Goal: Task Accomplishment & Management: Manage account settings

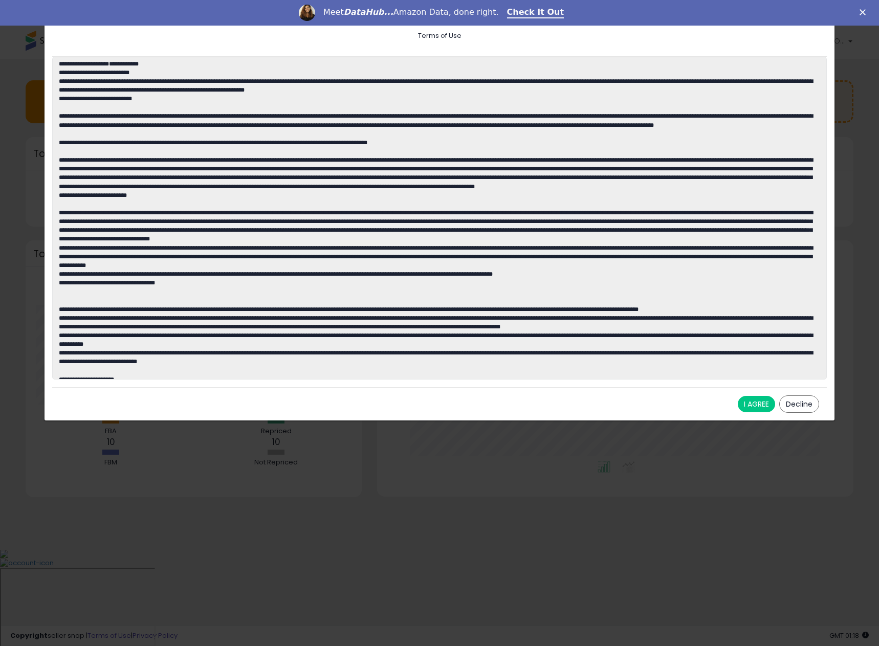
click at [763, 404] on button "I AGREE" at bounding box center [756, 404] width 37 height 16
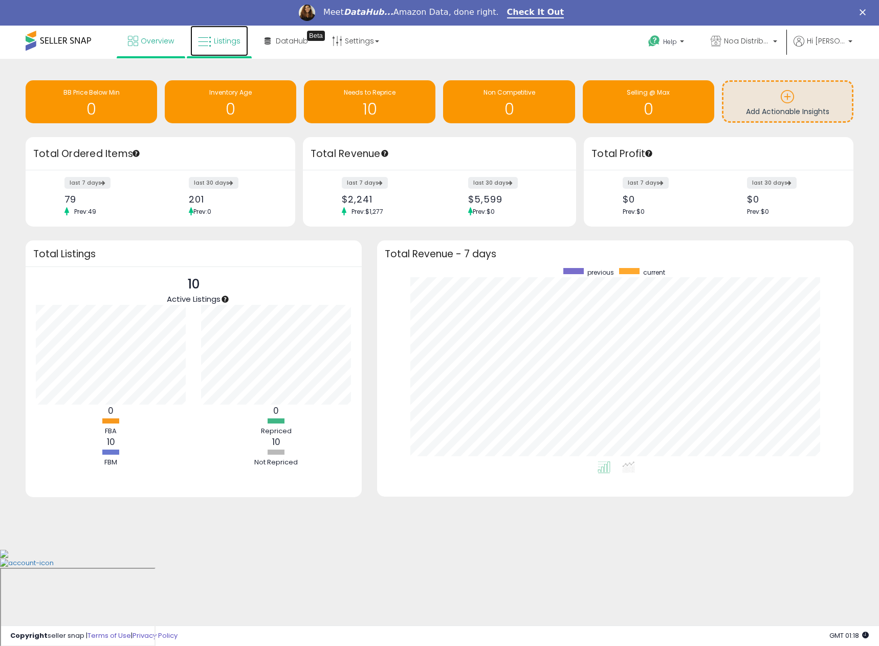
click at [227, 46] on span "Listings" at bounding box center [227, 41] width 27 height 10
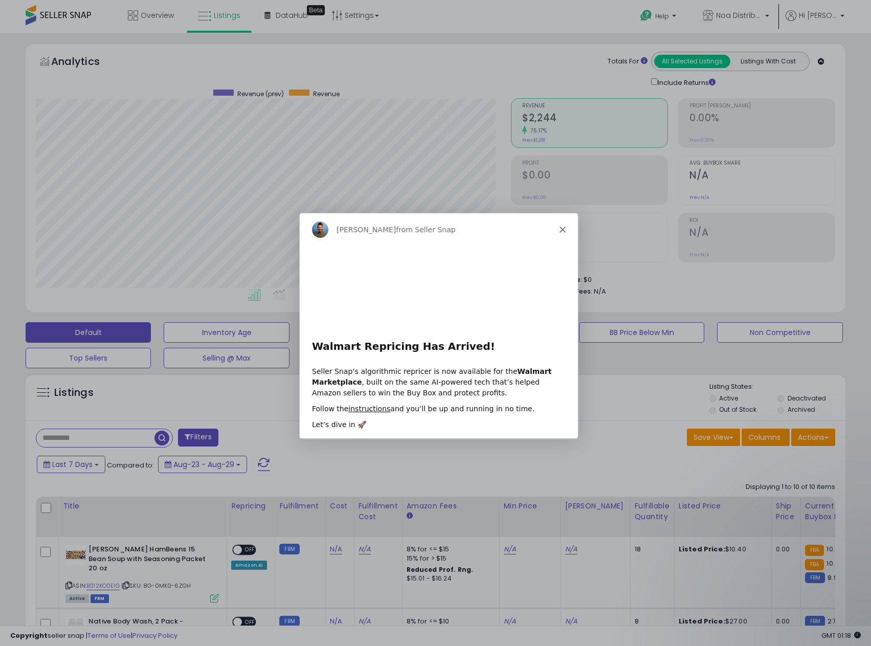
scroll to position [210, 476]
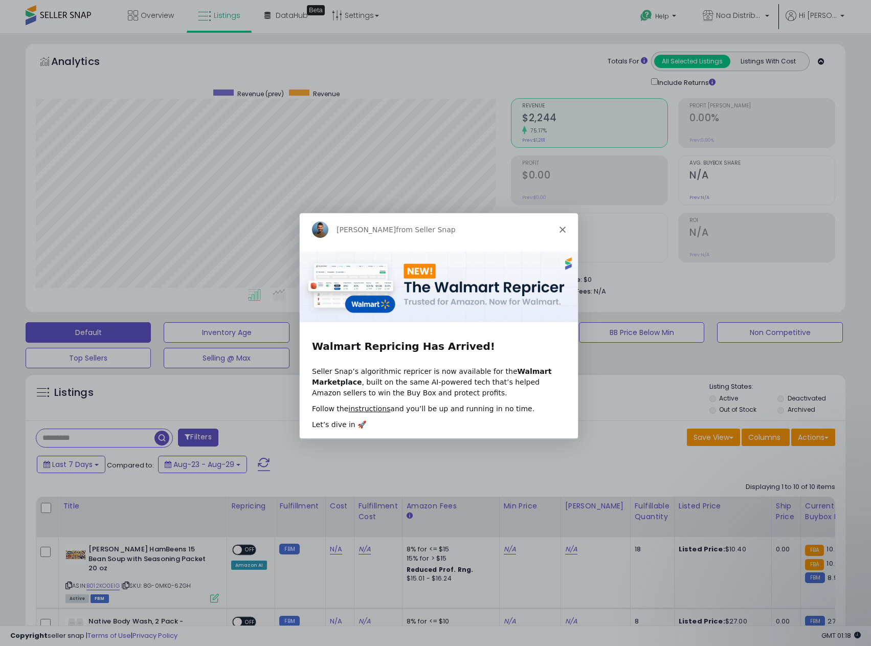
click at [559, 227] on polygon "Close" at bounding box center [562, 229] width 6 height 6
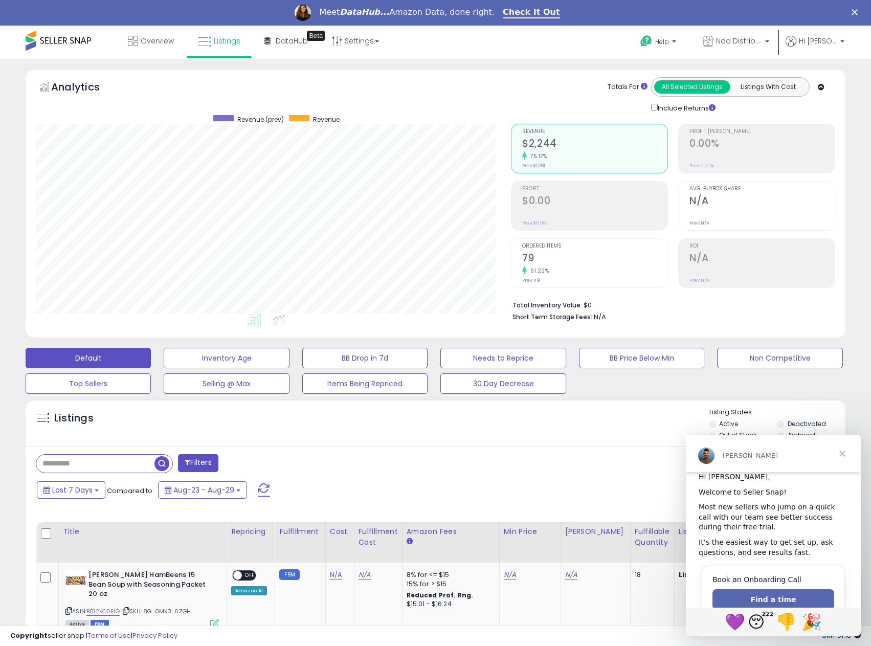
scroll to position [27, 0]
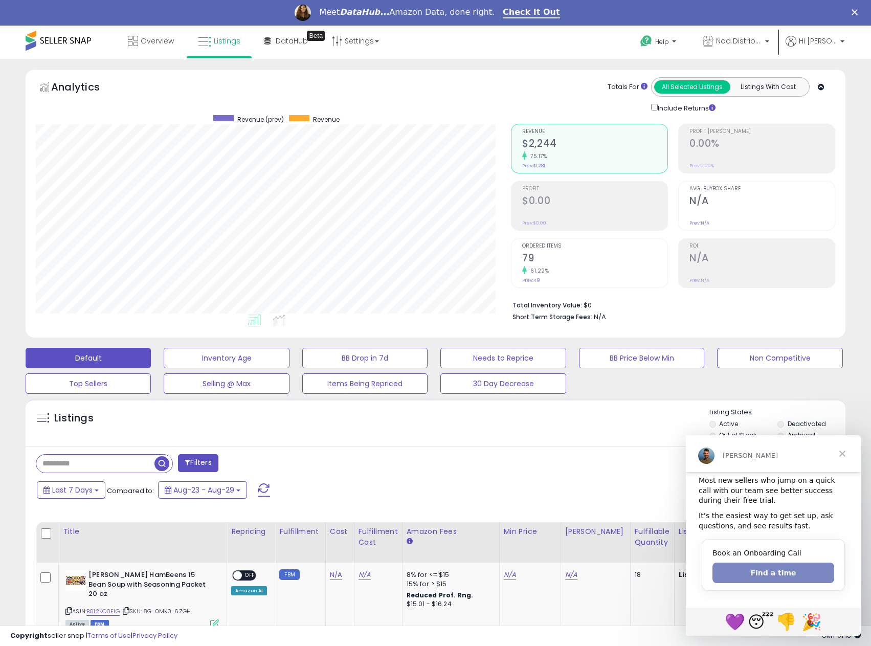
click at [792, 571] on button "Find a time" at bounding box center [774, 573] width 122 height 20
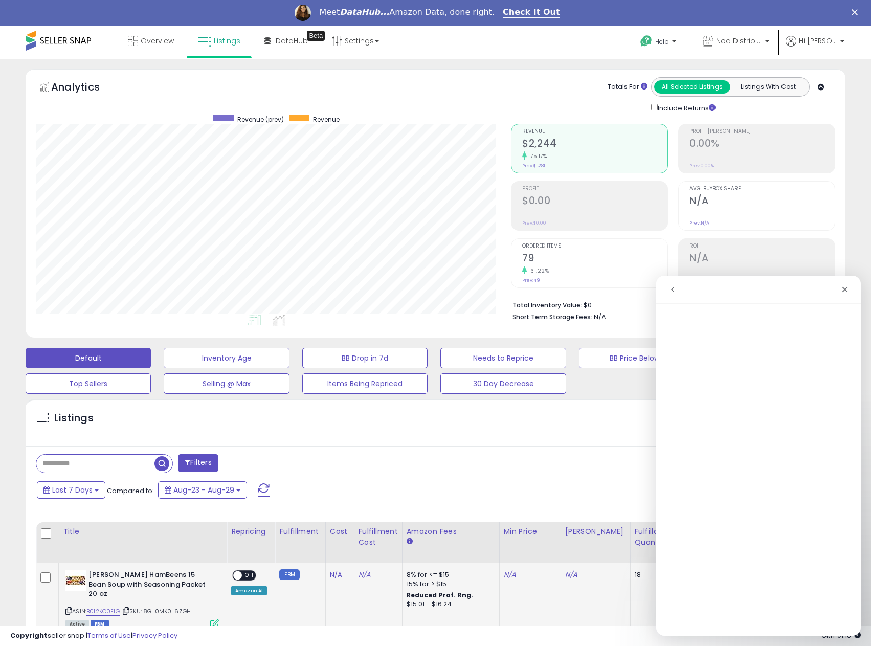
scroll to position [0, 0]
click at [848, 289] on icon "Close" at bounding box center [845, 289] width 8 height 8
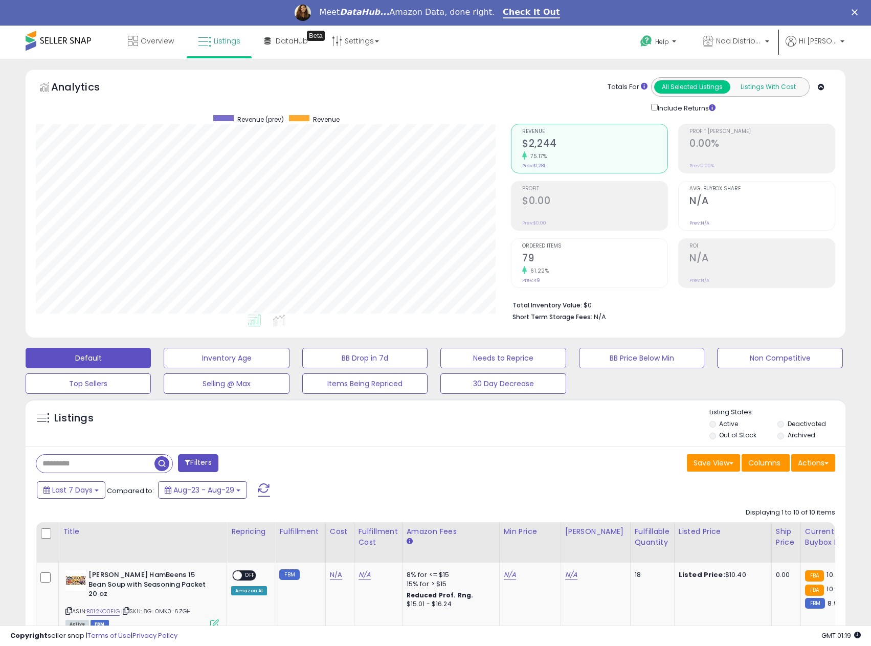
click at [770, 89] on button "Listings With Cost" at bounding box center [768, 86] width 76 height 13
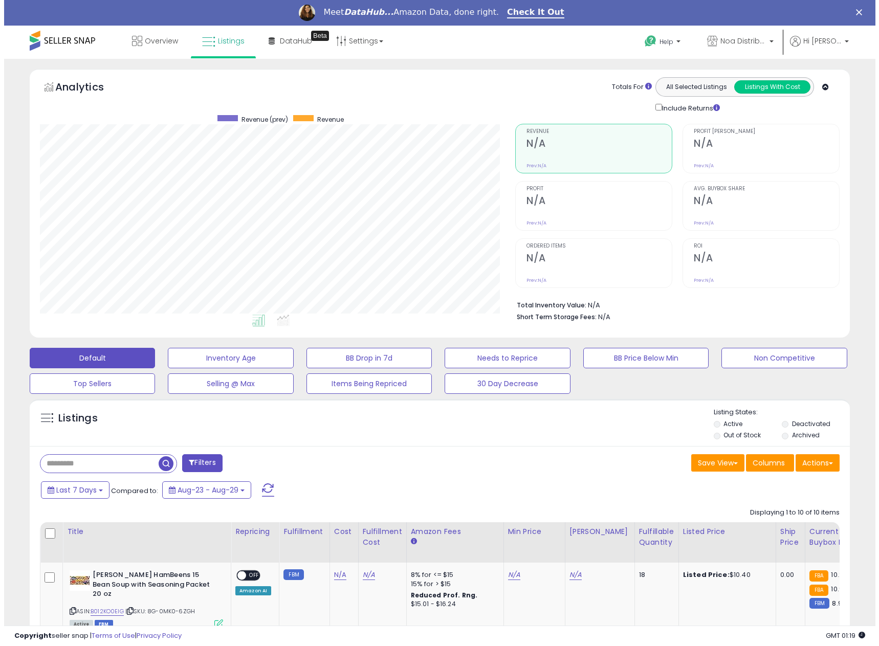
scroll to position [210, 476]
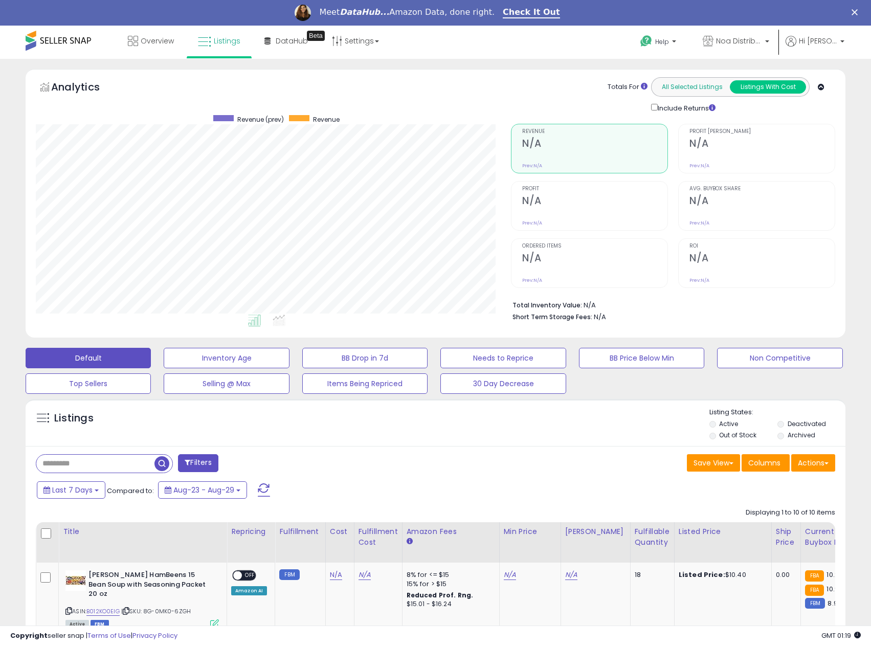
click at [714, 88] on button "All Selected Listings" at bounding box center [692, 86] width 76 height 13
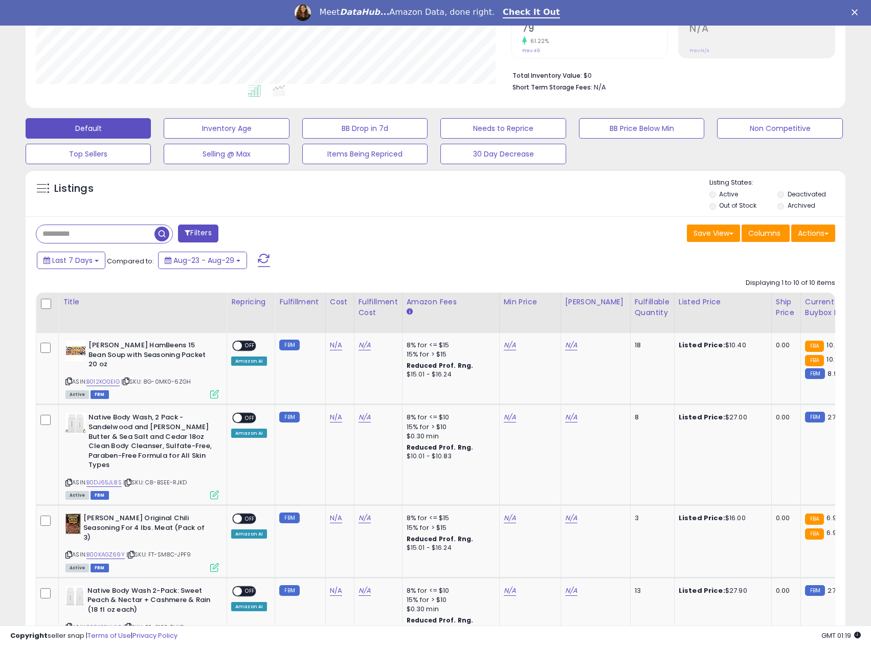
scroll to position [256, 0]
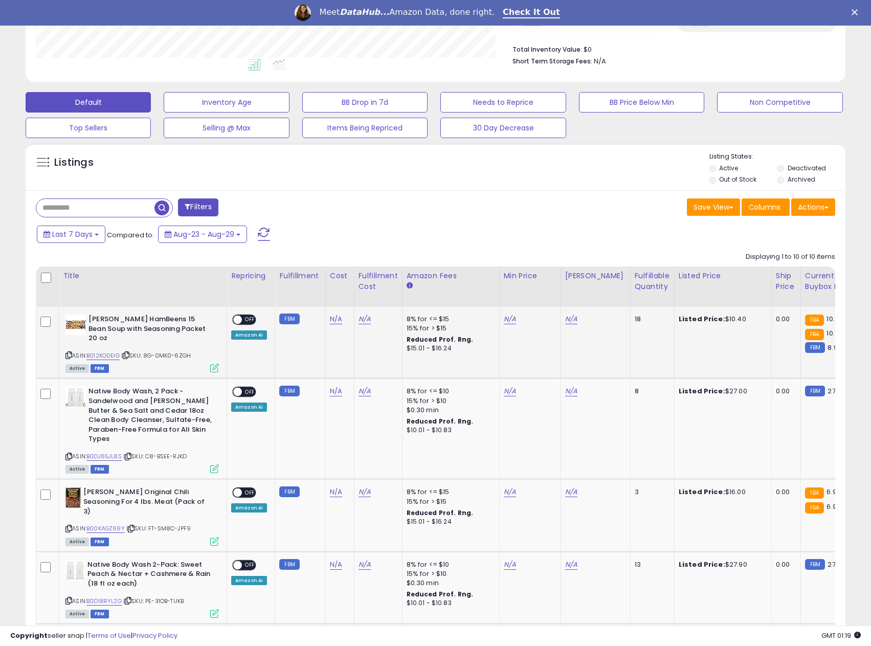
click at [241, 321] on span at bounding box center [237, 320] width 9 height 9
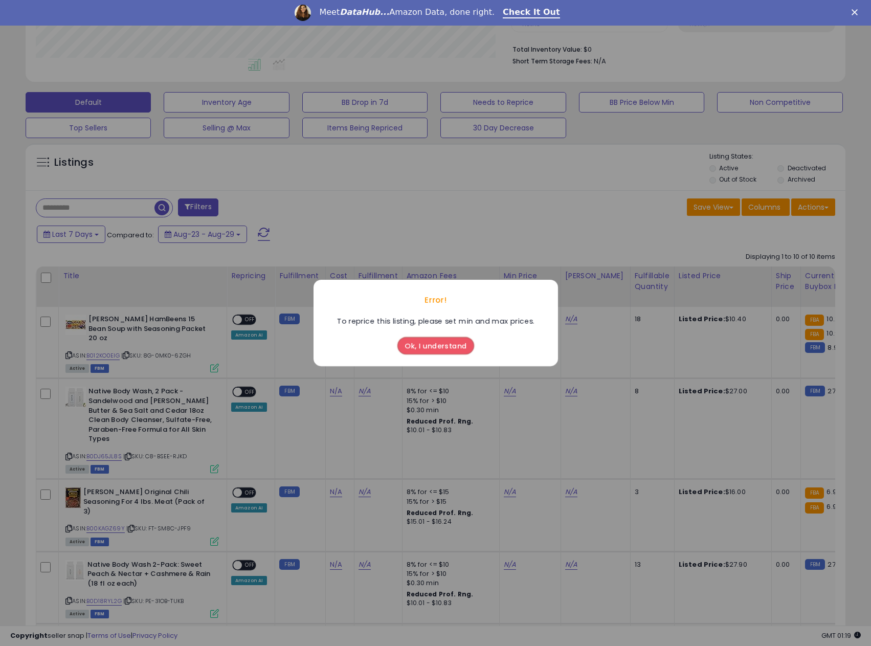
click at [463, 350] on button "Ok, I understand" at bounding box center [435, 345] width 77 height 17
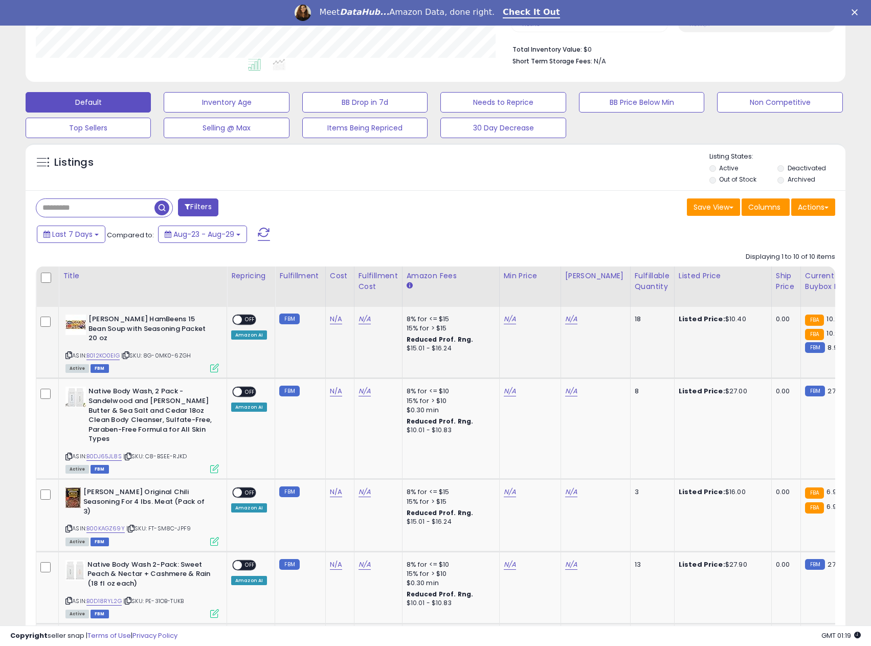
scroll to position [210, 476]
click at [827, 320] on span "10.2" at bounding box center [833, 319] width 12 height 10
click at [238, 129] on button "Selling @ Max" at bounding box center [226, 128] width 125 height 20
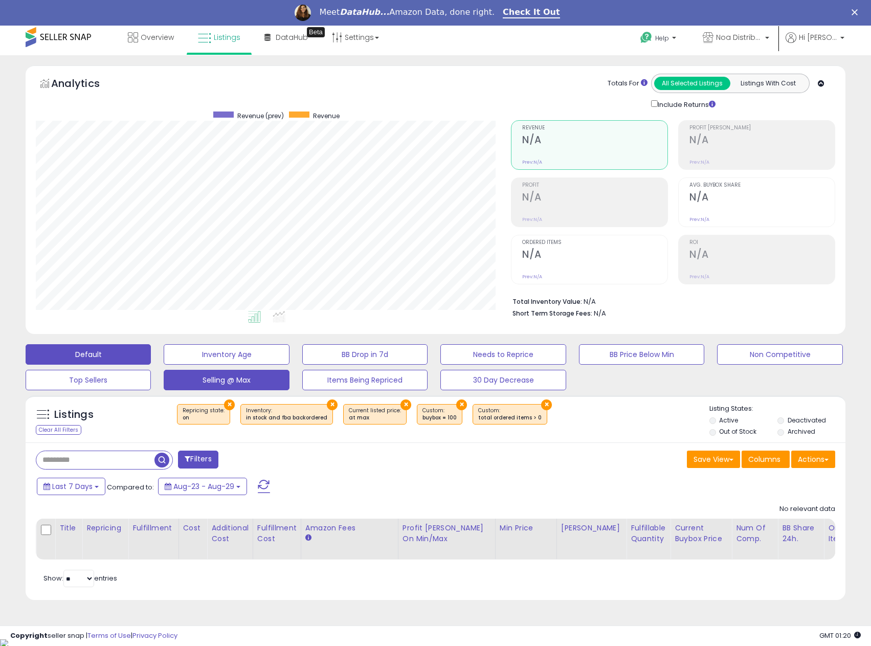
click at [136, 351] on button "Default" at bounding box center [88, 354] width 125 height 20
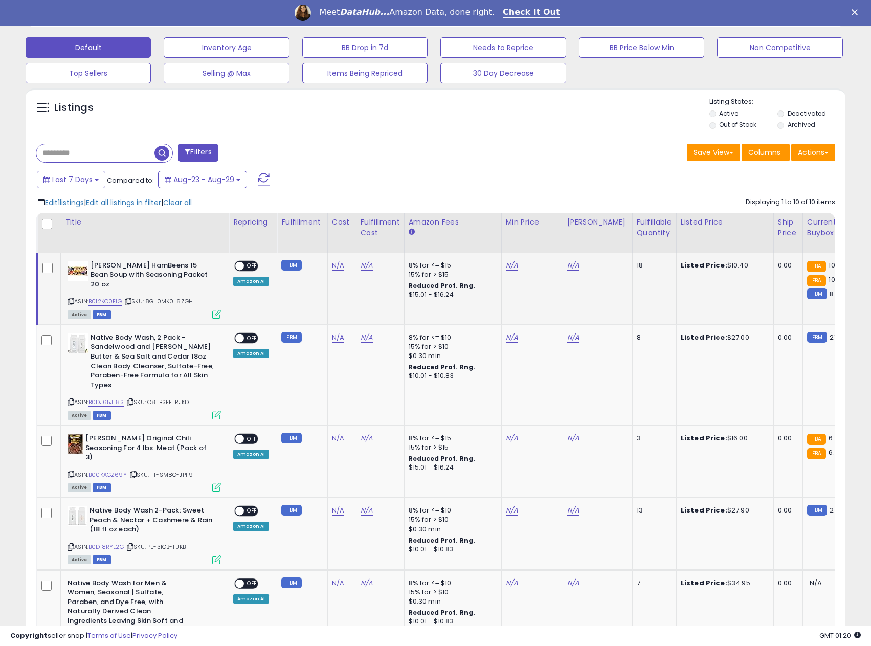
click at [245, 264] on span "OFF" at bounding box center [252, 265] width 16 height 9
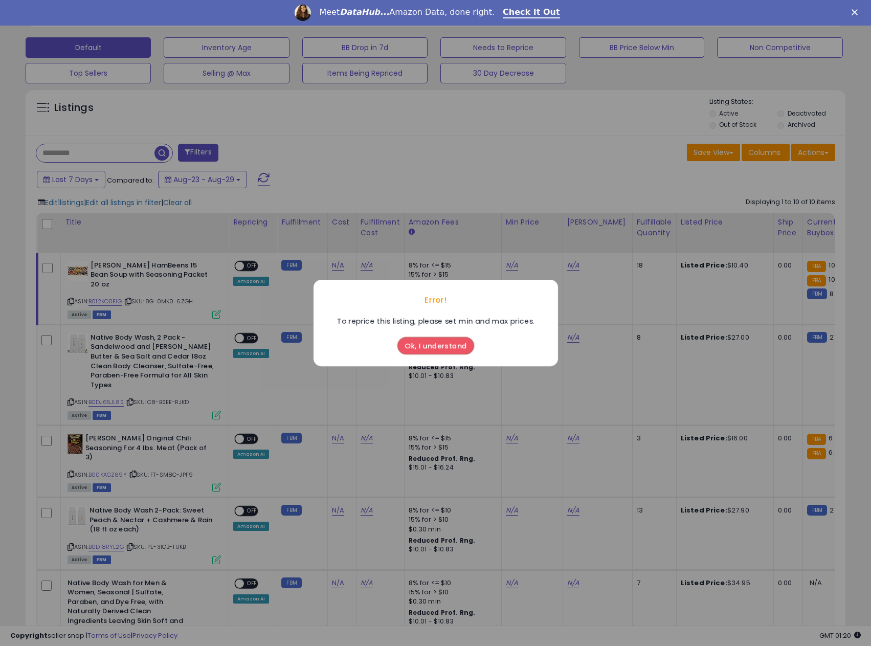
click at [448, 341] on button "Ok, I understand" at bounding box center [435, 345] width 77 height 17
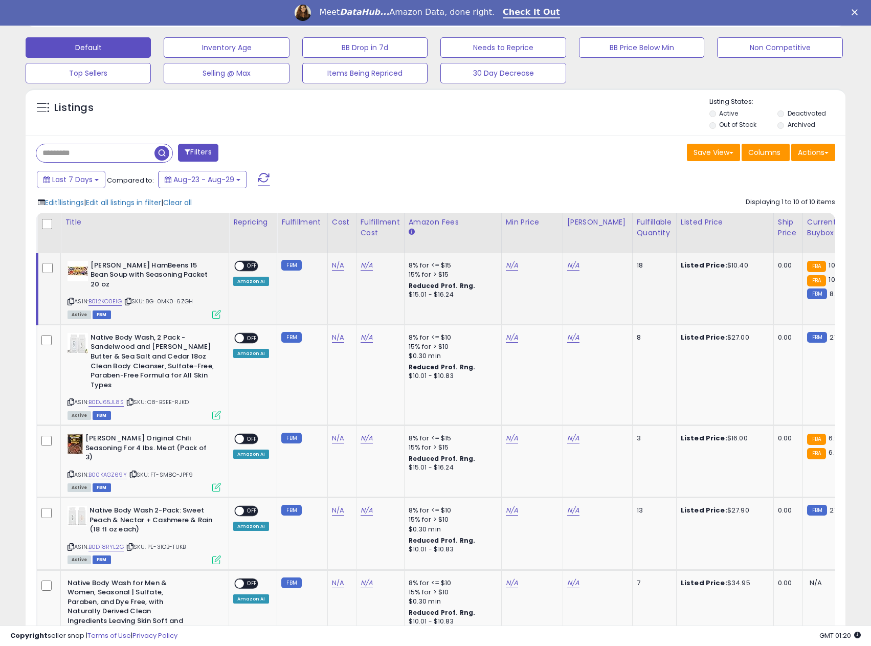
click at [513, 271] on td "N/A" at bounding box center [531, 289] width 61 height 72
click at [509, 266] on link "N/A" at bounding box center [512, 265] width 12 height 10
click at [561, 239] on icon "button" at bounding box center [558, 239] width 6 height 6
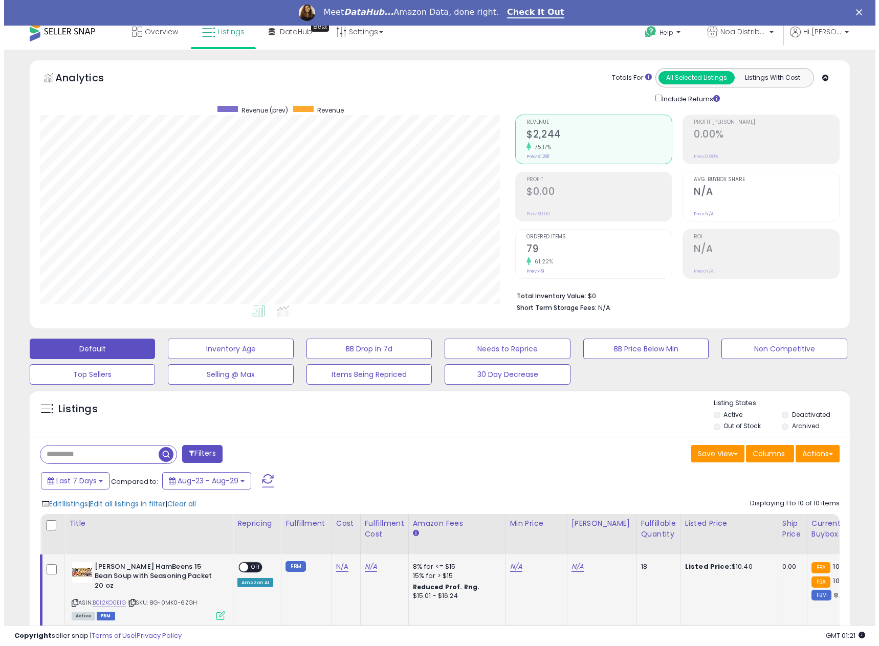
scroll to position [0, 0]
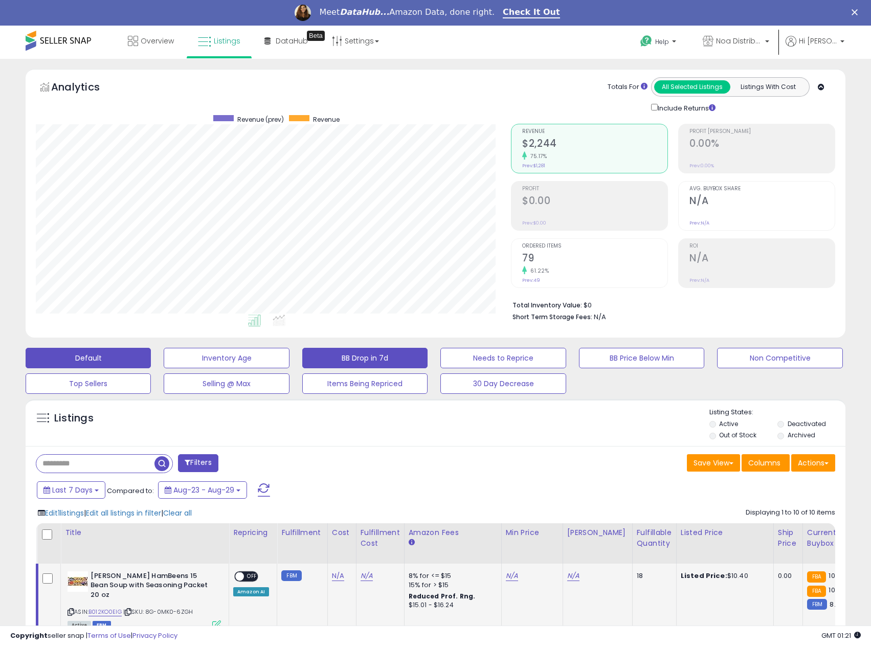
click at [404, 363] on button "BB Drop in 7d" at bounding box center [364, 358] width 125 height 20
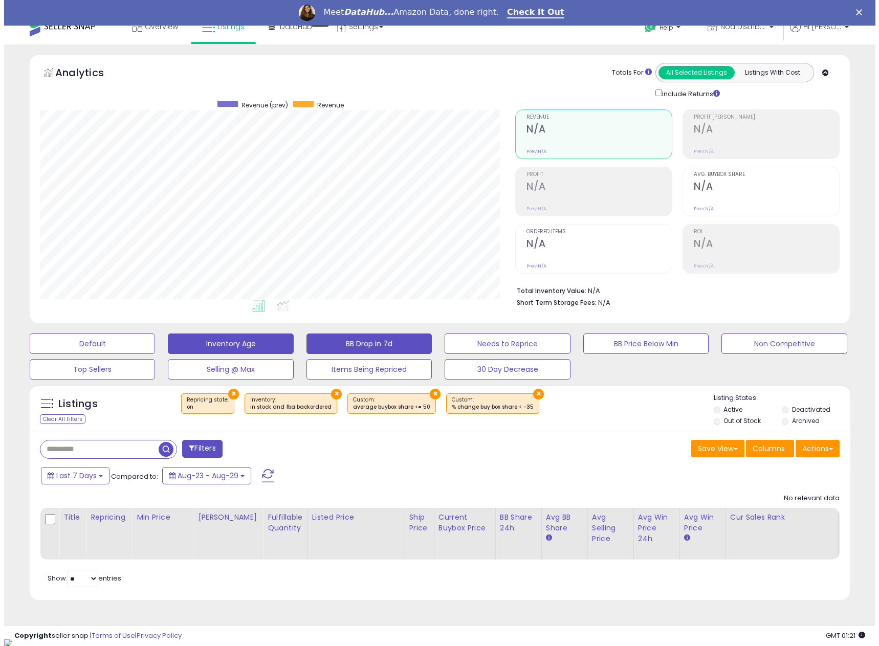
scroll to position [210, 476]
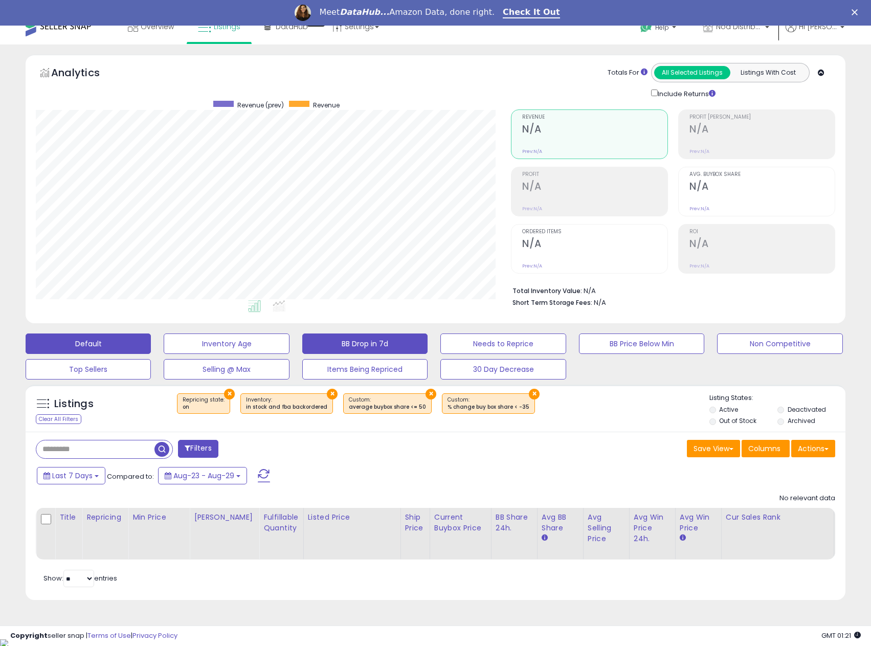
click at [142, 345] on button "Default" at bounding box center [88, 344] width 125 height 20
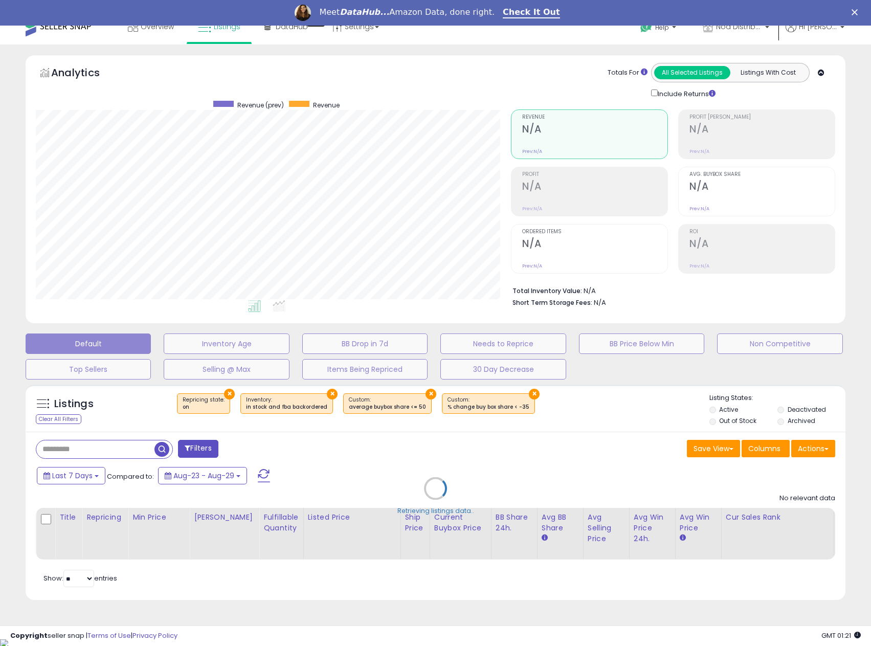
scroll to position [210, 480]
select select "**"
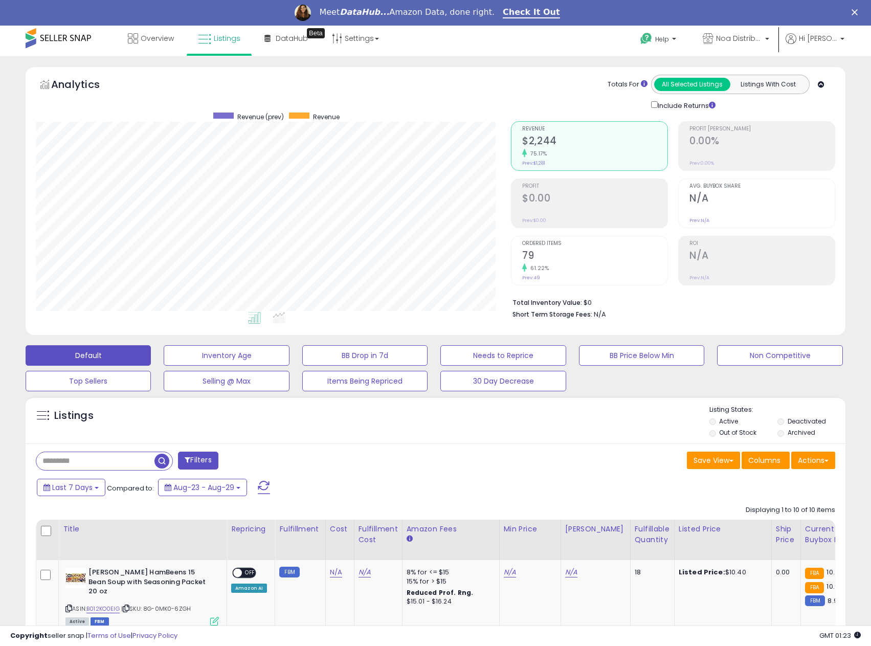
scroll to position [0, 0]
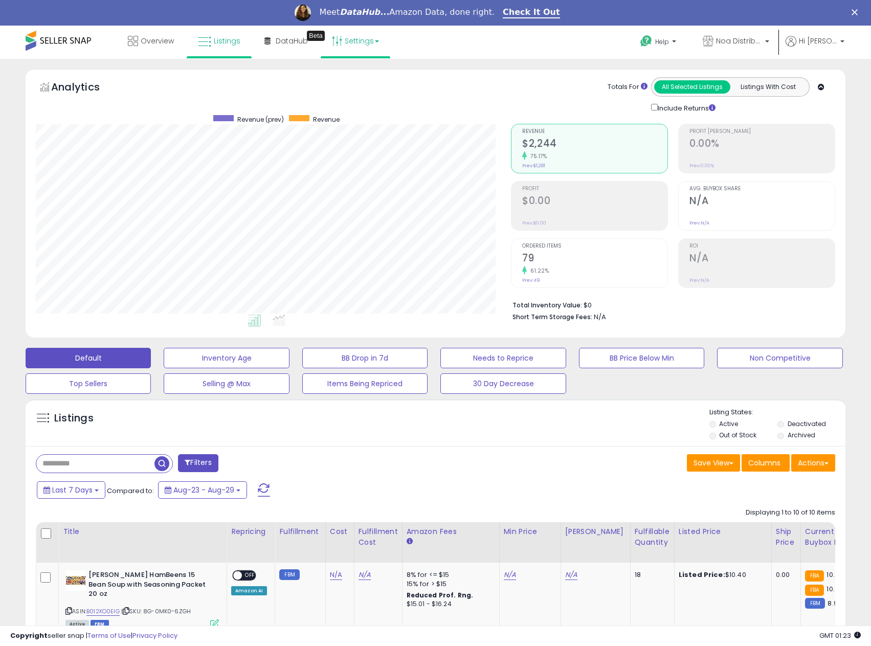
click at [338, 43] on icon at bounding box center [337, 41] width 10 height 10
click at [273, 38] on link "DataHub Beta" at bounding box center [286, 41] width 59 height 31
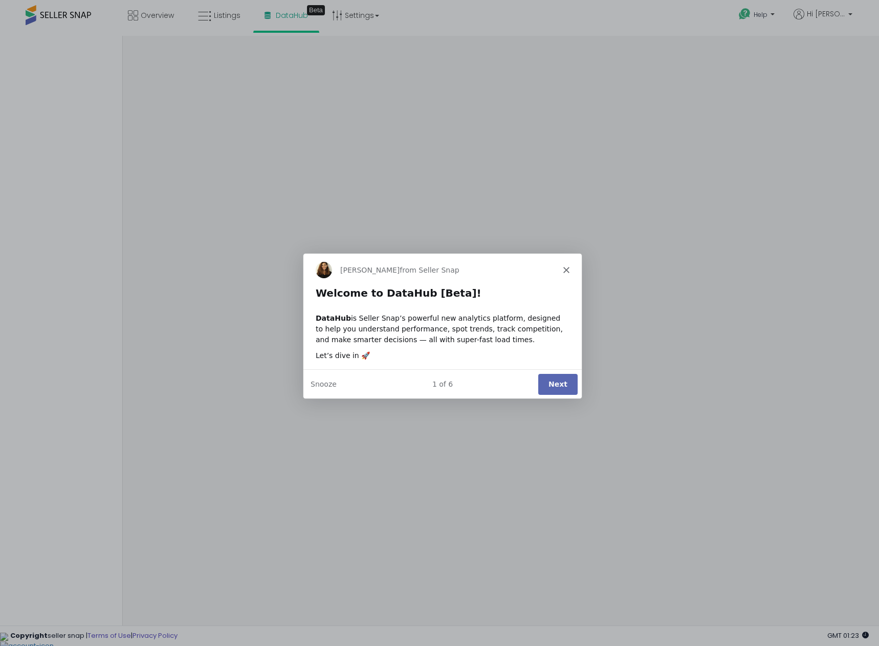
click at [544, 393] on button "Next" at bounding box center [557, 383] width 39 height 21
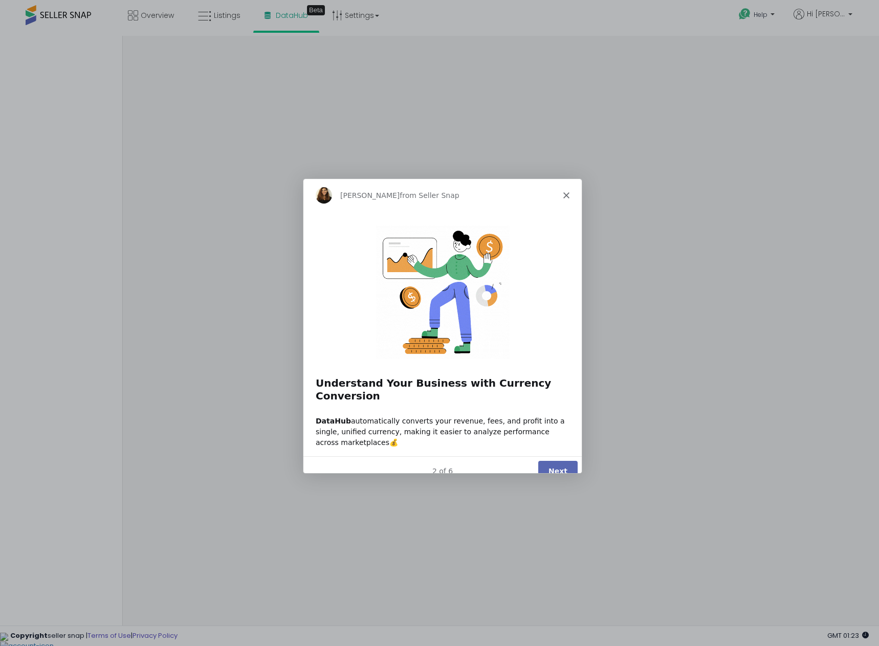
click at [543, 460] on button "Next" at bounding box center [557, 470] width 39 height 21
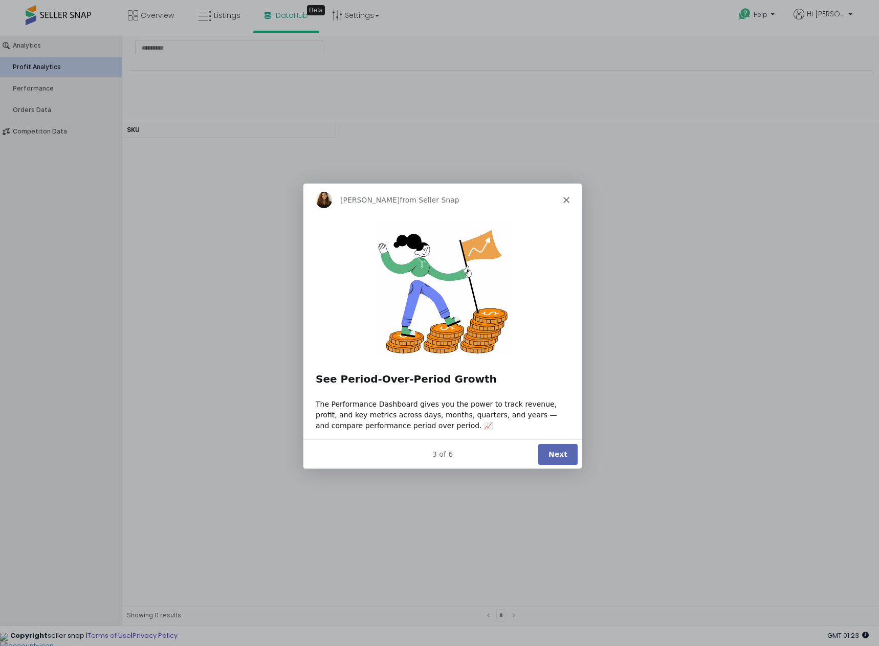
click at [543, 456] on button "Next" at bounding box center [557, 453] width 39 height 21
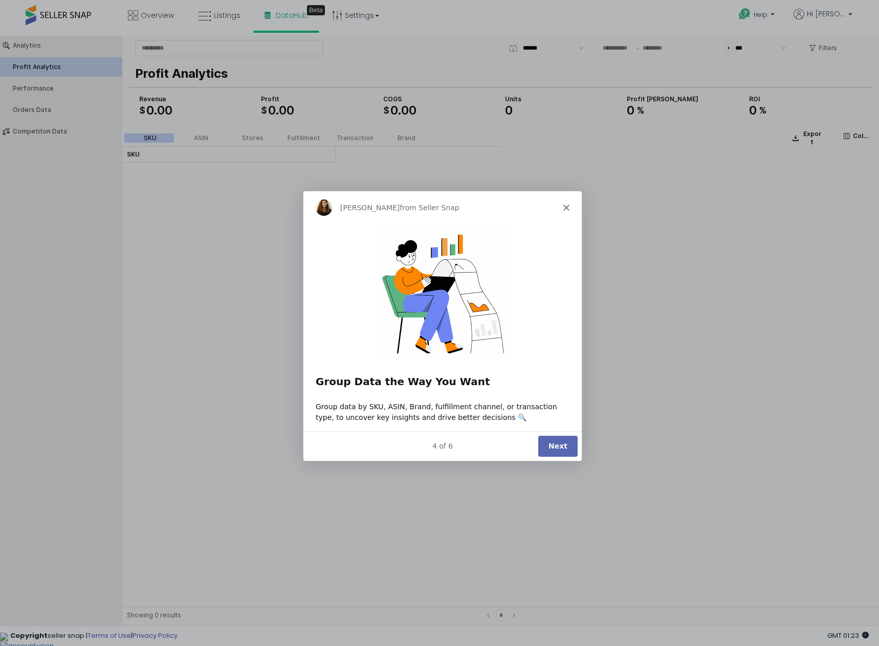
click at [557, 449] on button "Next" at bounding box center [557, 445] width 39 height 21
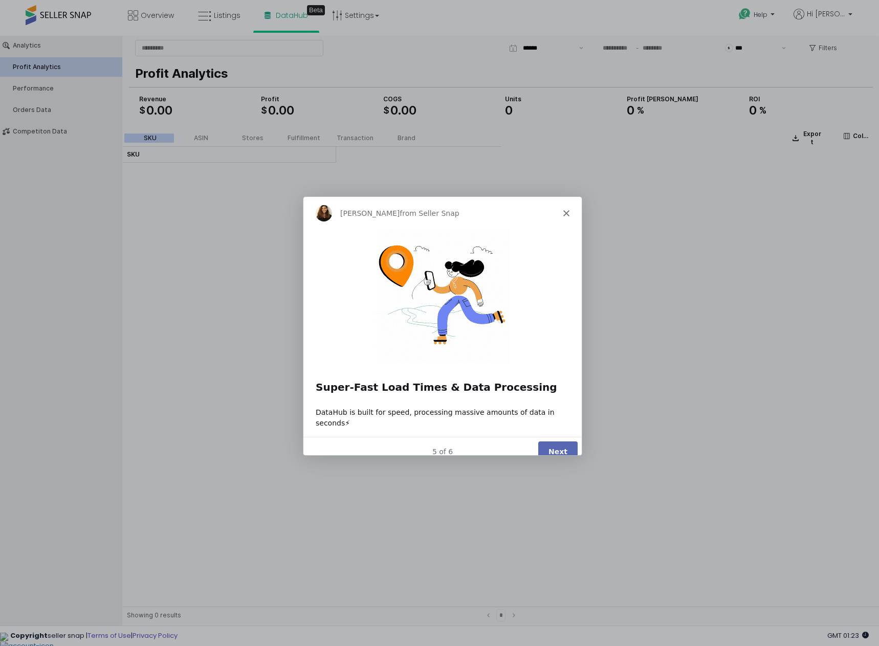
click at [557, 449] on button "Next" at bounding box center [557, 450] width 39 height 21
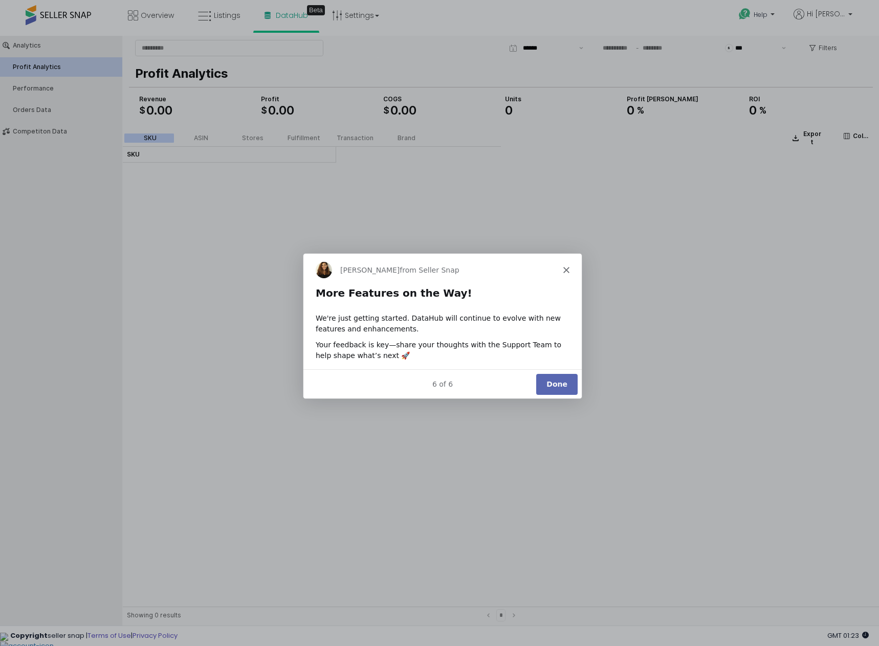
click at [557, 375] on button "Done" at bounding box center [556, 383] width 41 height 21
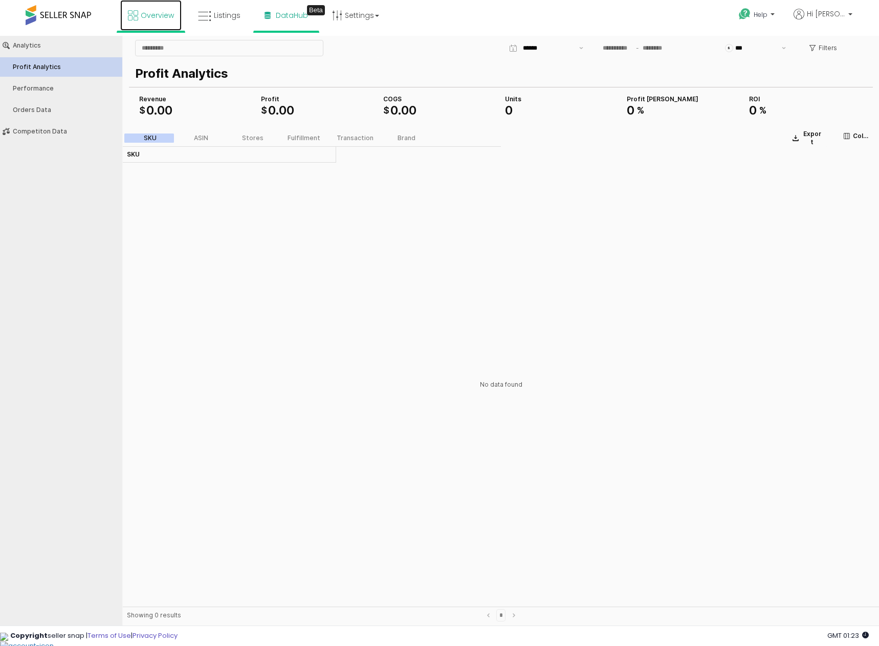
click at [141, 17] on span "Overview" at bounding box center [157, 15] width 33 height 10
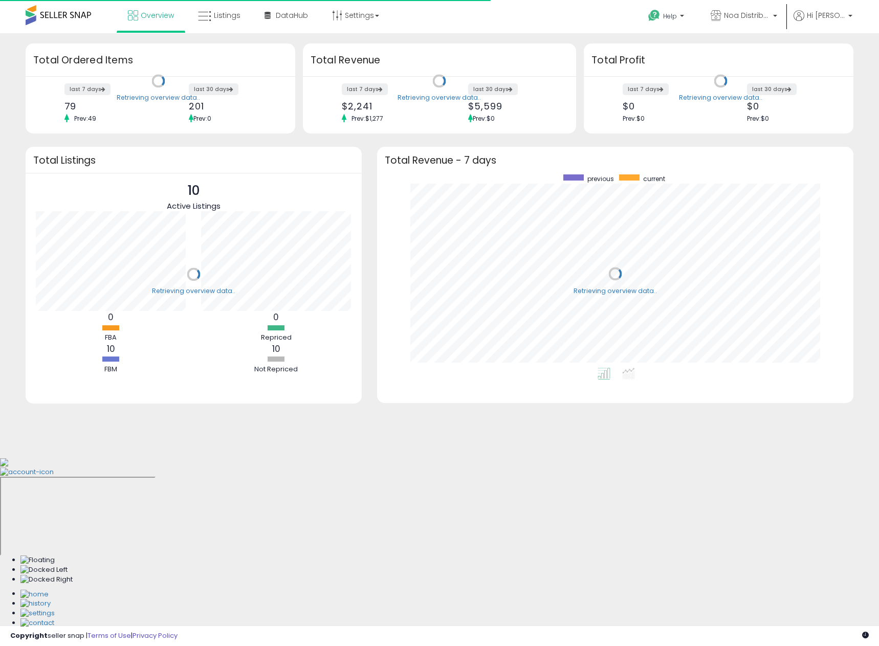
scroll to position [102, 166]
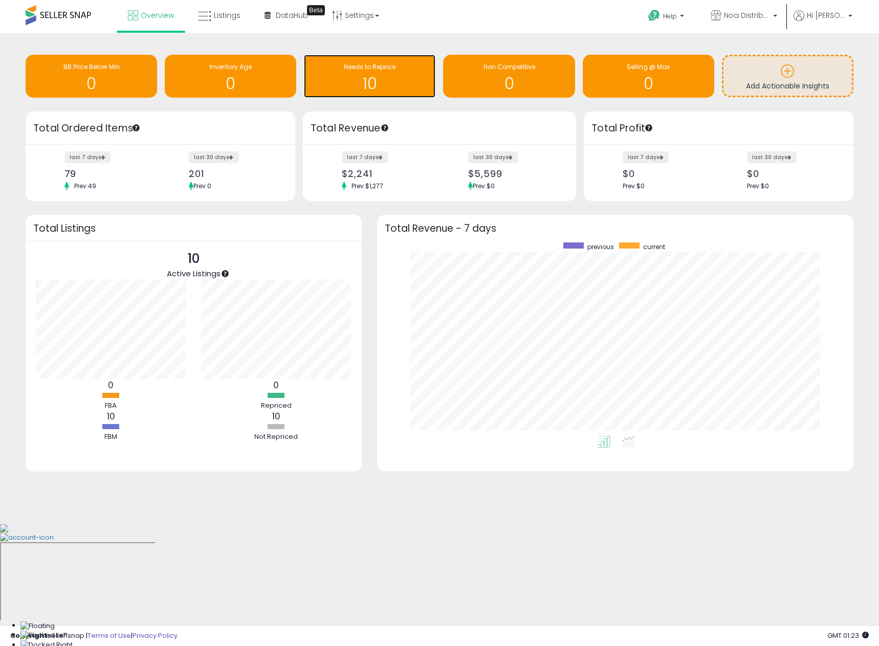
click at [334, 79] on h1 "10" at bounding box center [369, 83] width 121 height 17
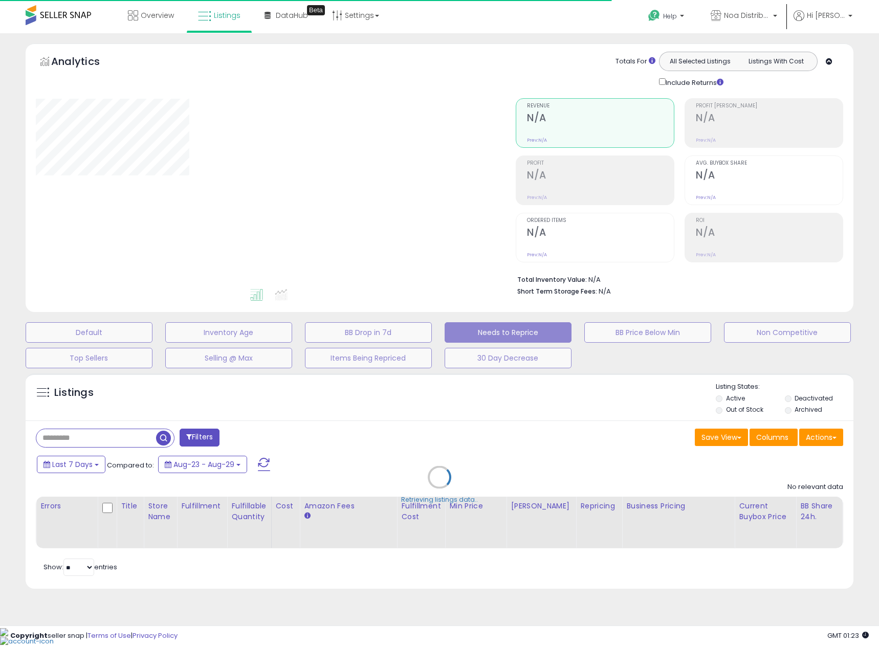
select select "**"
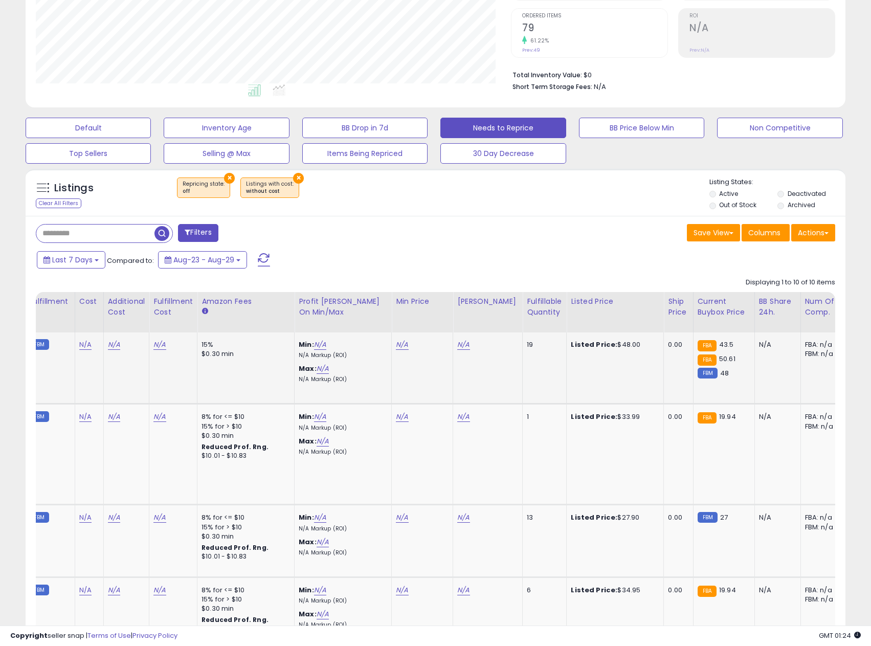
click at [705, 373] on small "FBM" at bounding box center [708, 373] width 20 height 11
click at [720, 371] on span "48" at bounding box center [724, 373] width 9 height 10
click at [719, 358] on span "50.61" at bounding box center [727, 359] width 16 height 10
click at [719, 345] on span "43.5" at bounding box center [726, 345] width 15 height 10
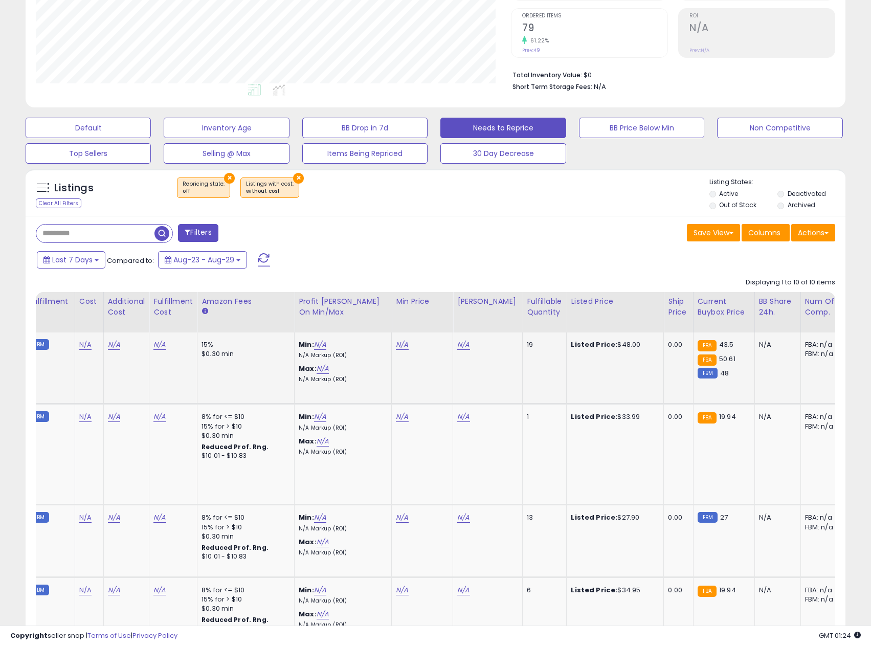
click at [698, 345] on small "FBA" at bounding box center [707, 345] width 19 height 11
click at [319, 346] on link "N/A" at bounding box center [320, 345] width 12 height 10
click at [353, 251] on div "Last 7 Days Compared to: Aug-23 - Aug-29" at bounding box center [334, 261] width 600 height 23
click at [378, 317] on button "button" at bounding box center [368, 318] width 17 height 15
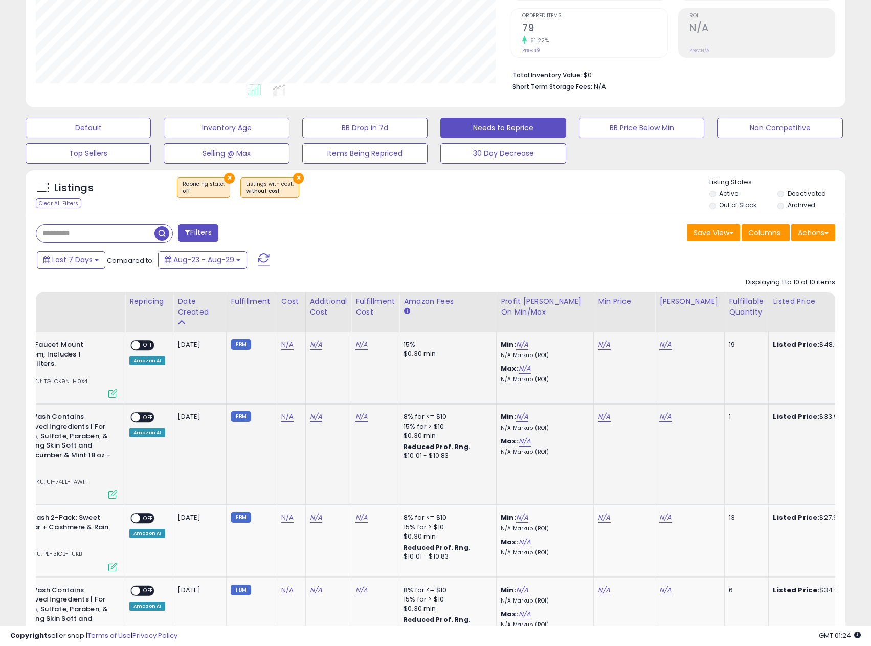
click at [441, 450] on b "Reduced Prof. Rng." at bounding box center [437, 446] width 67 height 9
click at [470, 381] on td "15% $0.30 min" at bounding box center [448, 369] width 97 height 72
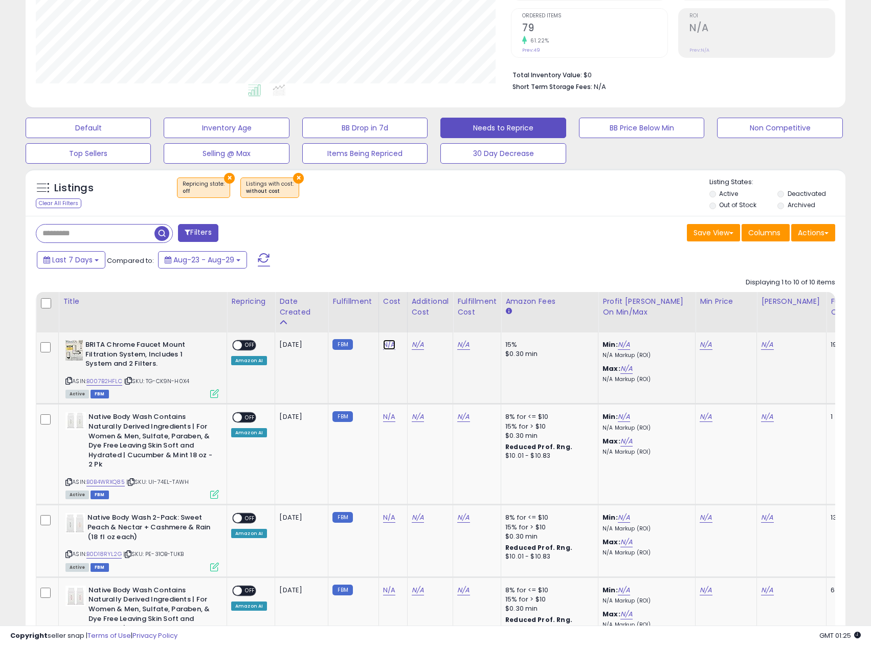
click at [386, 340] on link "N/A" at bounding box center [389, 345] width 12 height 10
type input "*****"
click at [425, 317] on button "submit" at bounding box center [415, 318] width 17 height 15
click at [382, 422] on td "N/A" at bounding box center [394, 454] width 31 height 101
click at [390, 416] on link "N/A" at bounding box center [389, 417] width 12 height 10
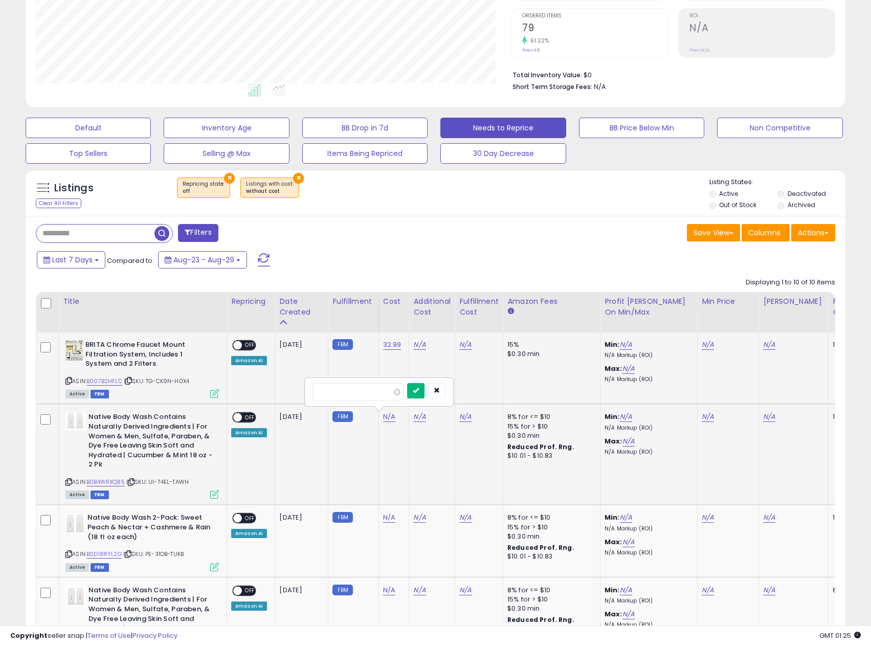
type input "*****"
click at [423, 397] on button "submit" at bounding box center [415, 390] width 17 height 15
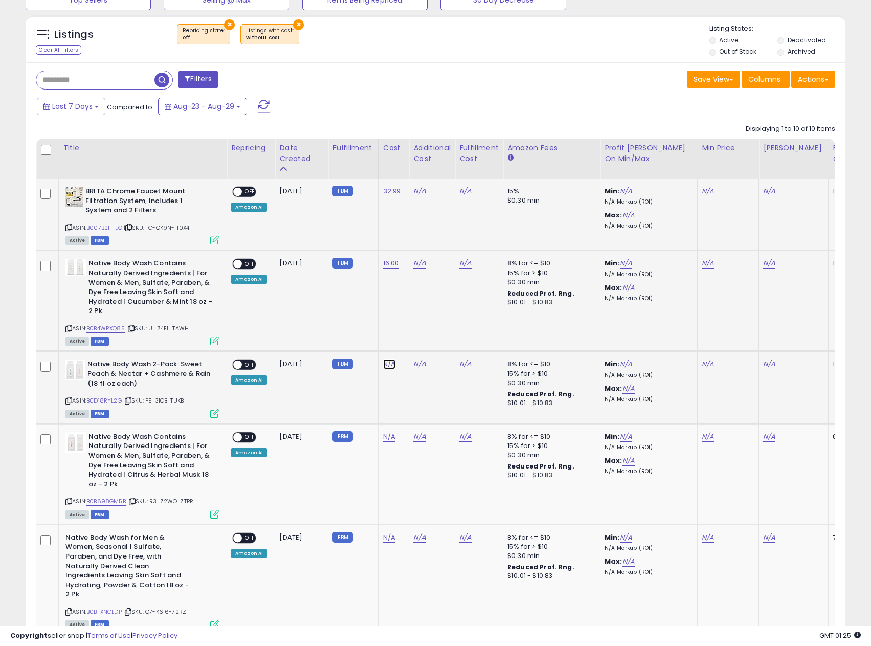
click at [388, 368] on link "N/A" at bounding box center [389, 364] width 12 height 10
type input "*****"
click at [423, 344] on button "submit" at bounding box center [415, 337] width 17 height 15
click at [383, 436] on link "N/A" at bounding box center [389, 437] width 12 height 10
type input "*****"
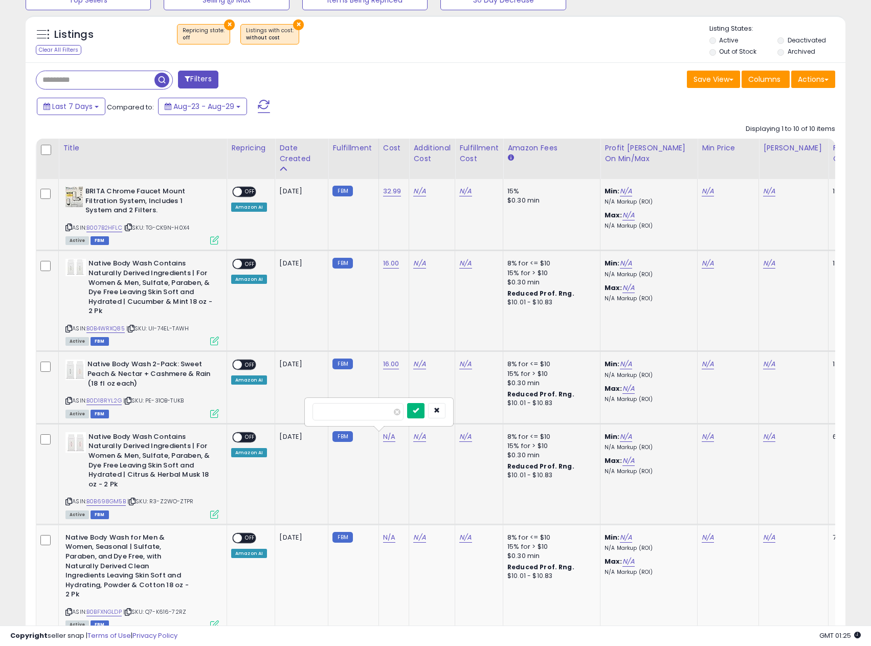
click at [425, 417] on button "submit" at bounding box center [415, 410] width 17 height 15
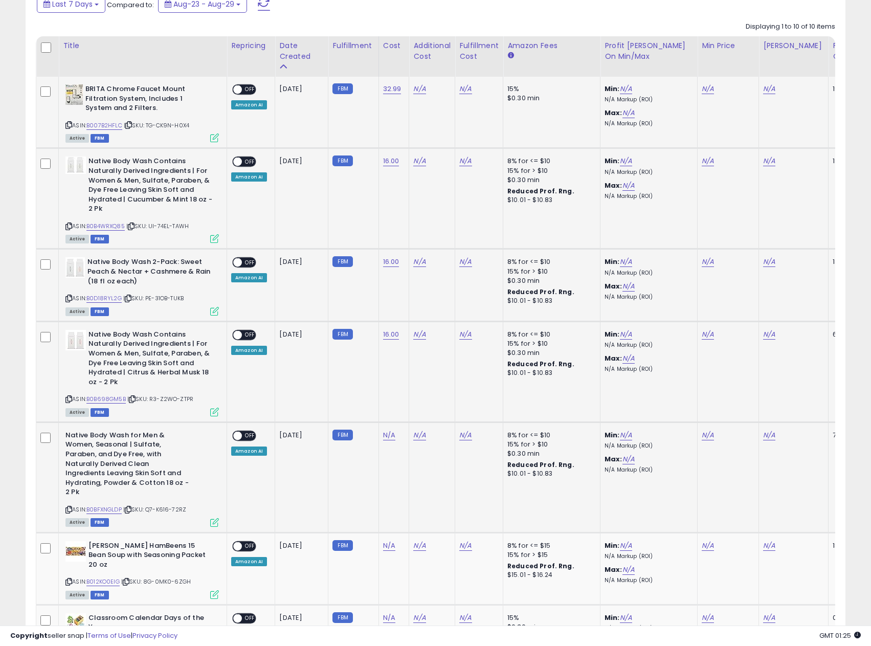
click at [394, 435] on div "N/A" at bounding box center [392, 435] width 18 height 9
click at [384, 435] on link "N/A" at bounding box center [389, 435] width 12 height 10
type input "*****"
click at [424, 410] on button "submit" at bounding box center [415, 409] width 17 height 15
click at [387, 541] on link "N/A" at bounding box center [389, 546] width 12 height 10
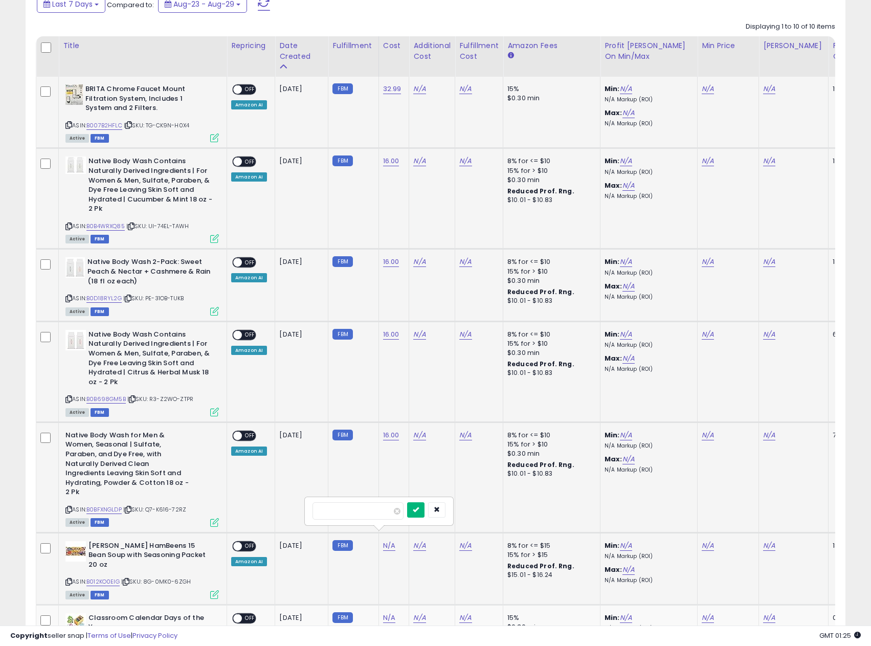
type input "****"
click at [419, 510] on icon "submit" at bounding box center [416, 509] width 6 height 6
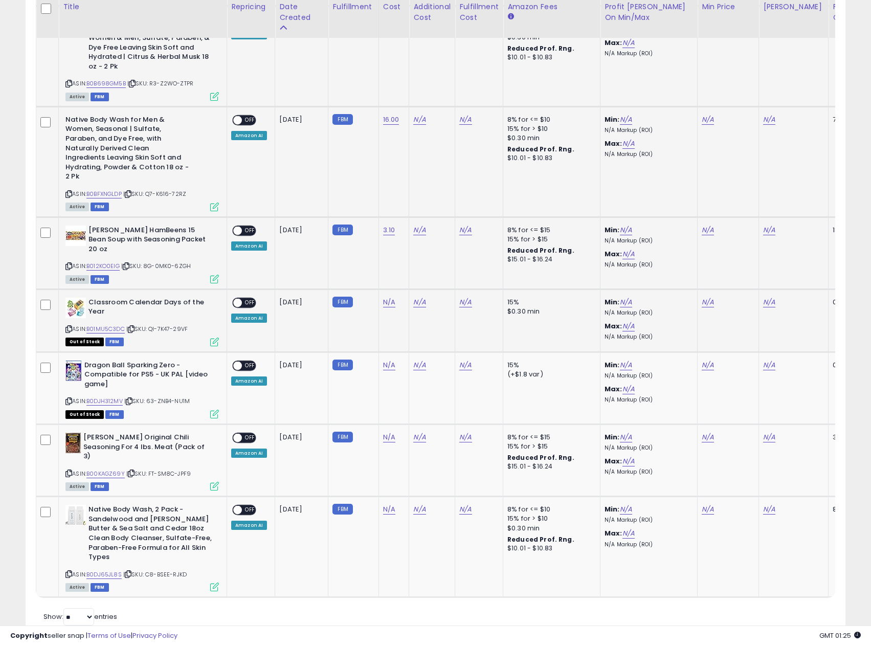
scroll to position [777, 0]
click at [383, 504] on link "N/A" at bounding box center [389, 509] width 12 height 10
type input "*****"
click at [425, 447] on button "submit" at bounding box center [415, 454] width 17 height 15
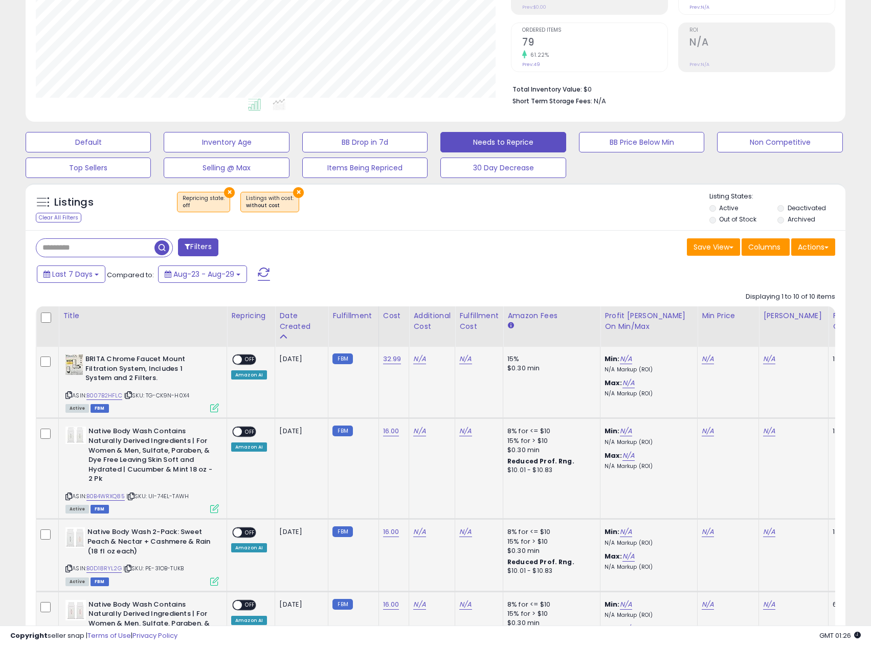
scroll to position [316, 0]
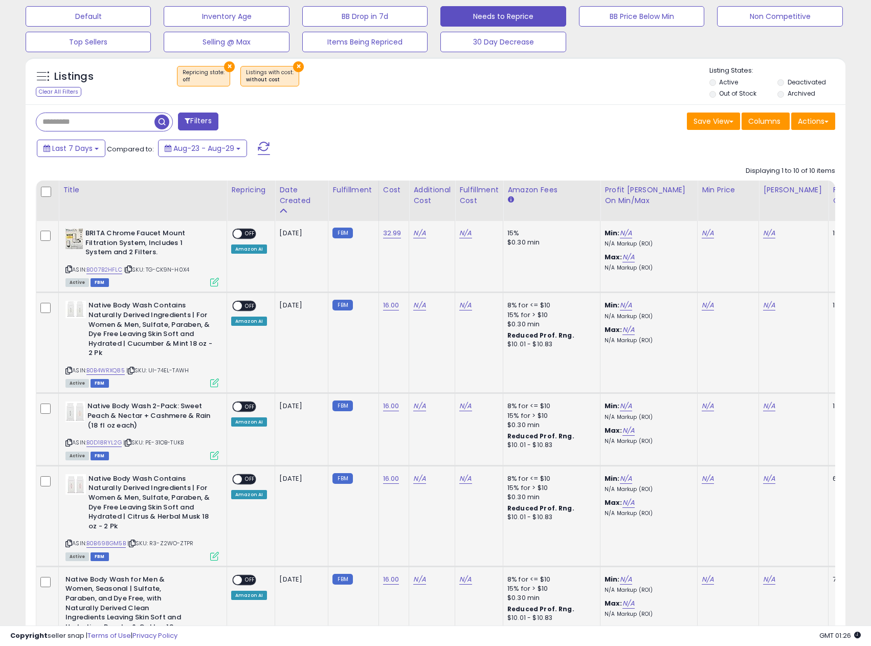
click at [471, 233] on div "N/A" at bounding box center [477, 233] width 36 height 9
click at [463, 234] on link "N/A" at bounding box center [465, 233] width 12 height 10
type input "****"
click at [496, 208] on icon "submit" at bounding box center [493, 207] width 6 height 6
click at [467, 307] on link "N/A" at bounding box center [465, 305] width 12 height 10
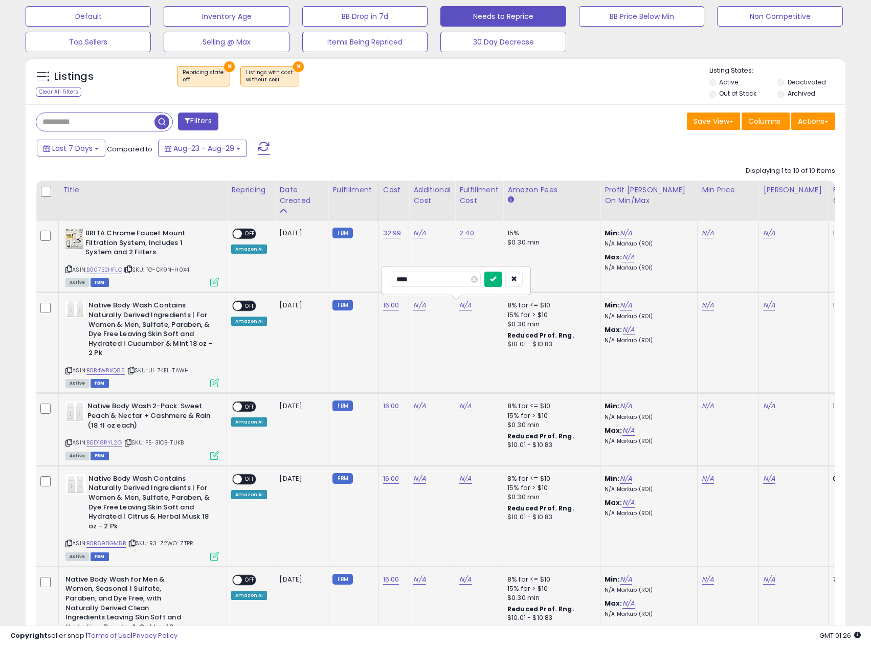
type input "****"
click at [496, 279] on icon "submit" at bounding box center [493, 279] width 6 height 6
click at [461, 397] on td "N/A" at bounding box center [479, 429] width 48 height 72
click at [462, 403] on link "N/A" at bounding box center [465, 406] width 12 height 10
type input "****"
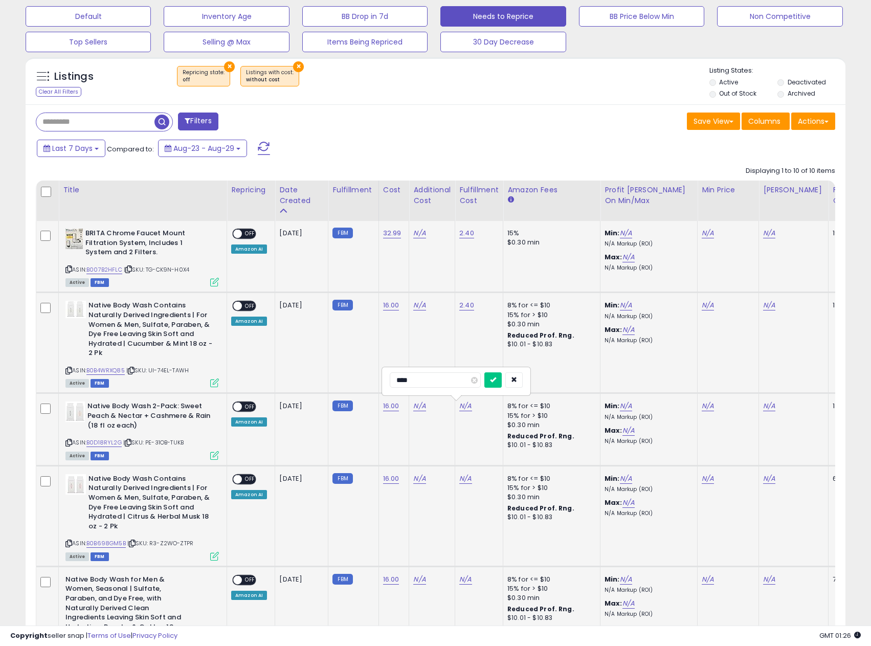
click button "submit" at bounding box center [492, 379] width 17 height 15
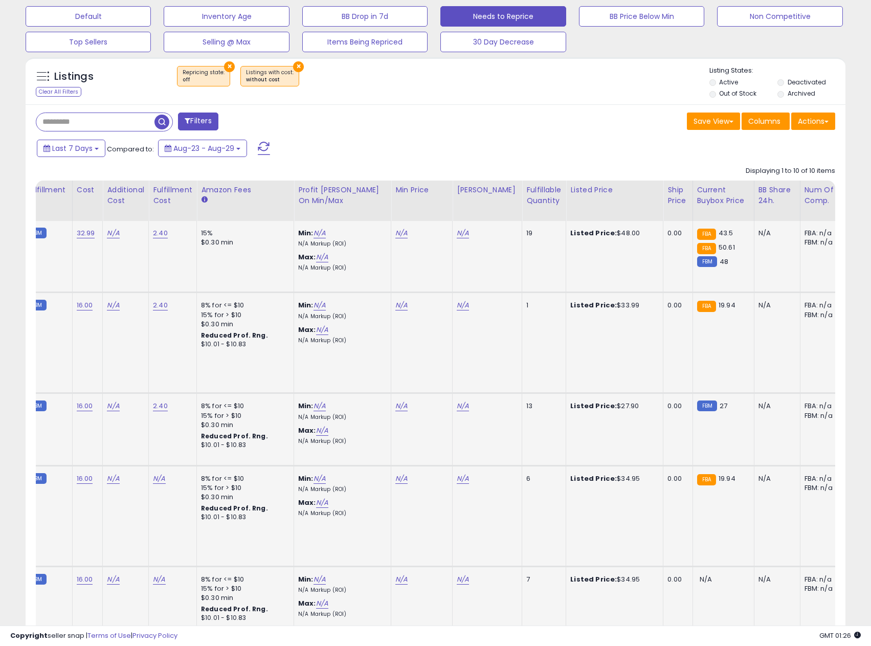
scroll to position [0, 172]
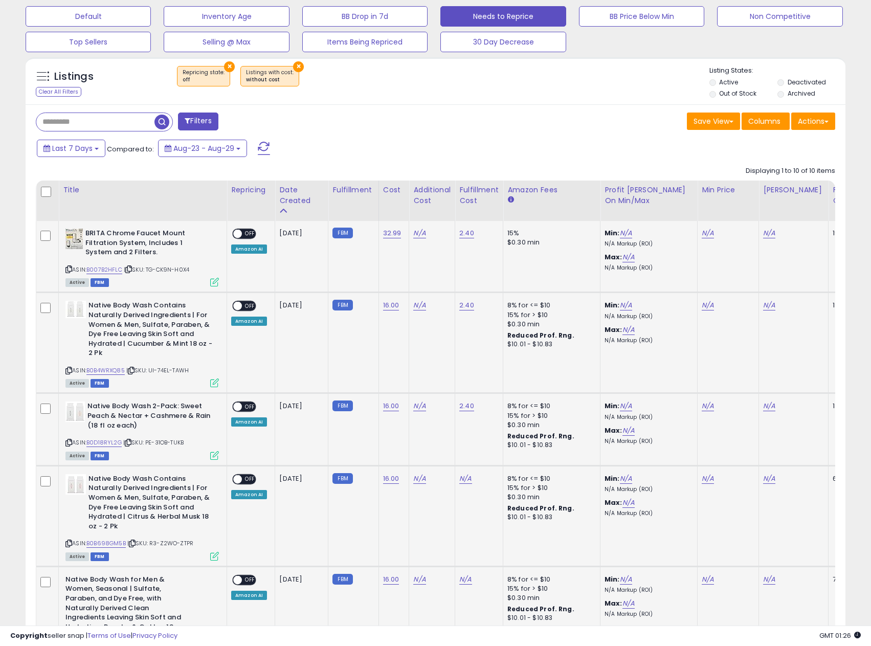
click at [156, 317] on b "Native Body Wash Contains Naturally Derived Ingredients | For Women & Men, Sulf…" at bounding box center [150, 330] width 124 height 59
click at [109, 370] on link "B0B4WRXQ85" at bounding box center [105, 370] width 38 height 9
click at [464, 476] on link "N/A" at bounding box center [465, 479] width 12 height 10
type input "****"
click at [496, 454] on icon "submit" at bounding box center [493, 452] width 6 height 6
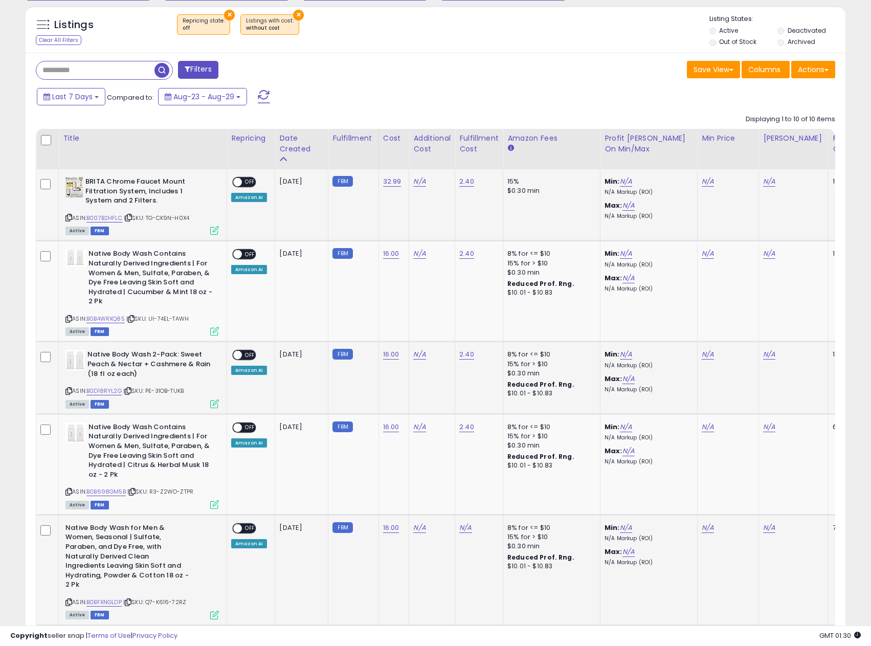
scroll to position [418, 0]
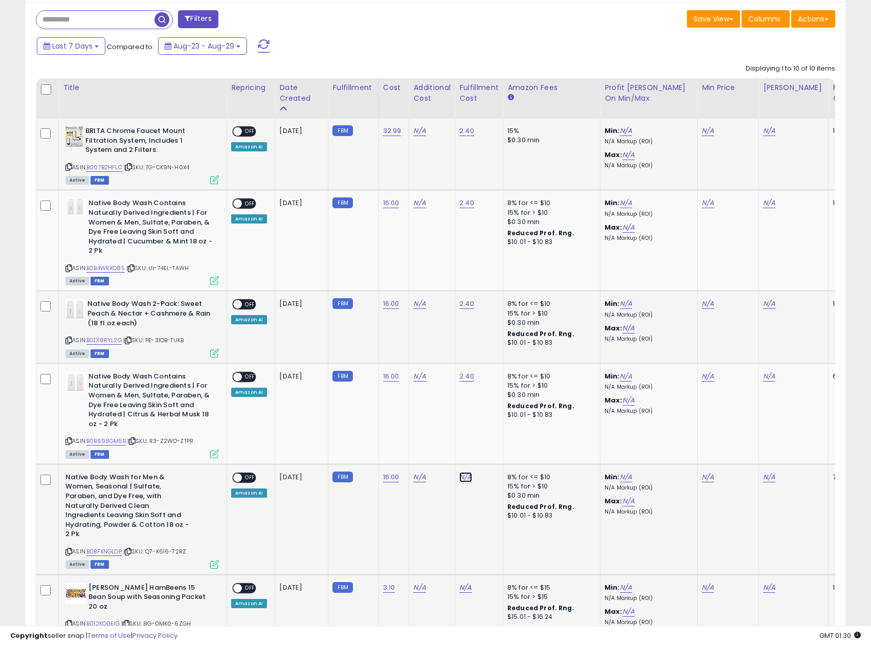
click at [467, 478] on link "N/A" at bounding box center [465, 477] width 12 height 10
type input "****"
click at [502, 448] on button "submit" at bounding box center [492, 451] width 17 height 15
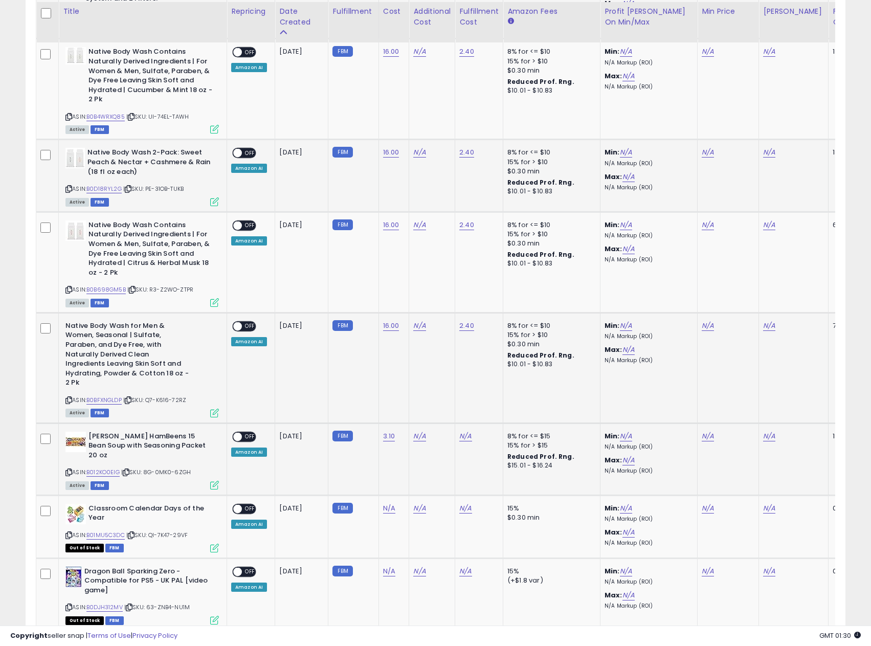
scroll to position [572, 0]
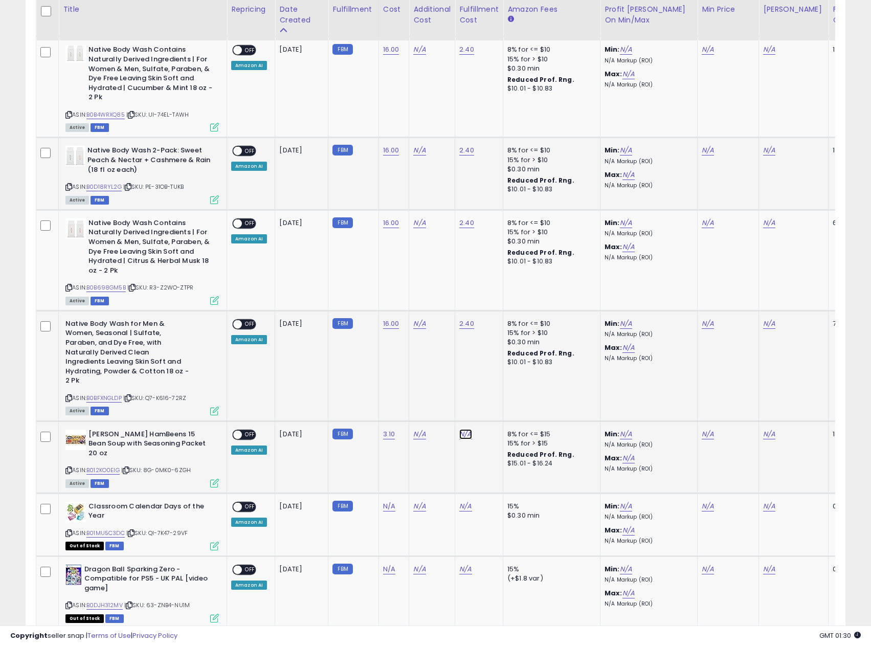
click at [466, 429] on link "N/A" at bounding box center [465, 434] width 12 height 10
type input "****"
click at [502, 403] on button "submit" at bounding box center [492, 398] width 17 height 15
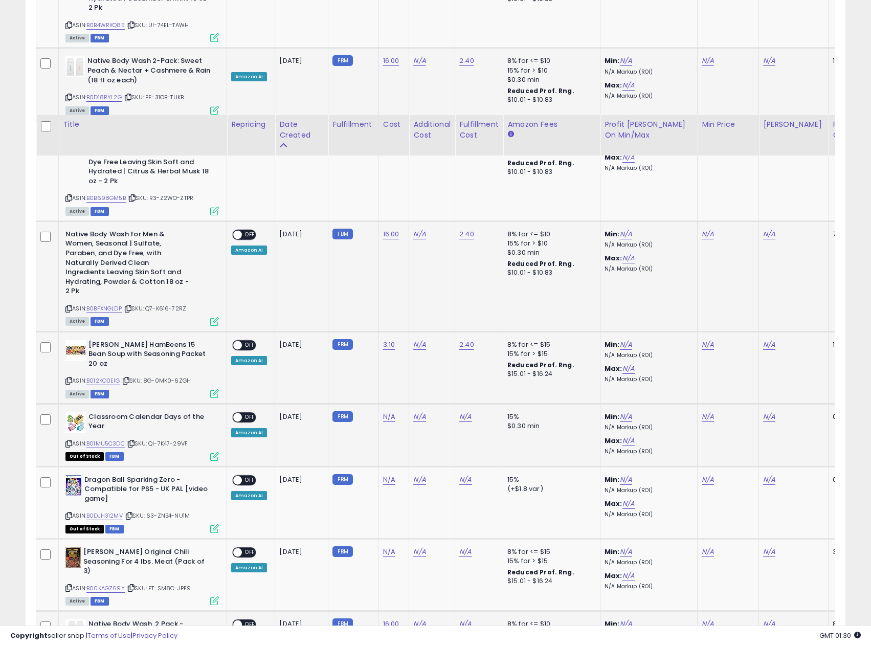
scroll to position [777, 0]
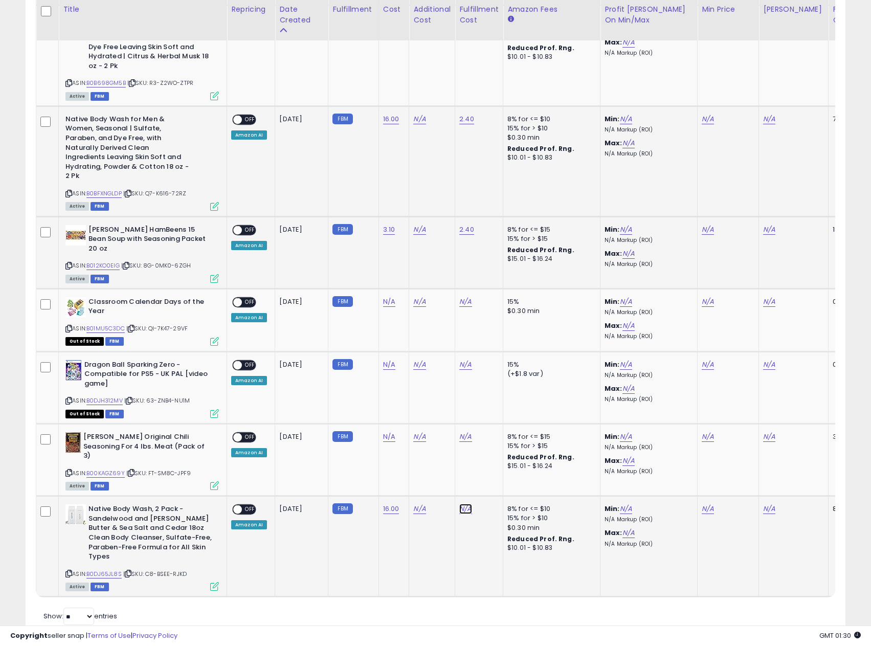
click at [470, 504] on link "N/A" at bounding box center [465, 509] width 12 height 10
type input "****"
click at [502, 459] on button "submit" at bounding box center [492, 454] width 17 height 15
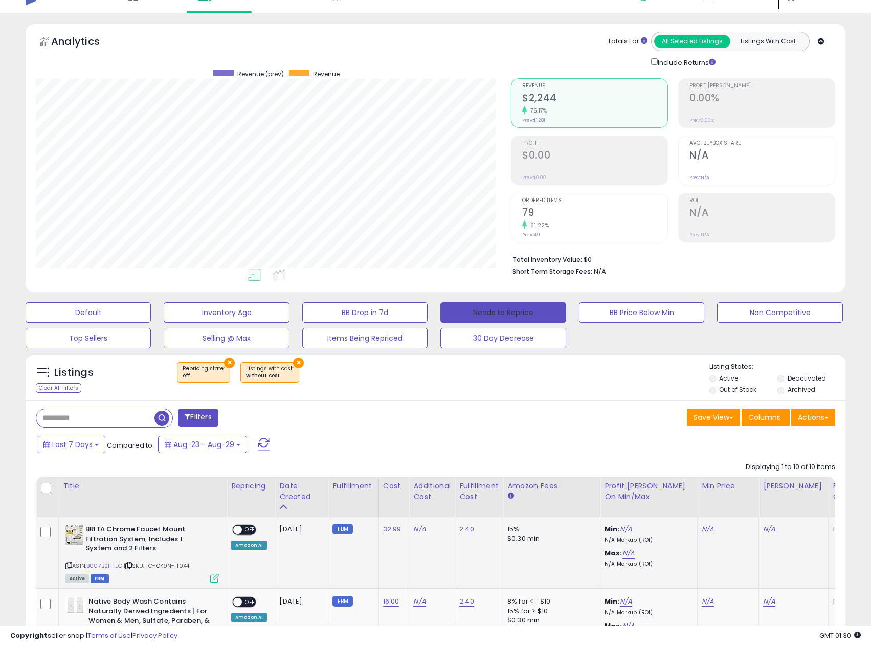
scroll to position [0, 0]
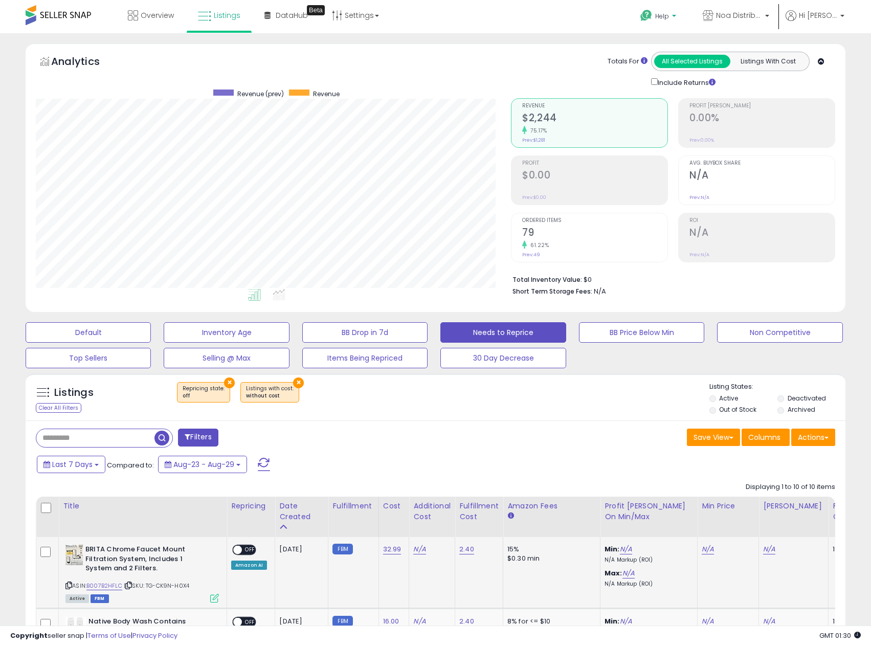
click at [643, 13] on icon at bounding box center [646, 15] width 13 height 13
click at [603, 15] on div "Help Contact Support Search Knowledge Hub Request a Feature Hi Emanuel" at bounding box center [712, 21] width 288 height 43
click at [144, 20] on span "Overview" at bounding box center [157, 15] width 33 height 10
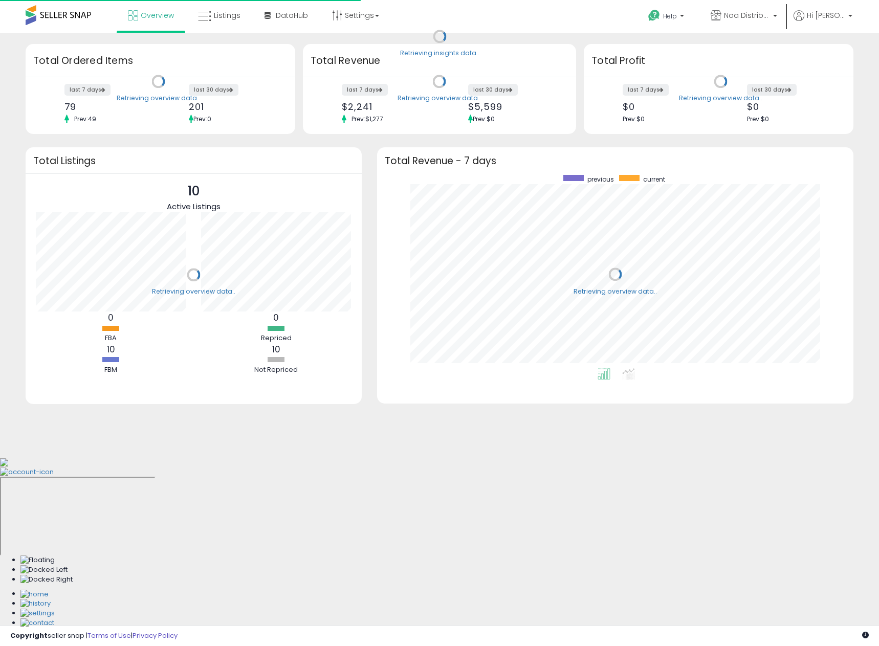
scroll to position [193, 456]
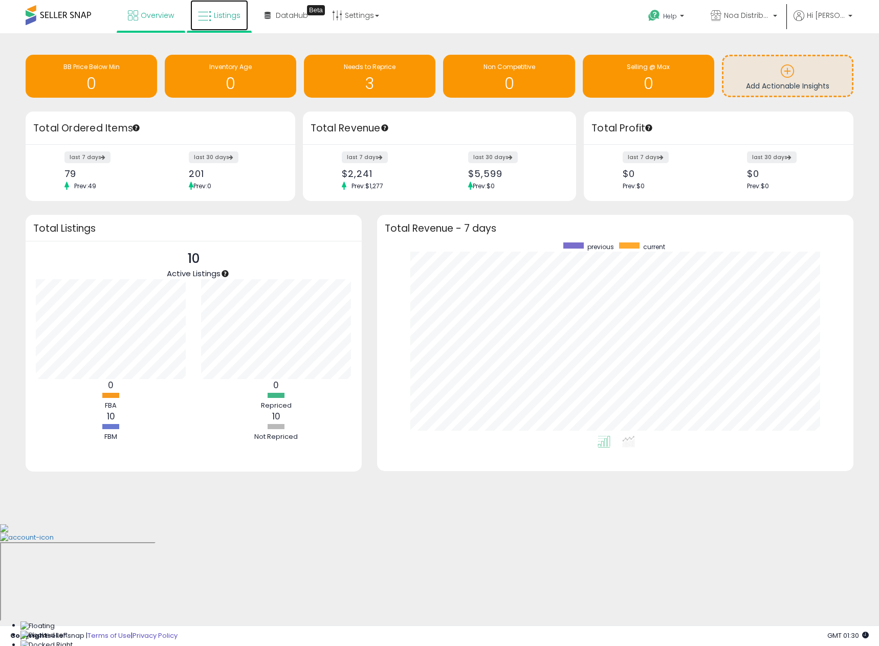
click at [233, 20] on span "Listings" at bounding box center [227, 15] width 27 height 10
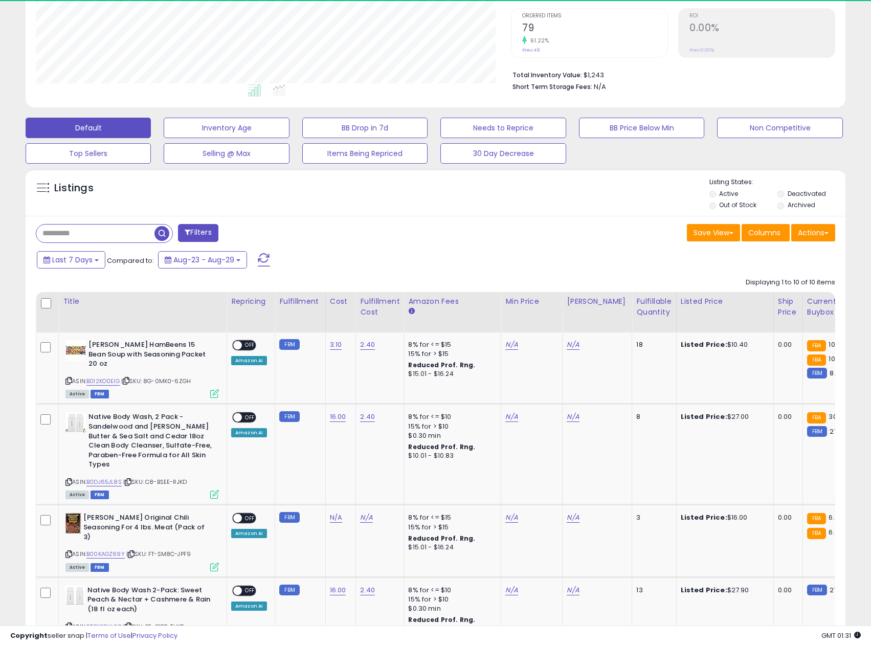
scroll to position [210, 476]
click at [829, 344] on span "10.2" at bounding box center [835, 345] width 12 height 10
click at [819, 308] on div "Current Buybox Price" at bounding box center [833, 306] width 53 height 21
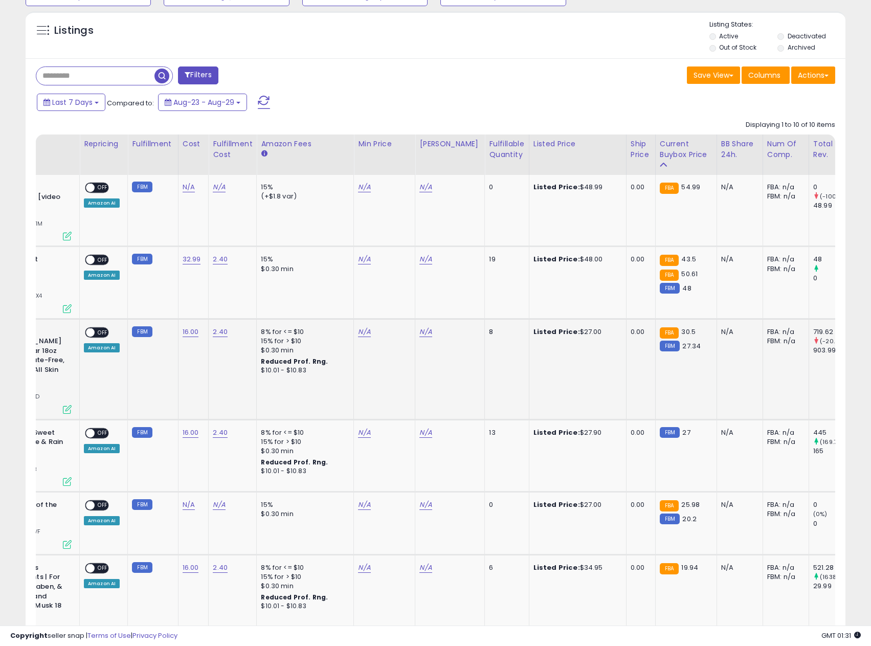
scroll to position [256, 0]
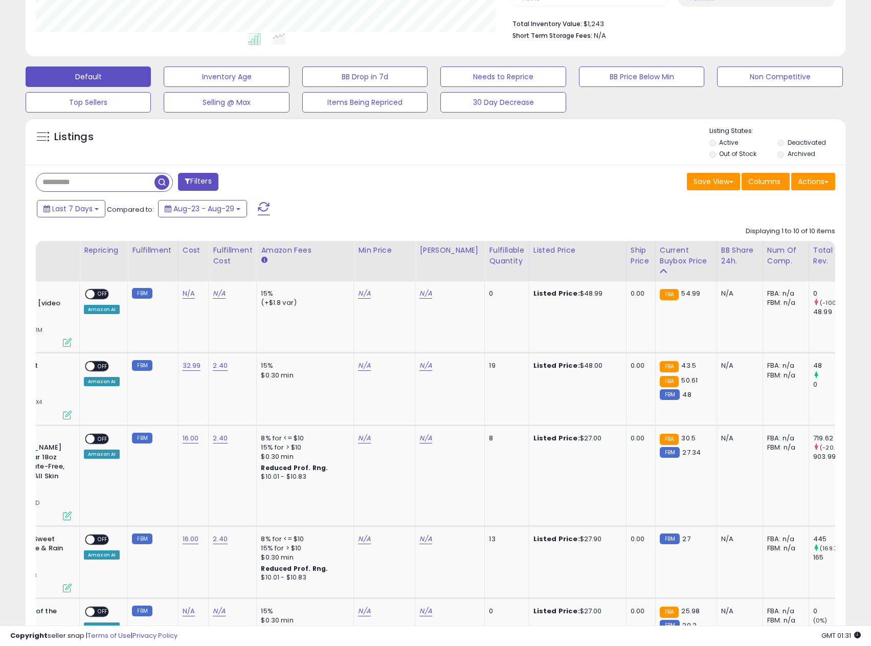
click at [475, 617] on div at bounding box center [436, 621] width 800 height 10
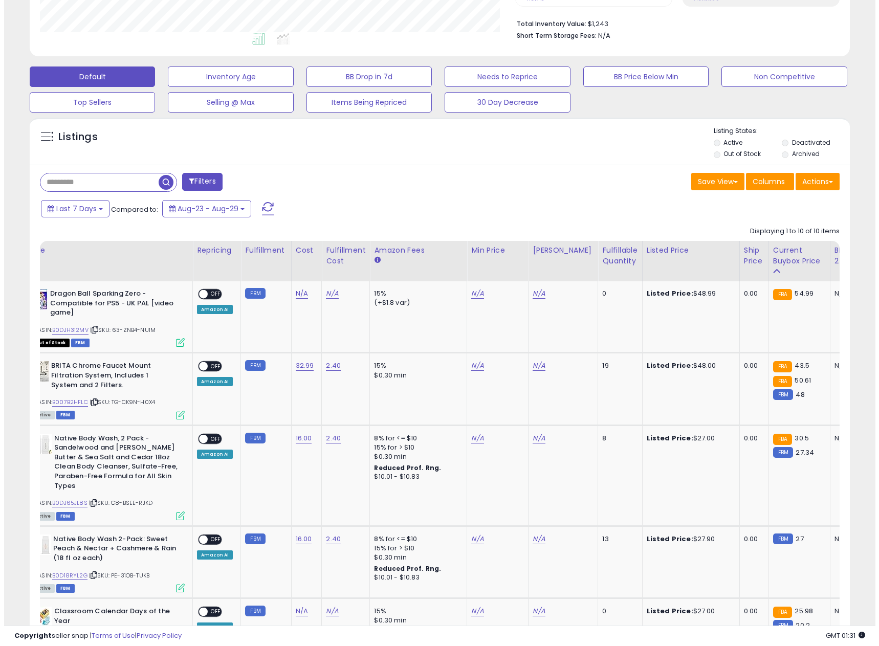
scroll to position [0, 13]
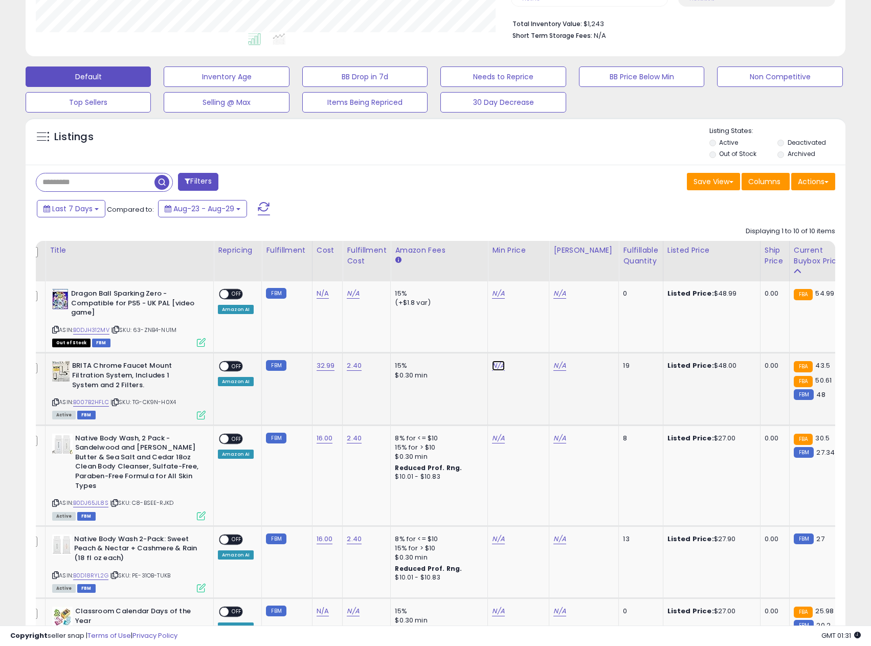
click at [492, 368] on link "N/A" at bounding box center [498, 366] width 12 height 10
type input "*****"
click at [560, 367] on link "N/A" at bounding box center [560, 366] width 12 height 10
click at [459, 347] on input "*****" at bounding box center [466, 340] width 91 height 17
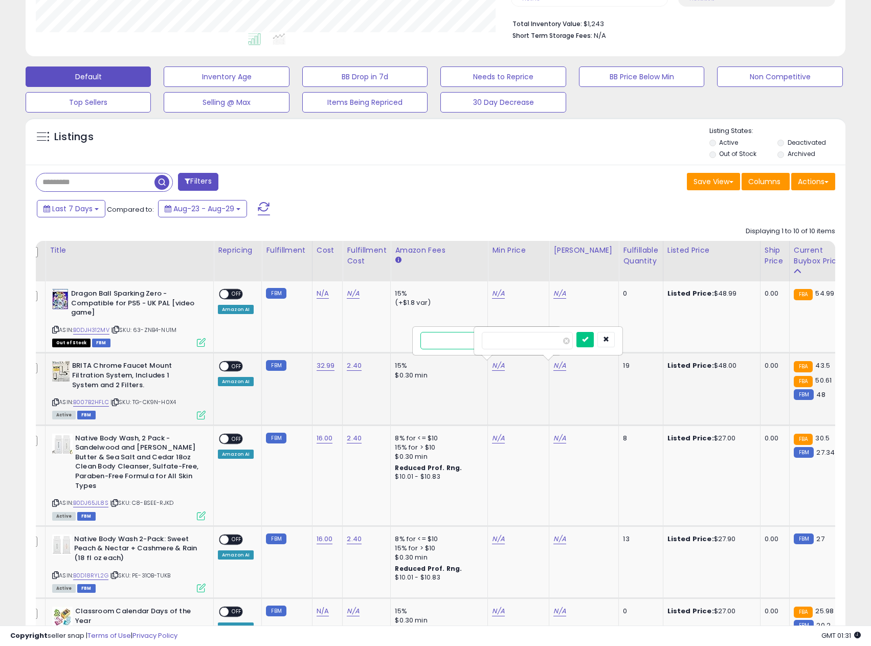
click at [459, 347] on input "*****" at bounding box center [466, 340] width 91 height 17
click at [202, 418] on icon at bounding box center [201, 415] width 9 height 9
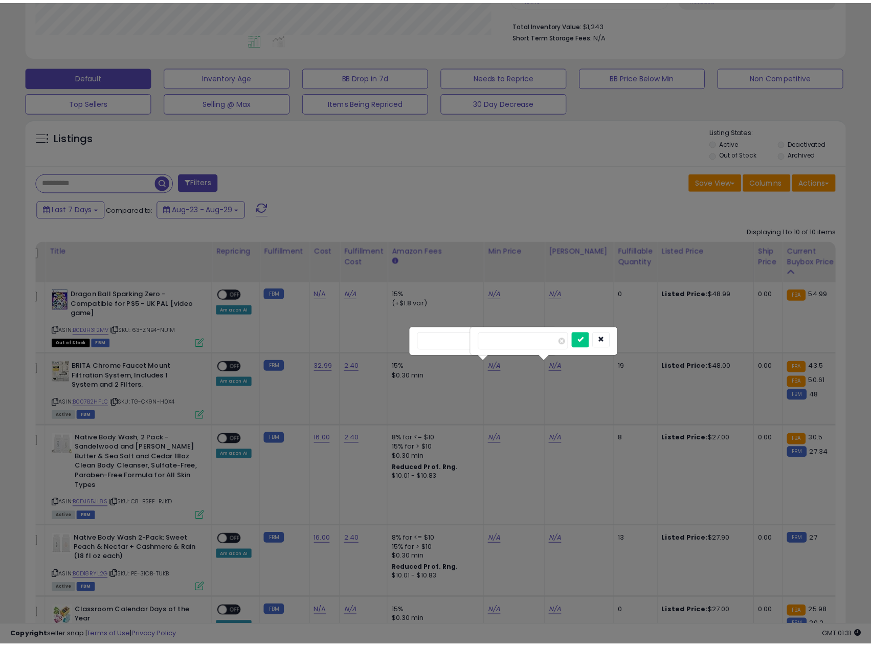
scroll to position [210, 480]
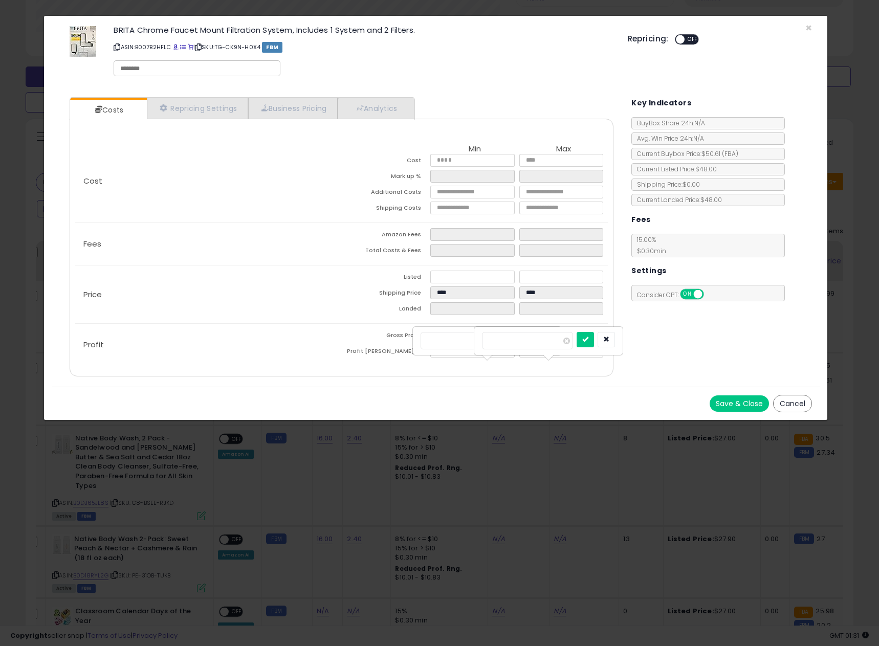
click at [689, 36] on span "OFF" at bounding box center [692, 39] width 16 height 9
click at [692, 37] on span at bounding box center [692, 39] width 9 height 9
click at [217, 109] on link "Repricing Settings" at bounding box center [197, 108] width 101 height 21
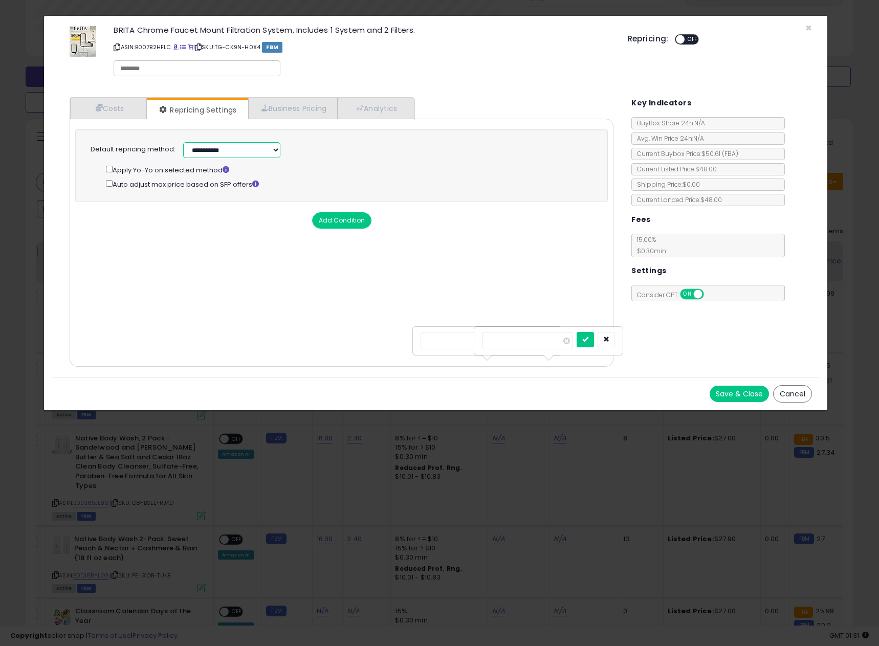
click at [244, 152] on select "**********" at bounding box center [231, 150] width 97 height 16
click at [243, 148] on select "**********" at bounding box center [231, 150] width 97 height 16
click at [279, 109] on link "Business Pricing" at bounding box center [293, 108] width 90 height 21
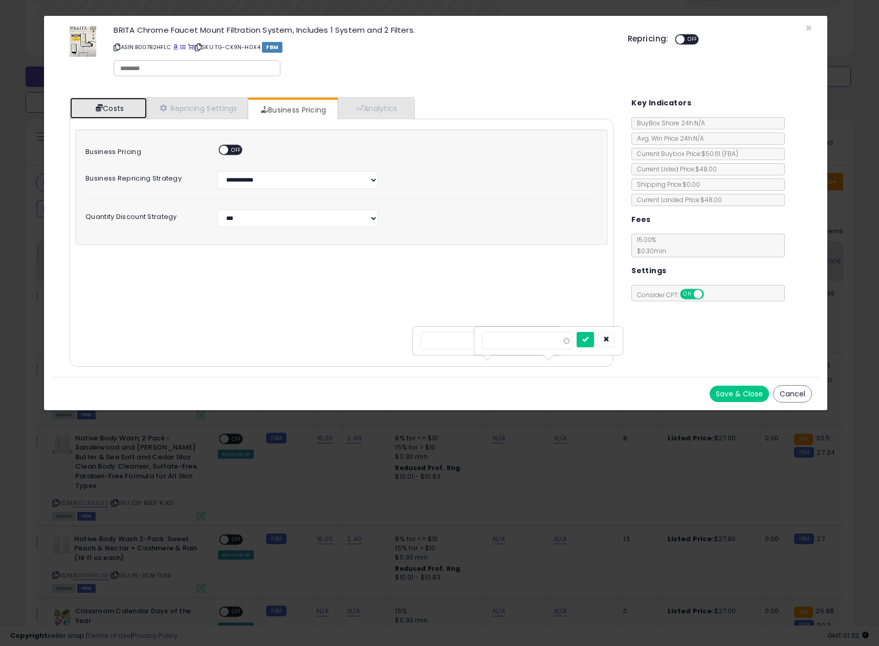
click at [121, 106] on link "Costs" at bounding box center [108, 108] width 77 height 21
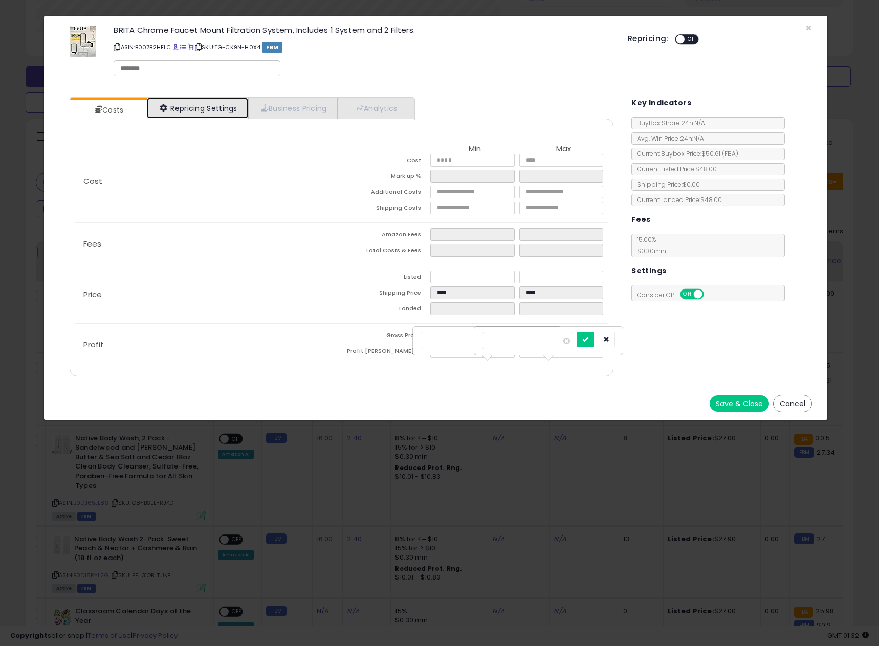
click at [233, 117] on link "Repricing Settings" at bounding box center [197, 108] width 101 height 21
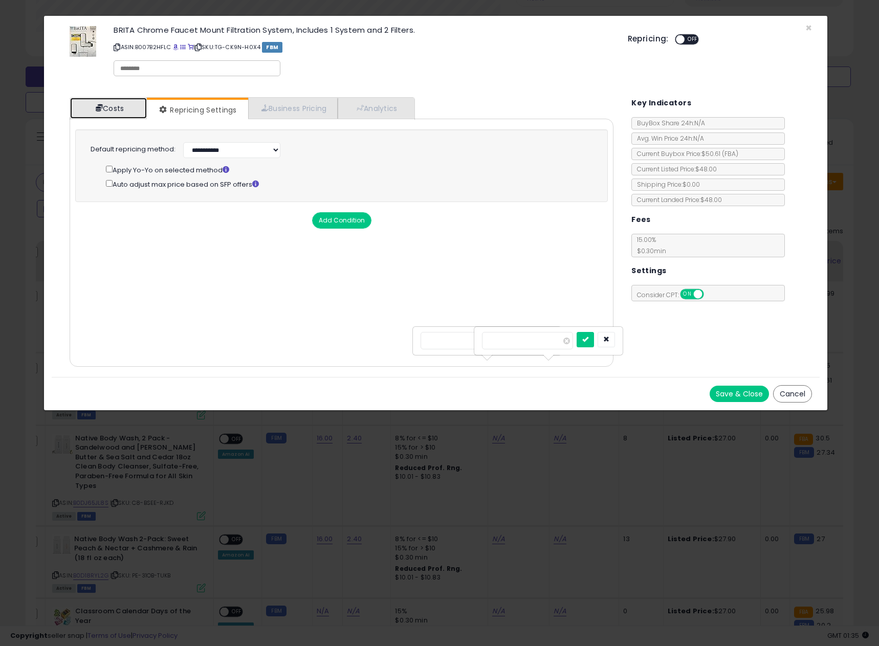
click at [110, 109] on link "Costs" at bounding box center [108, 108] width 77 height 21
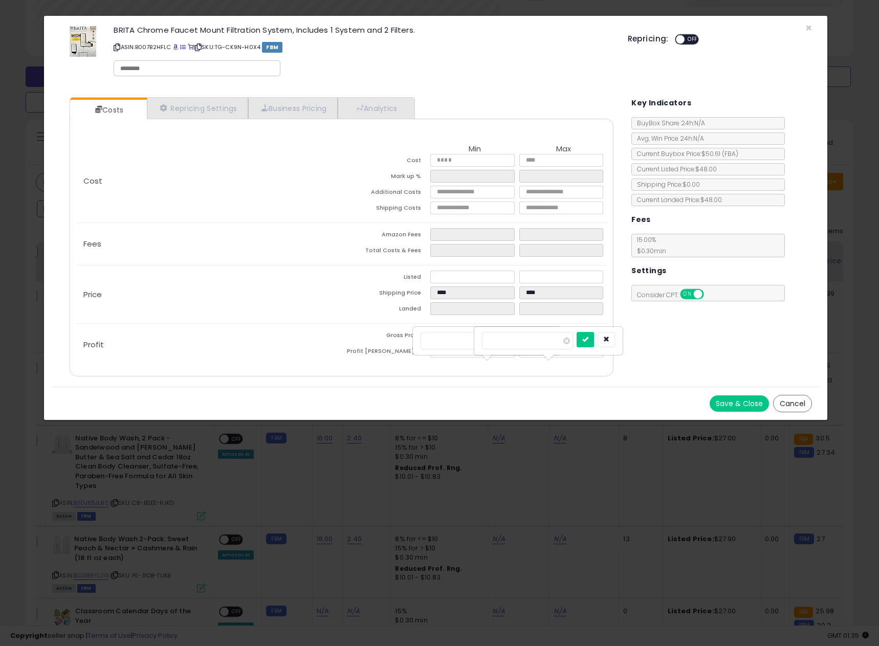
click at [200, 93] on div "Costs Repricing Settings Business Pricing Analytics Cost" at bounding box center [341, 238] width 564 height 297
click at [200, 113] on link "Repricing Settings" at bounding box center [197, 108] width 101 height 21
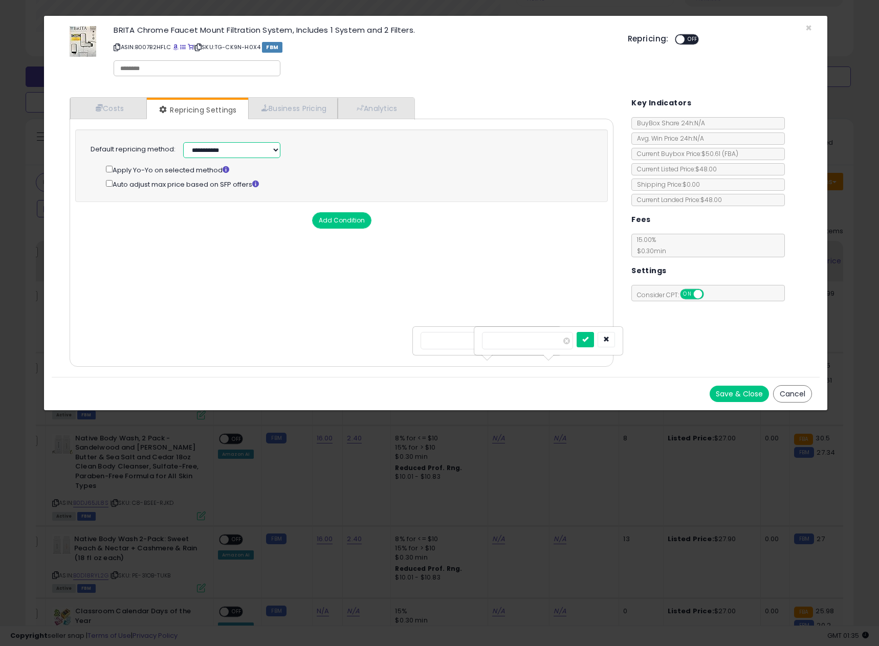
click at [215, 154] on select "**********" at bounding box center [231, 150] width 97 height 16
click at [216, 150] on select "**********" at bounding box center [231, 150] width 97 height 16
click at [109, 110] on link "Costs" at bounding box center [108, 108] width 77 height 21
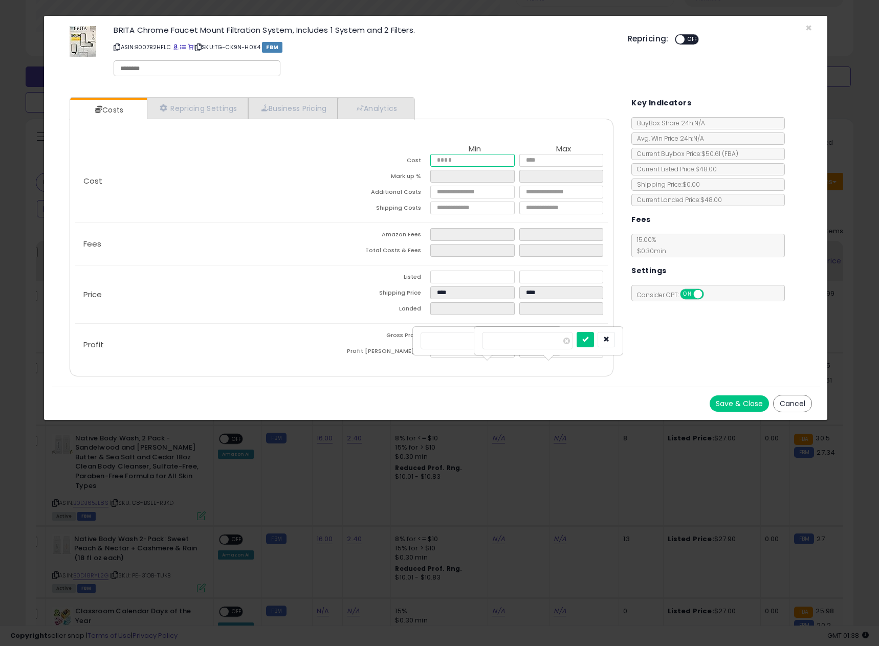
drag, startPoint x: 448, startPoint y: 162, endPoint x: 422, endPoint y: 162, distance: 26.6
click at [423, 162] on tr "Cost ***** *****" at bounding box center [475, 162] width 267 height 16
type input "*"
type input "****"
type input "**"
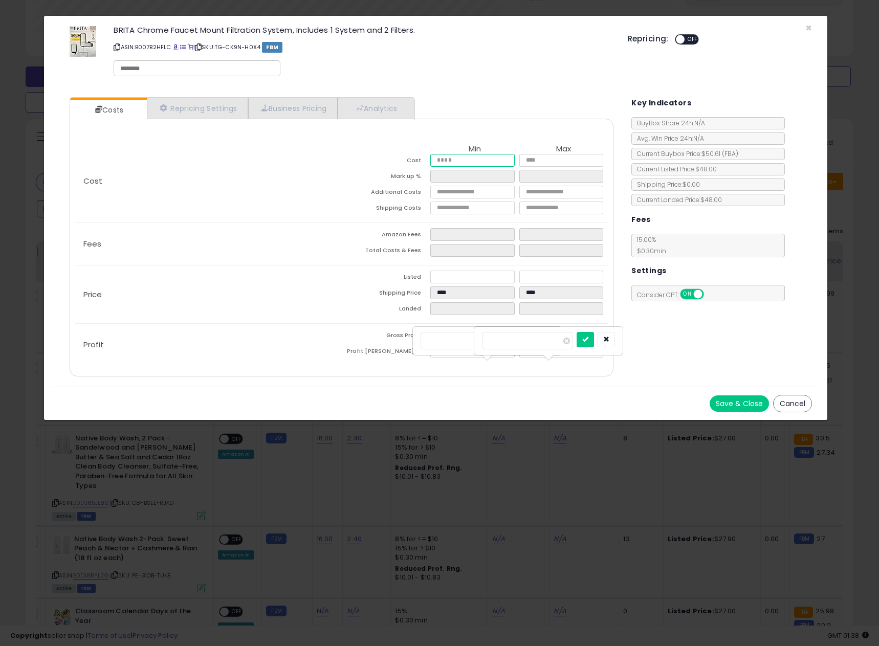
type input "*****"
type input "****"
type input "*"
type input "*****"
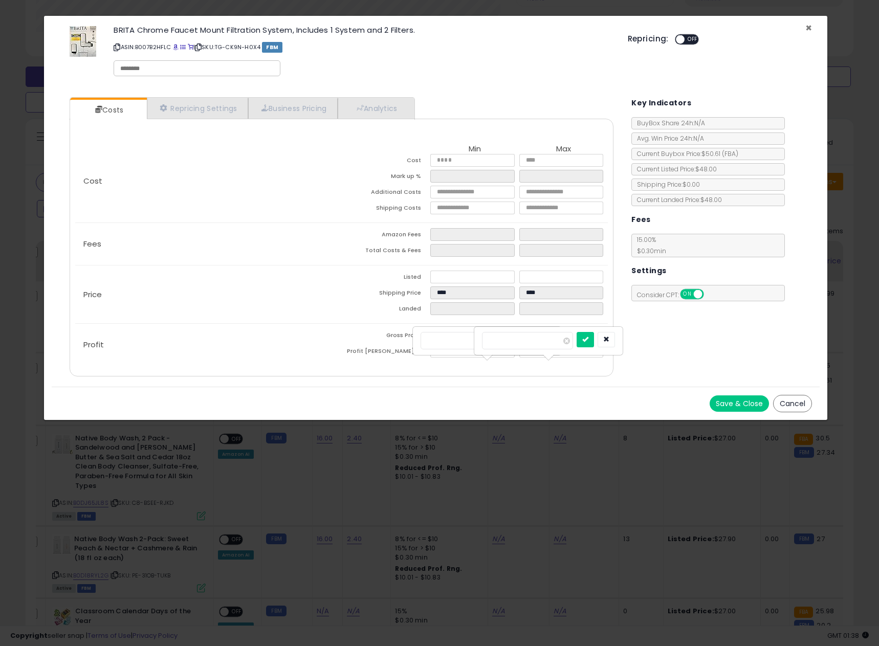
click at [807, 27] on span "×" at bounding box center [808, 27] width 7 height 15
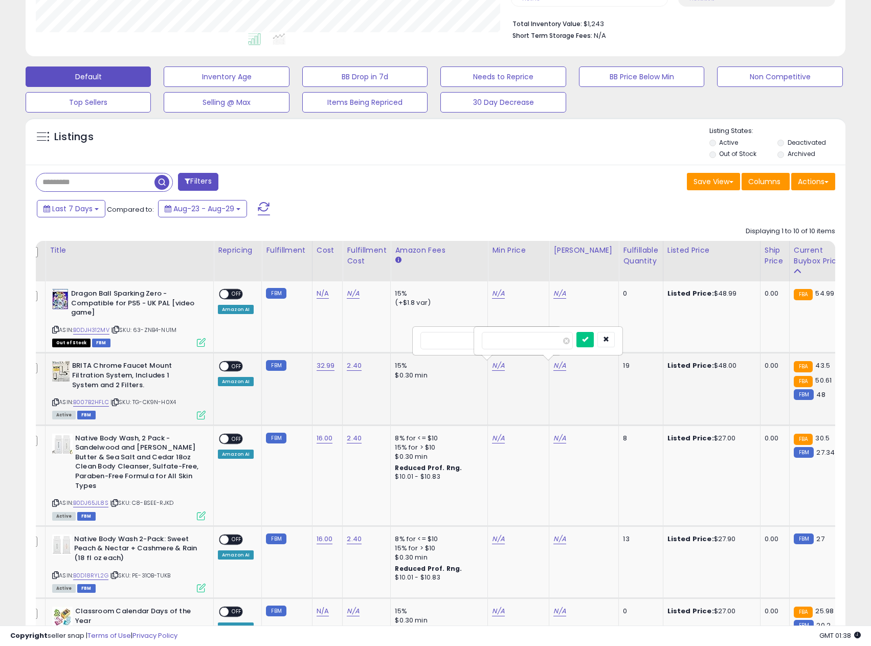
scroll to position [511347, 511082]
click at [500, 298] on link "N/A" at bounding box center [498, 294] width 12 height 10
click at [548, 267] on icon "button" at bounding box center [545, 267] width 6 height 6
click at [495, 363] on link "N/A" at bounding box center [498, 366] width 12 height 10
click at [501, 340] on input "number" at bounding box center [527, 340] width 91 height 17
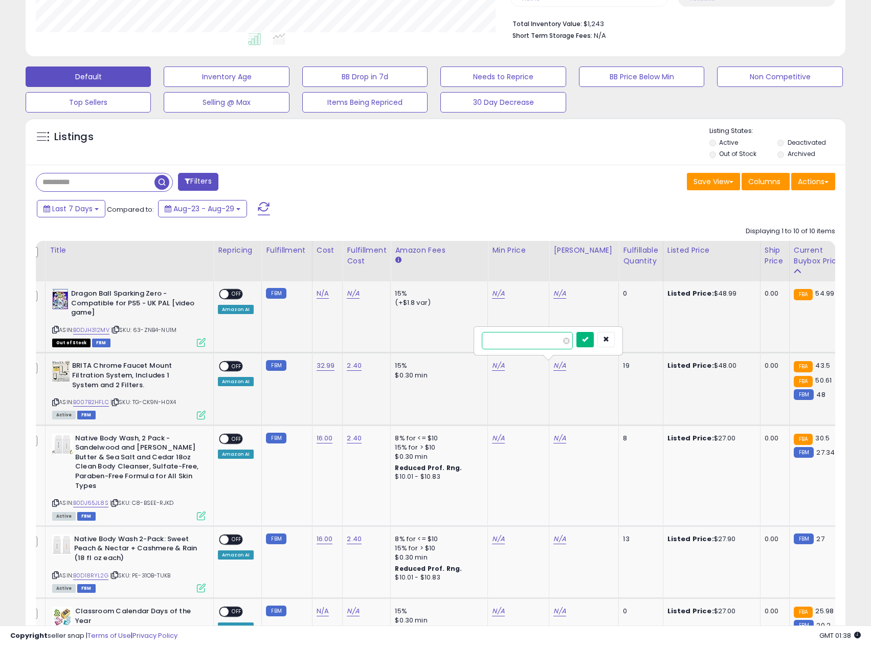
type input "*****"
click at [588, 342] on icon "submit" at bounding box center [585, 339] width 6 height 6
click at [493, 366] on link "N/A" at bounding box center [498, 366] width 12 height 10
type input "*****"
click at [533, 340] on button "submit" at bounding box center [523, 339] width 17 height 15
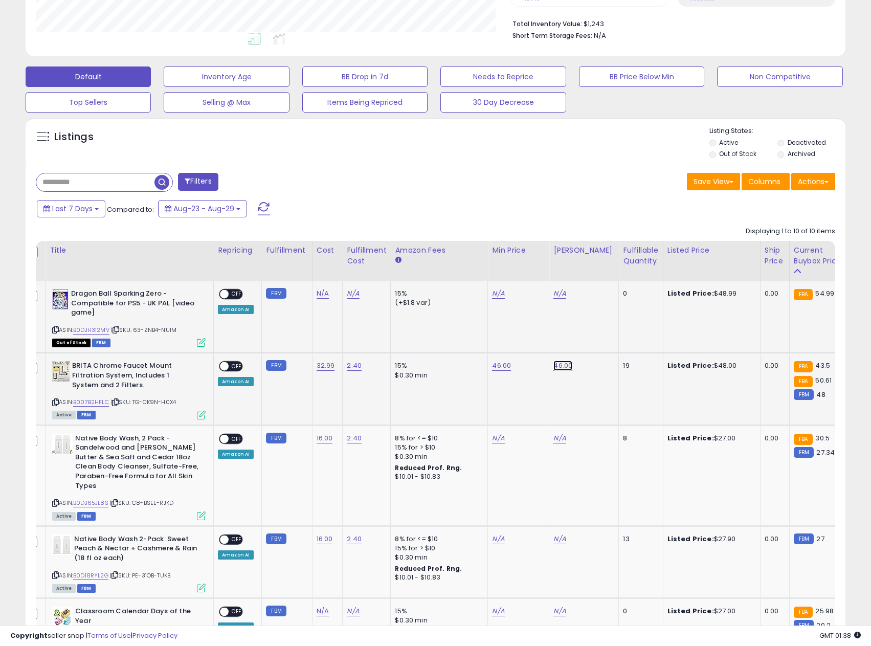
click at [563, 365] on link "46.00" at bounding box center [563, 366] width 19 height 10
type input "*"
type input "*****"
click at [591, 340] on icon "submit" at bounding box center [588, 339] width 6 height 6
click at [556, 361] on link "50.00" at bounding box center [563, 366] width 18 height 10
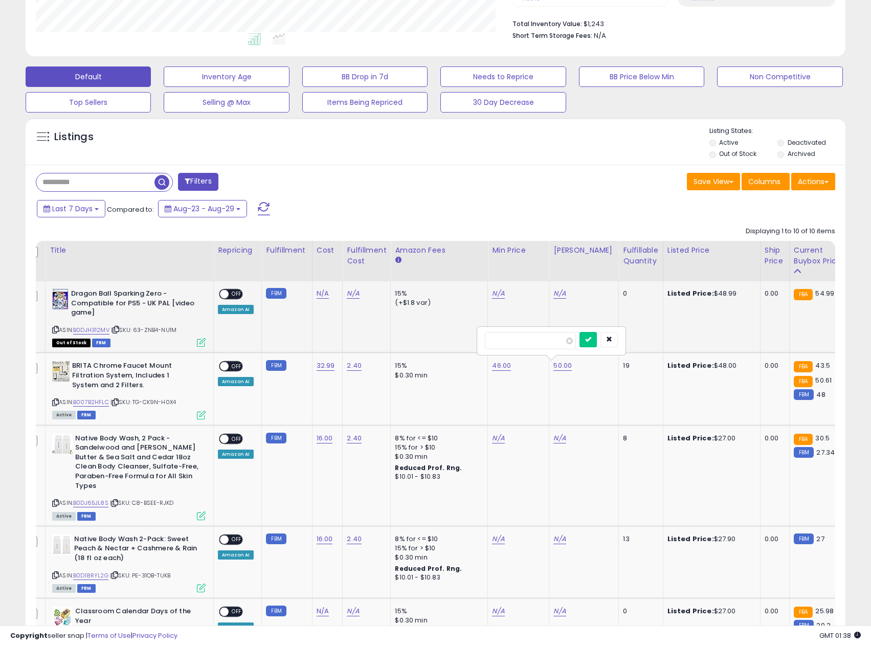
drag, startPoint x: 540, startPoint y: 343, endPoint x: 439, endPoint y: 346, distance: 101.3
type input "*"
type input "*****"
click at [597, 336] on button "submit" at bounding box center [588, 339] width 17 height 15
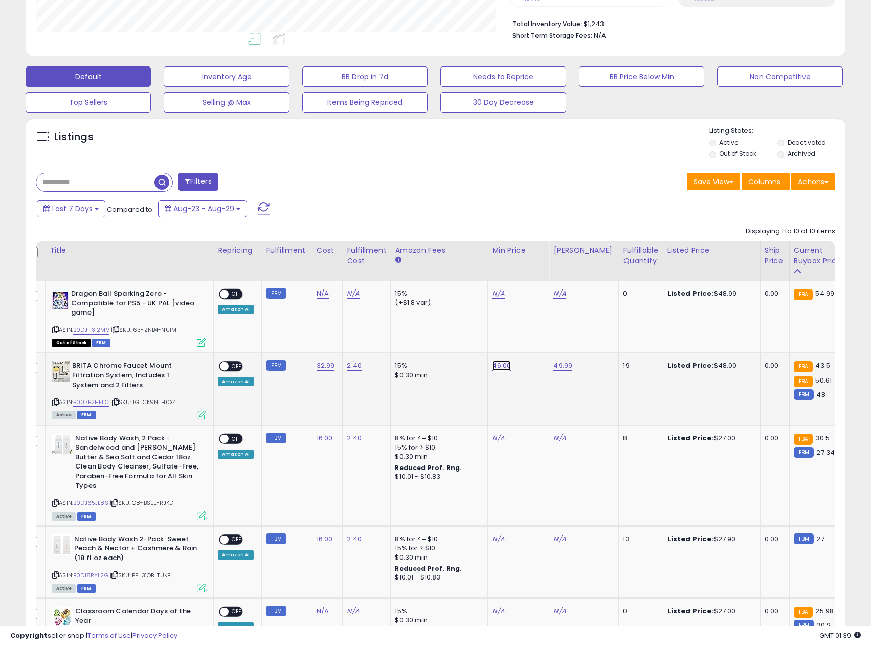
click at [506, 365] on link "46.00" at bounding box center [501, 366] width 19 height 10
drag, startPoint x: 479, startPoint y: 341, endPoint x: 410, endPoint y: 334, distance: 69.9
type input "*****"
click at [530, 341] on icon "submit" at bounding box center [527, 339] width 6 height 6
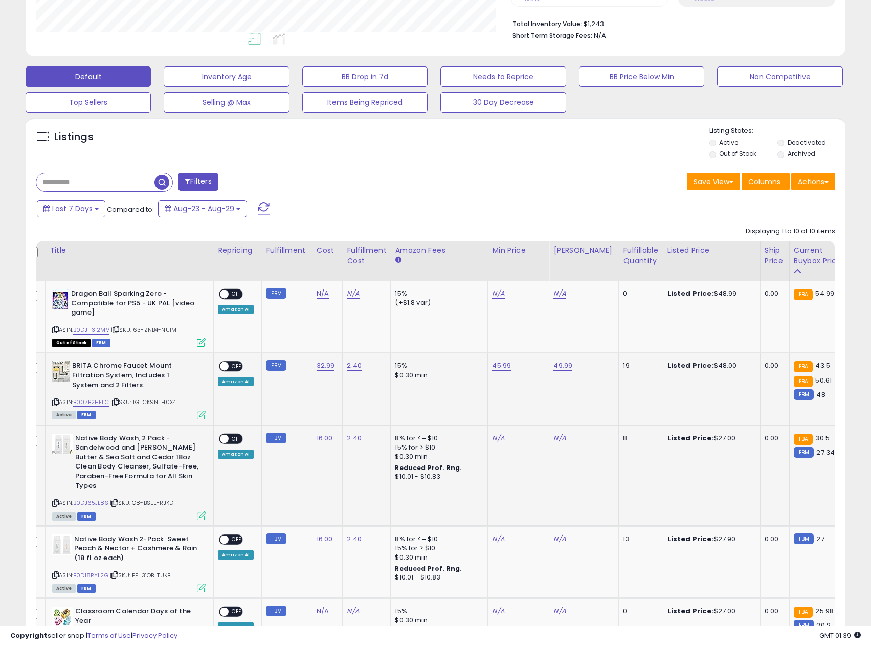
click at [488, 438] on td "N/A" at bounding box center [518, 475] width 61 height 101
click at [492, 438] on link "N/A" at bounding box center [498, 438] width 12 height 10
type input "*****"
click at [533, 418] on button "submit" at bounding box center [523, 412] width 17 height 15
click at [556, 438] on link "N/A" at bounding box center [560, 438] width 12 height 10
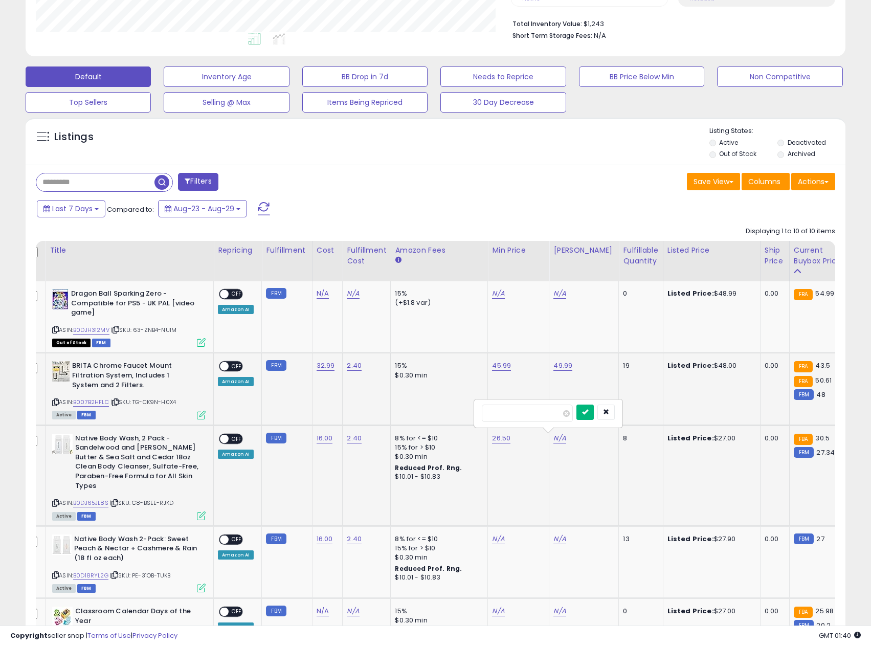
type input "*****"
click at [588, 409] on icon "submit" at bounding box center [585, 412] width 6 height 6
click at [507, 434] on div "26.50" at bounding box center [516, 438] width 49 height 9
click at [498, 437] on link "26.50" at bounding box center [501, 438] width 18 height 10
type input "*****"
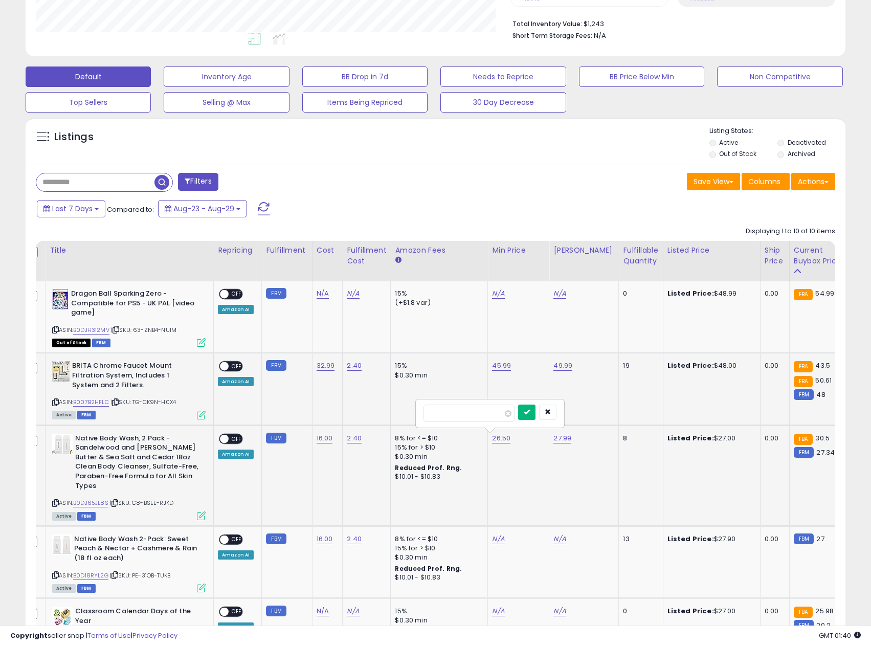
click at [530, 411] on icon "submit" at bounding box center [527, 412] width 6 height 6
click at [222, 293] on span at bounding box center [224, 294] width 9 height 9
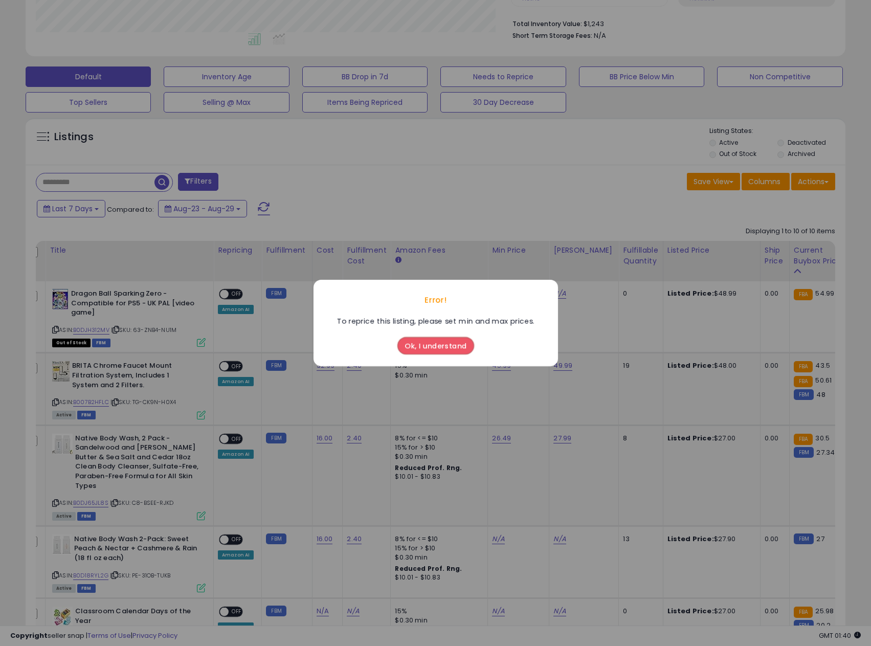
click at [408, 347] on button "Ok, I understand" at bounding box center [435, 345] width 77 height 17
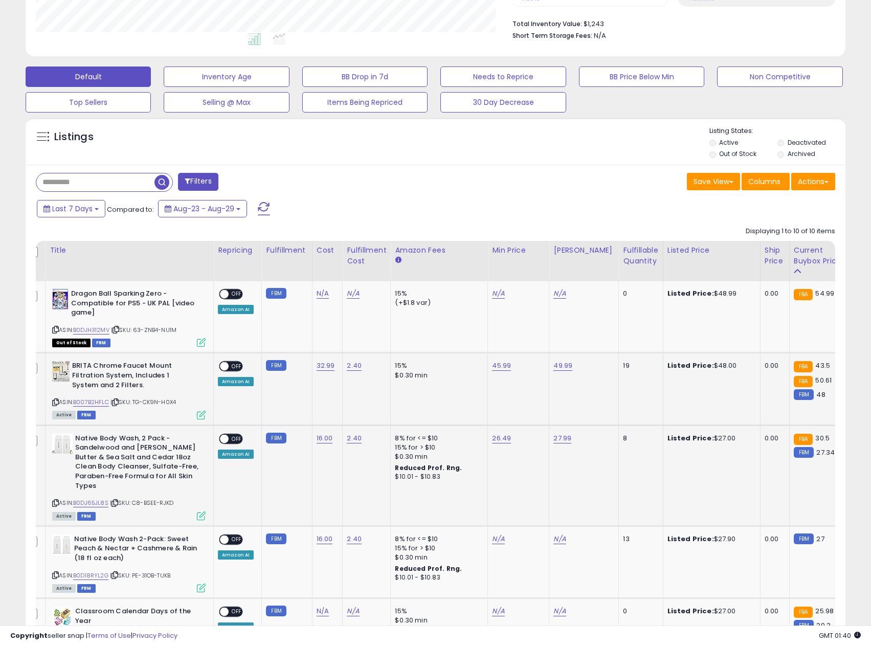
click at [234, 365] on span "OFF" at bounding box center [237, 366] width 16 height 9
click at [233, 441] on span "OFF" at bounding box center [237, 438] width 16 height 9
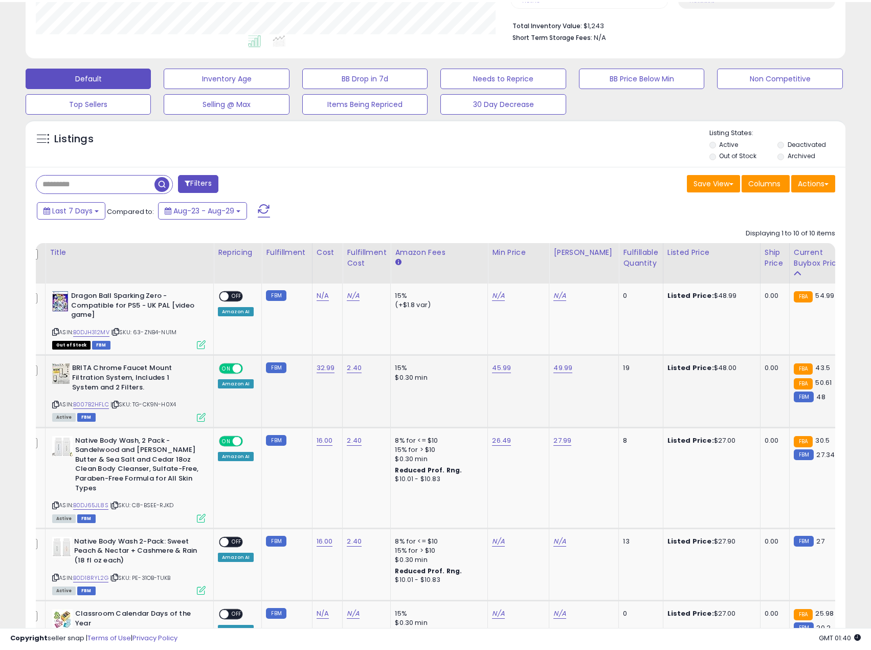
scroll to position [460, 0]
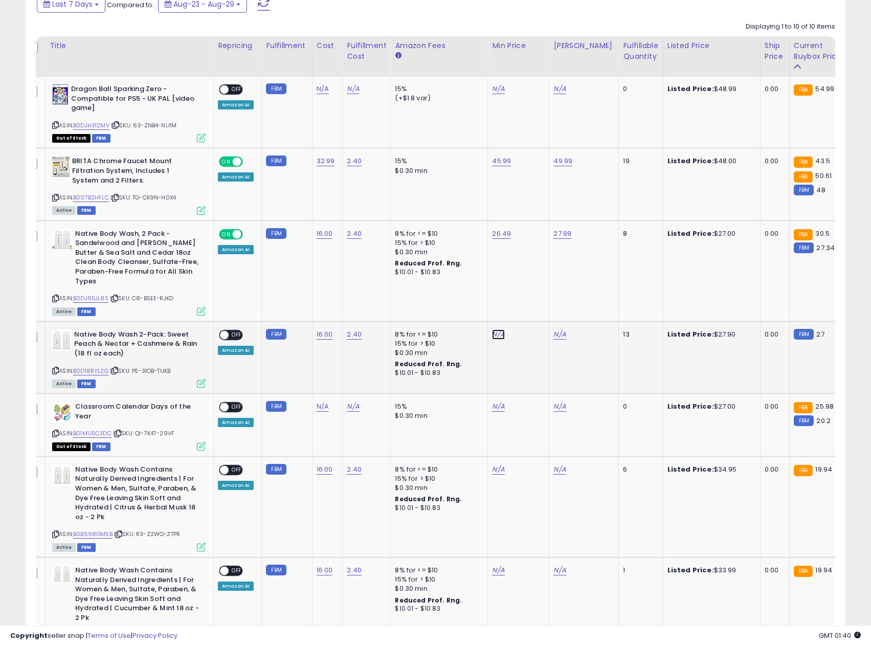
click at [492, 329] on link "N/A" at bounding box center [498, 334] width 12 height 10
type input "*****"
click at [533, 302] on button "submit" at bounding box center [523, 298] width 17 height 15
click at [556, 329] on link "N/A" at bounding box center [560, 334] width 12 height 10
type input "*****"
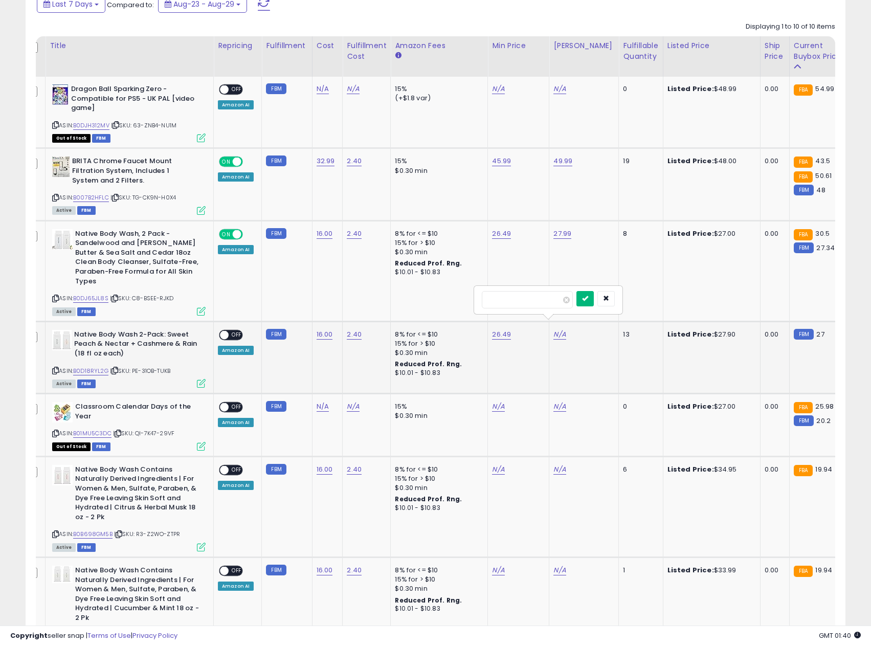
click at [594, 302] on button "submit" at bounding box center [585, 298] width 17 height 15
click at [500, 464] on link "N/A" at bounding box center [498, 469] width 12 height 10
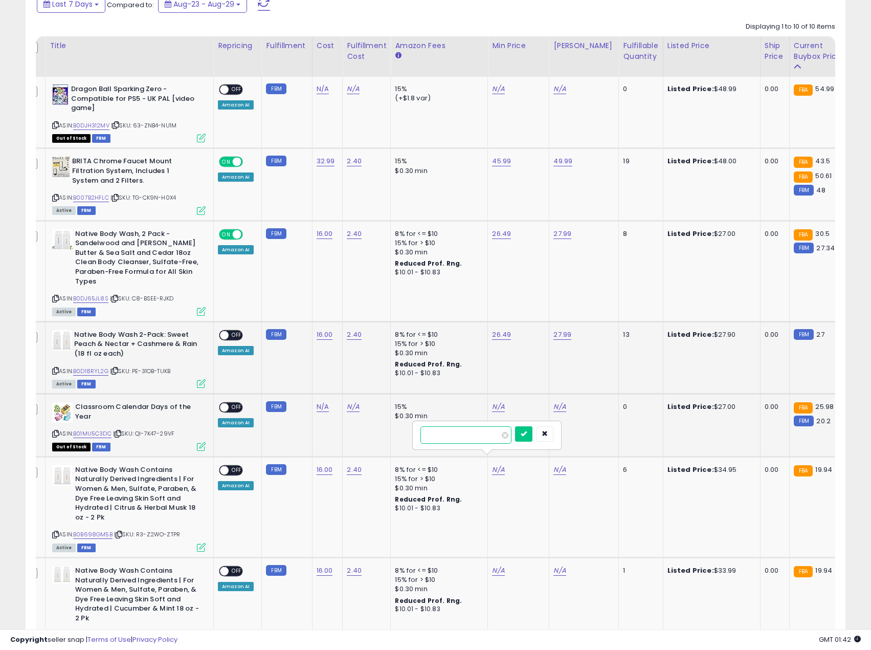
drag, startPoint x: 472, startPoint y: 433, endPoint x: 400, endPoint y: 429, distance: 72.3
click at [400, 429] on tbody "Dragon Ball Sparking Zero - Compatible for PS5 - UK PAL [video game] ASIN: B0DJ…" at bounding box center [757, 495] width 1469 height 836
type input "*****"
click at [533, 435] on button "submit" at bounding box center [523, 433] width 17 height 15
click at [559, 464] on link "N/A" at bounding box center [560, 469] width 12 height 10
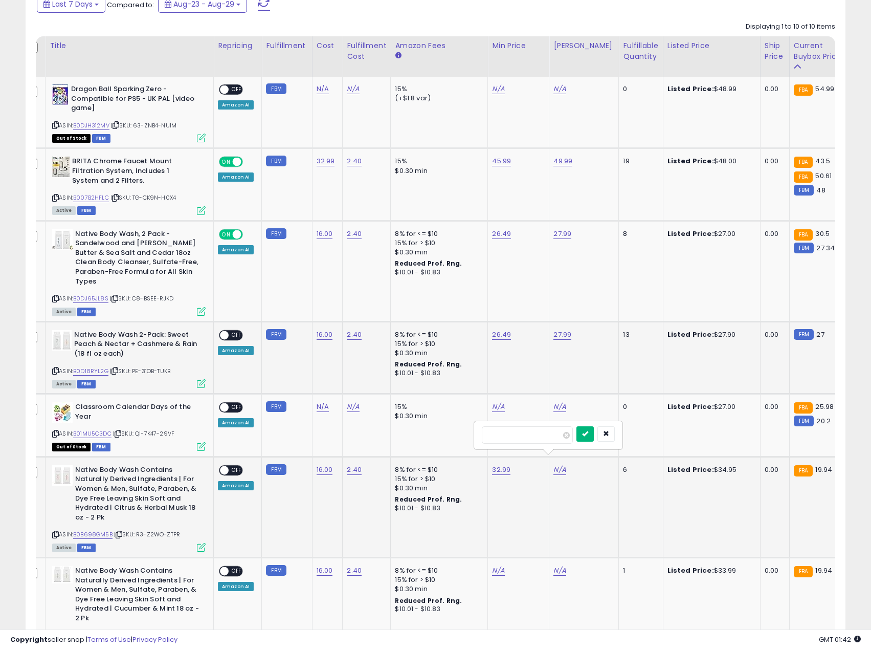
type input "*****"
click at [588, 435] on icon "submit" at bounding box center [585, 433] width 6 height 6
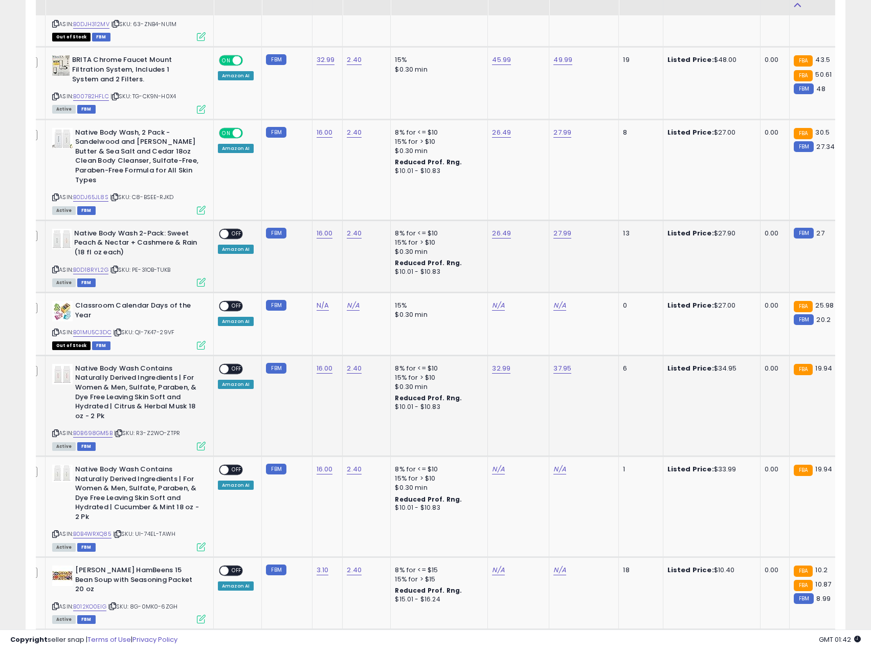
scroll to position [563, 0]
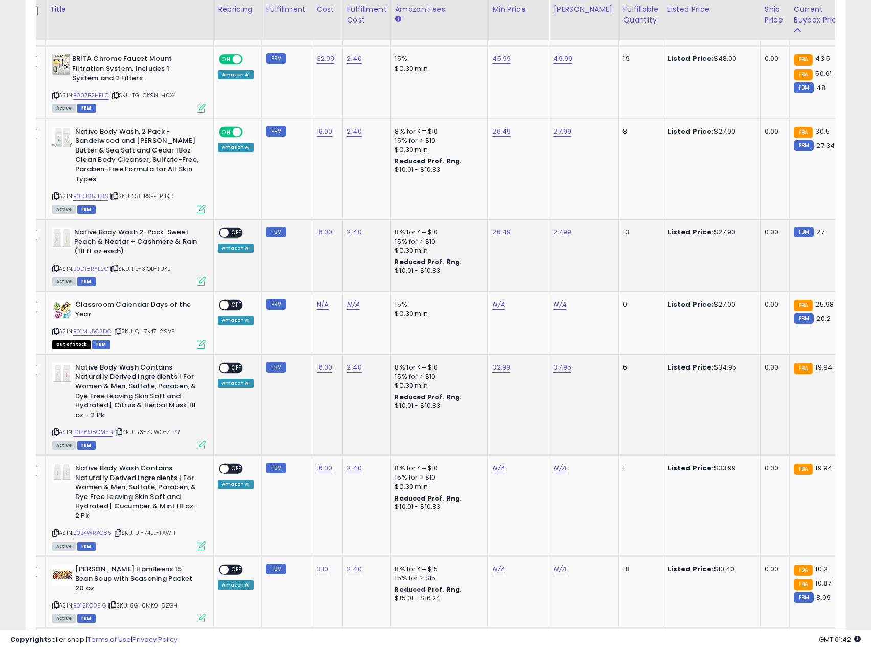
click at [228, 363] on span at bounding box center [224, 367] width 9 height 9
click at [232, 228] on div "ON OFF" at bounding box center [220, 232] width 24 height 9
click at [235, 228] on span "OFF" at bounding box center [237, 232] width 16 height 9
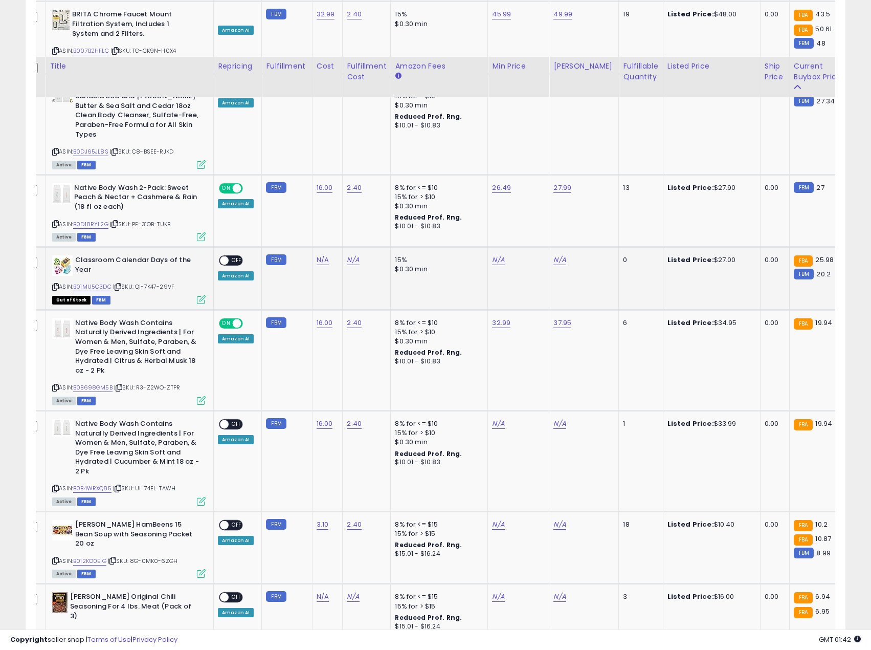
scroll to position [665, 0]
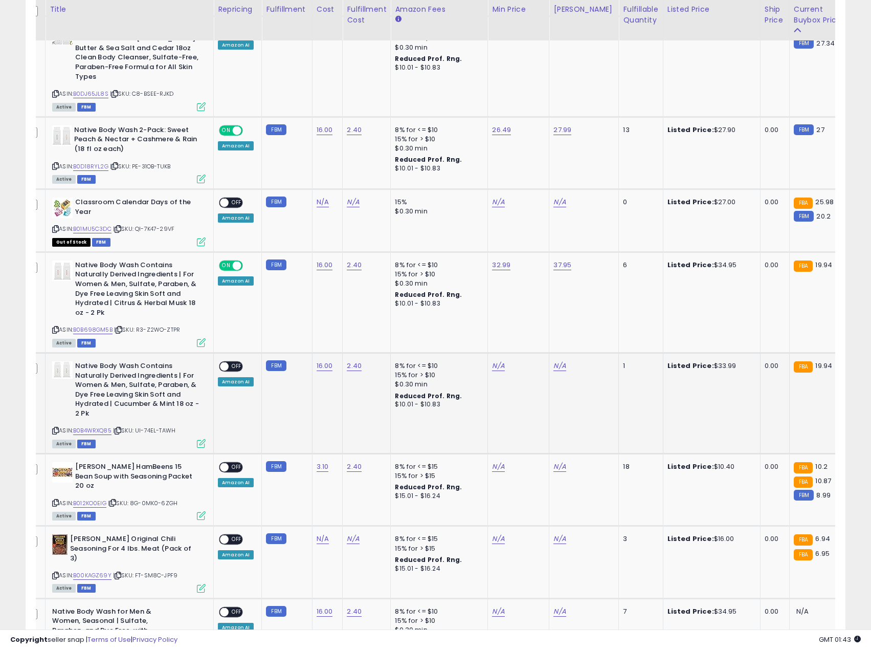
click at [498, 352] on td "N/A" at bounding box center [518, 402] width 61 height 101
click at [498, 361] on link "N/A" at bounding box center [498, 366] width 12 height 10
type input "*****"
click at [533, 327] on button "submit" at bounding box center [523, 329] width 17 height 15
click at [554, 361] on link "N/A" at bounding box center [560, 366] width 12 height 10
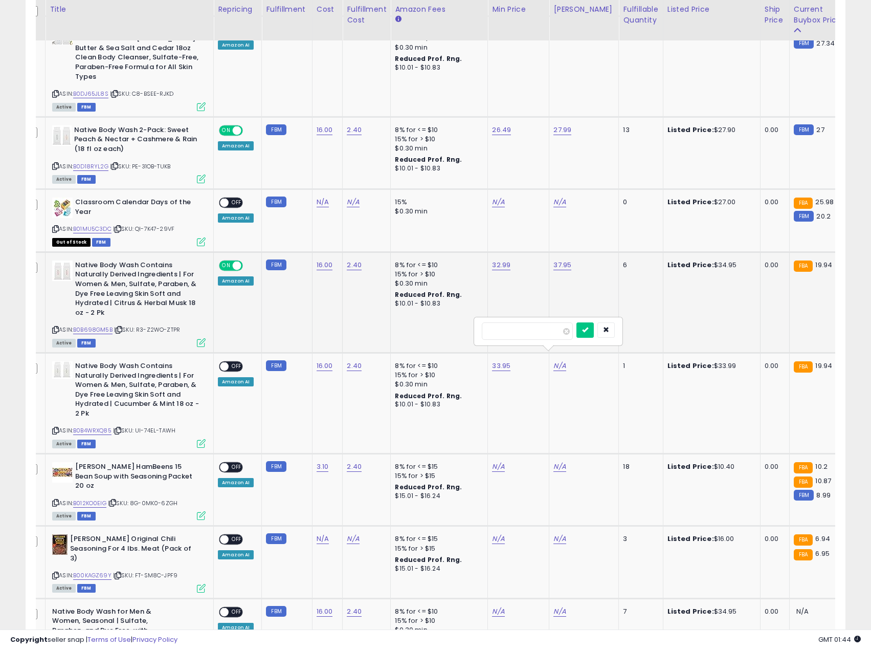
drag, startPoint x: 520, startPoint y: 331, endPoint x: 440, endPoint y: 328, distance: 80.4
click at [440, 328] on tbody "Dragon Ball Sparking Zero - Compatible for PS5 - UK PAL [video game] ASIN: B0DJ…" at bounding box center [757, 290] width 1469 height 836
type input "*****"
click at [588, 327] on icon "submit" at bounding box center [585, 329] width 6 height 6
click at [500, 361] on link "33.95" at bounding box center [501, 366] width 18 height 10
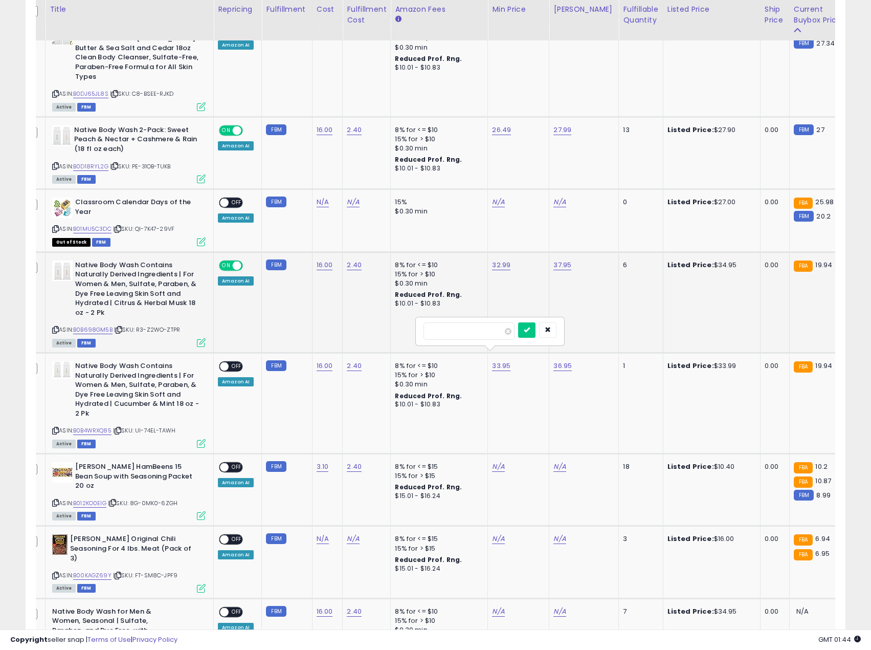
drag, startPoint x: 428, startPoint y: 334, endPoint x: 398, endPoint y: 329, distance: 30.0
click at [400, 332] on tbody "Dragon Ball Sparking Zero - Compatible for PS5 - UK PAL [video game] ASIN: B0DJ…" at bounding box center [757, 290] width 1469 height 836
type input "*****"
click at [536, 329] on button "submit" at bounding box center [526, 329] width 17 height 15
click at [560, 361] on link "36.95" at bounding box center [563, 366] width 18 height 10
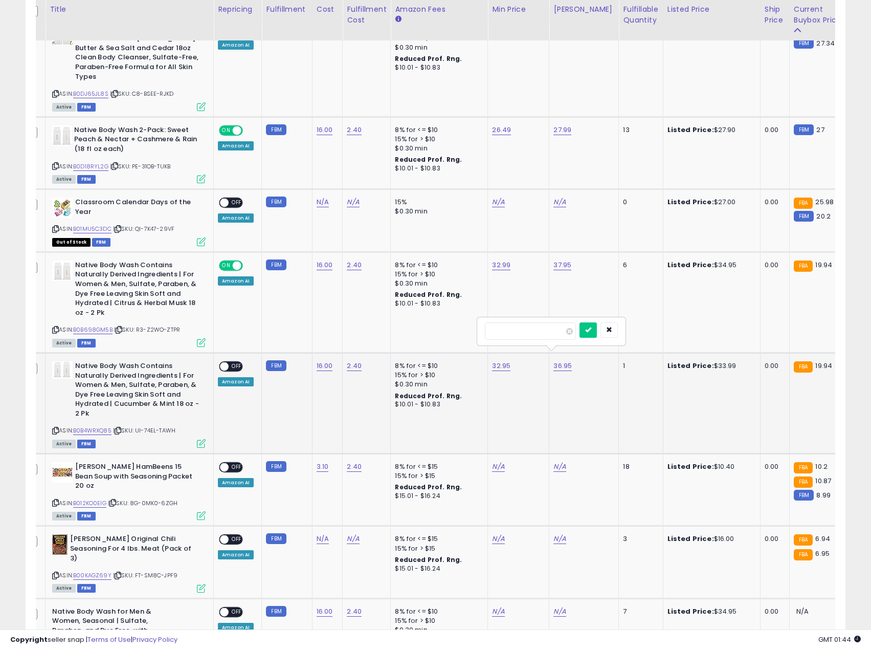
click at [534, 329] on input "*****" at bounding box center [530, 330] width 91 height 17
type input "*****"
click at [597, 328] on button "submit" at bounding box center [588, 329] width 17 height 15
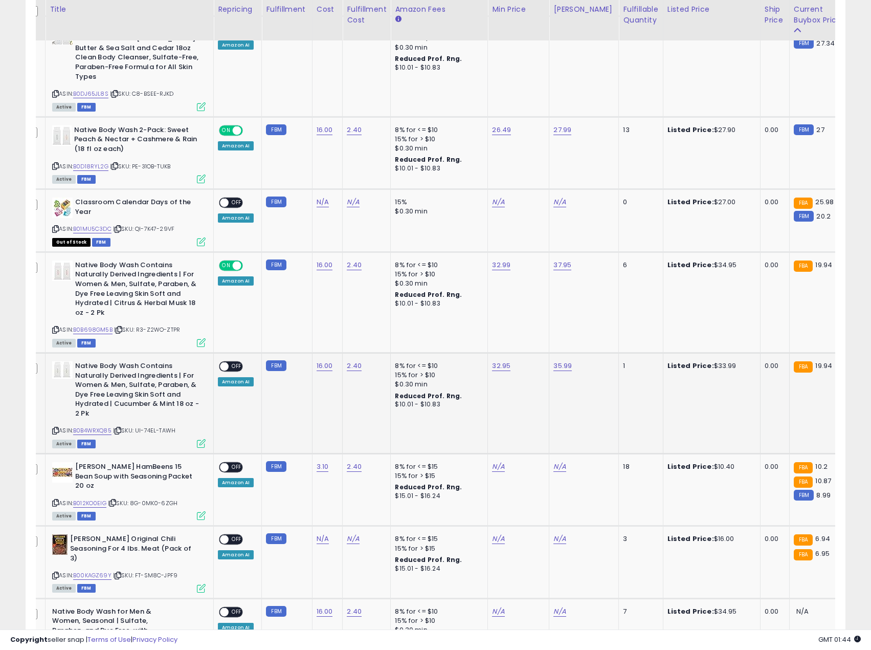
click at [220, 362] on span at bounding box center [224, 366] width 9 height 9
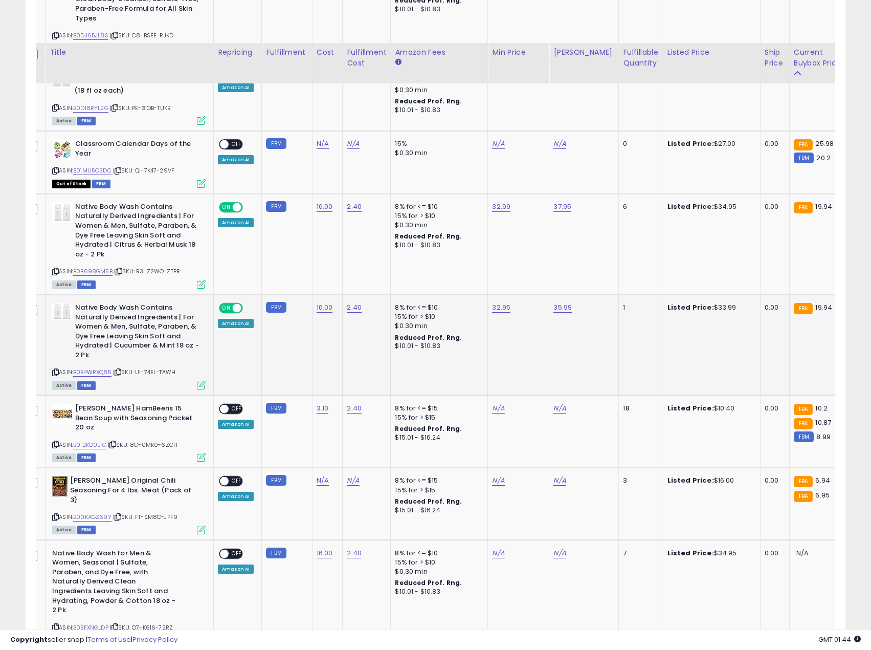
scroll to position [773, 0]
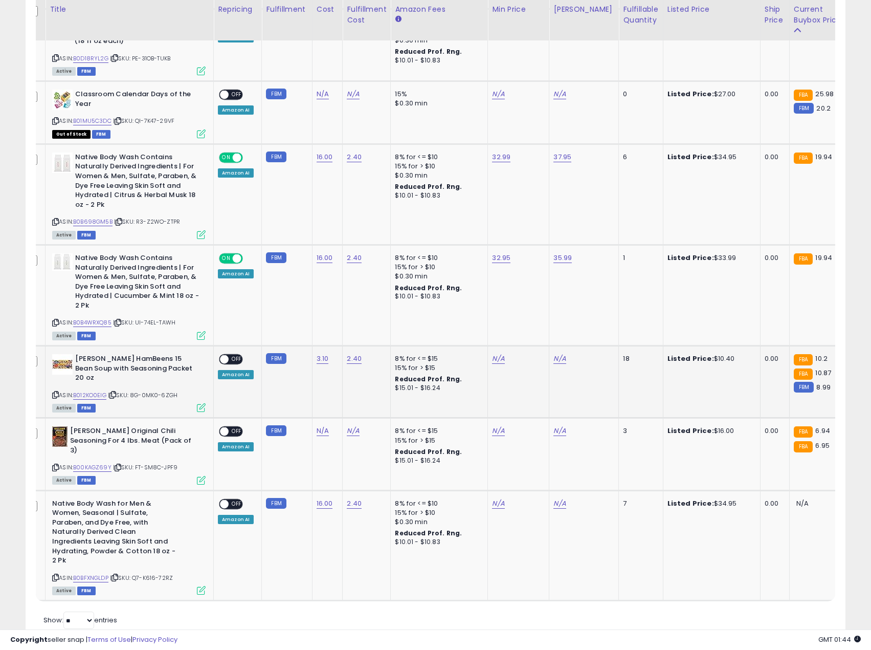
click at [232, 355] on span "OFF" at bounding box center [237, 359] width 16 height 9
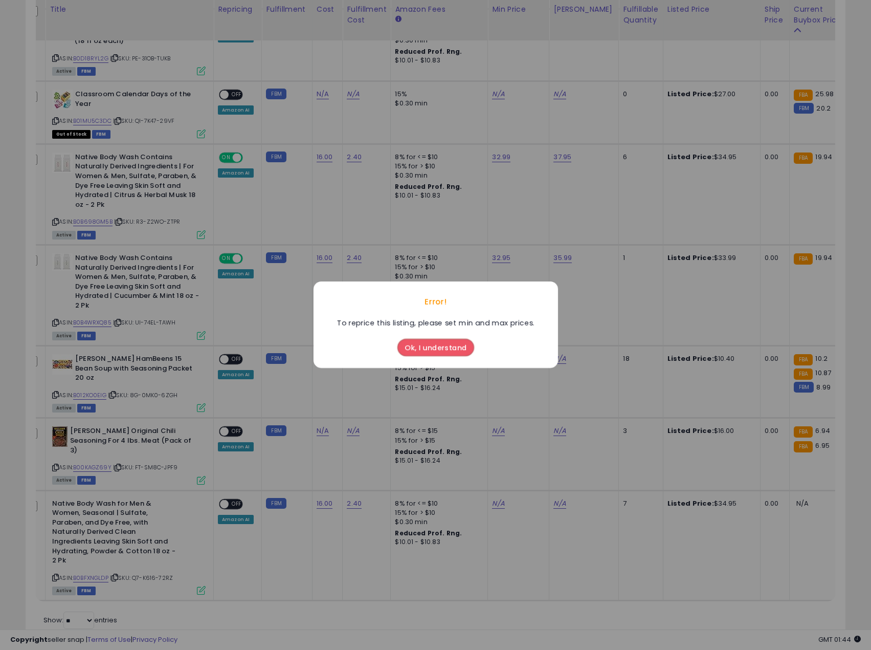
click at [451, 338] on div "Ok, I understand" at bounding box center [436, 345] width 82 height 28
click at [448, 349] on button "Ok, I understand" at bounding box center [435, 347] width 77 height 17
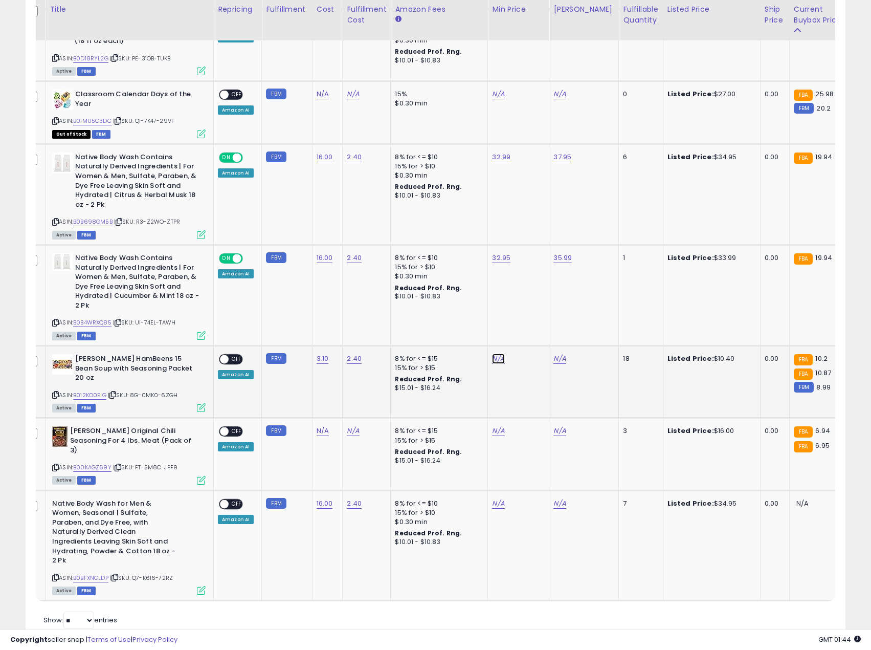
click at [492, 353] on link "N/A" at bounding box center [498, 358] width 12 height 10
drag, startPoint x: 451, startPoint y: 373, endPoint x: 390, endPoint y: 370, distance: 61.0
click at [391, 370] on td "8% for <= $15 15% for > $15 Reduced Prof. Rng. $15.01 - $16.24" at bounding box center [439, 382] width 97 height 72
copy b "Reduced Prof. Rng."
drag, startPoint x: 438, startPoint y: 286, endPoint x: 389, endPoint y: 284, distance: 48.6
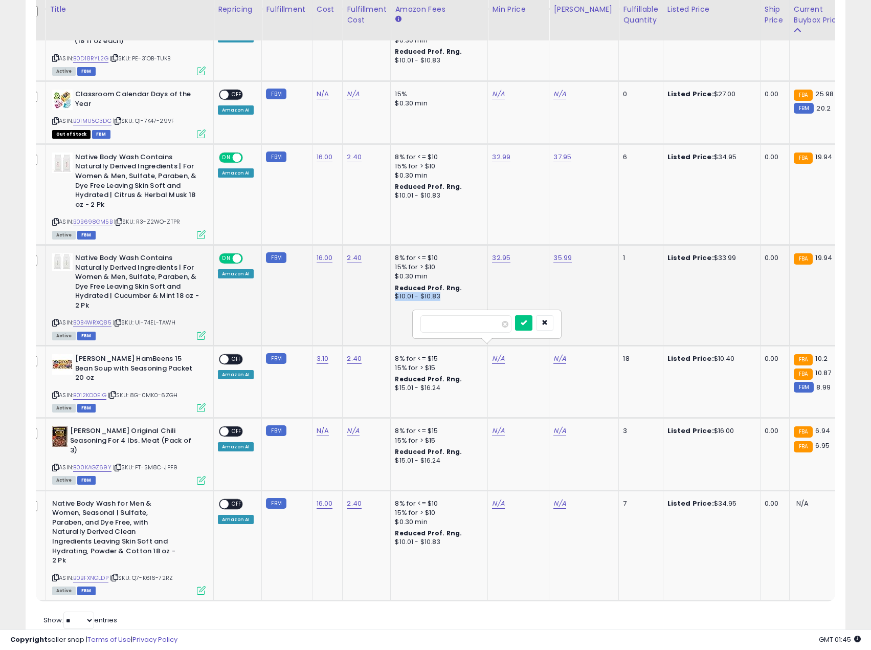
click at [391, 284] on td "8% for <= $10 15% for > $10 $0.30 min Reduced Prof. Rng. $10.01 - $10.83" at bounding box center [439, 295] width 97 height 101
copy div "$10.01 - $10.83"
click at [582, 227] on td "37.95" at bounding box center [584, 194] width 70 height 101
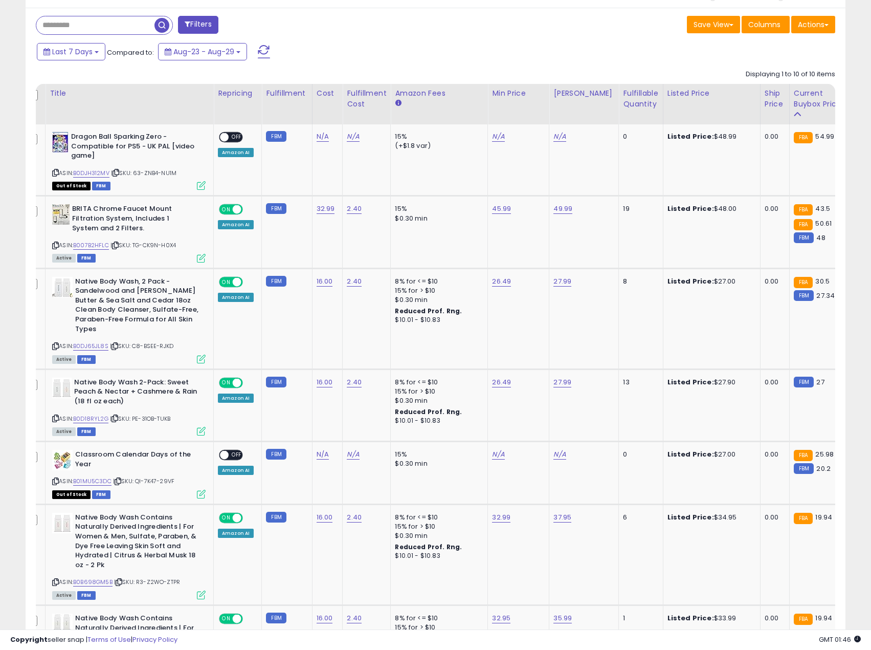
scroll to position [415, 0]
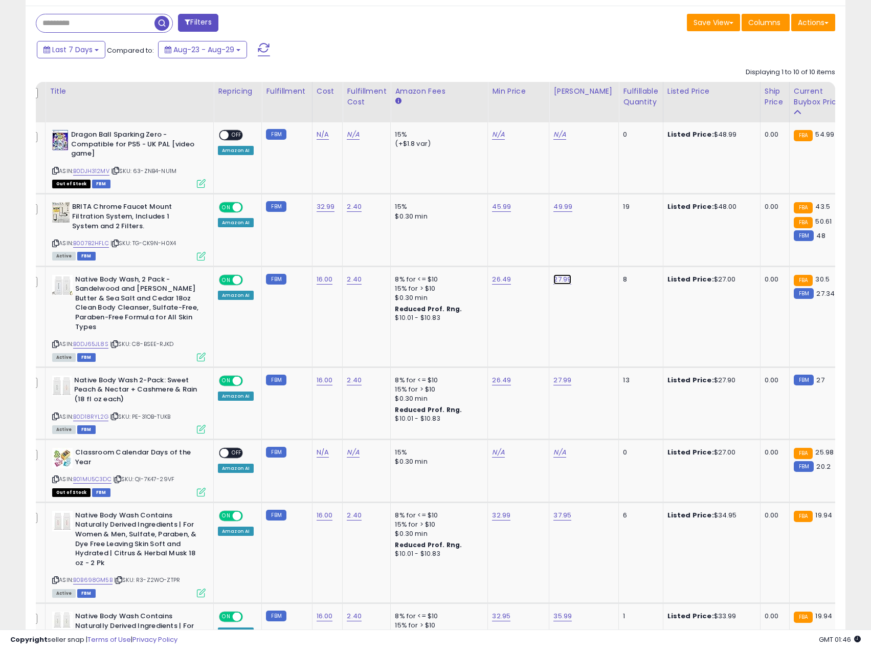
click at [559, 281] on link "27.99" at bounding box center [563, 279] width 18 height 10
drag, startPoint x: 502, startPoint y: 260, endPoint x: 459, endPoint y: 259, distance: 43.0
click at [460, 260] on tbody "Dragon Ball Sparking Zero - Compatible for PS5 - UK PAL [video game] ASIN: B0DJ…" at bounding box center [757, 540] width 1469 height 836
type input "*****"
click at [591, 253] on icon "submit" at bounding box center [588, 253] width 6 height 6
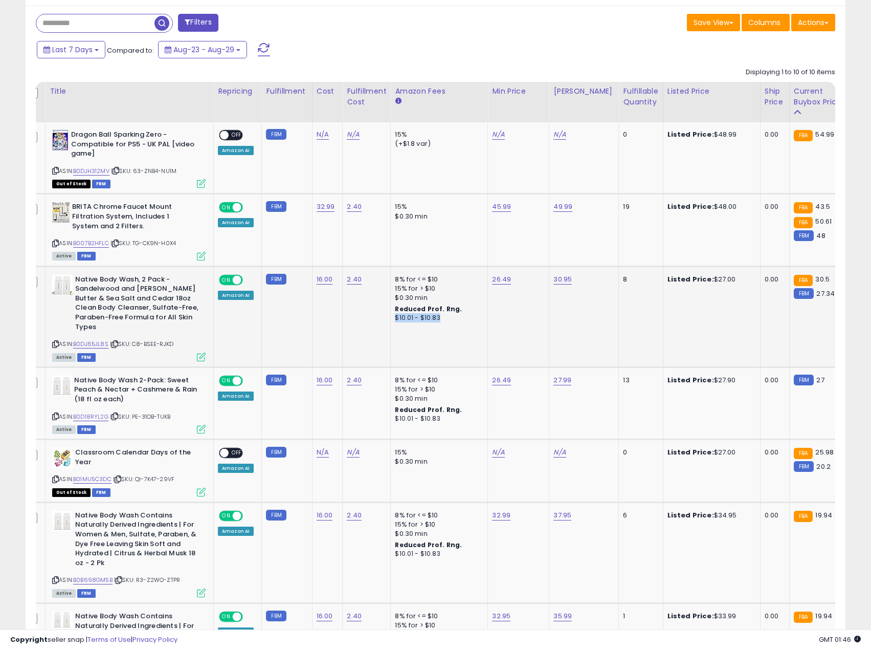
drag, startPoint x: 439, startPoint y: 317, endPoint x: 389, endPoint y: 320, distance: 49.8
click at [391, 320] on td "8% for <= $10 15% for > $10 $0.30 min Reduced Prof. Rng. $10.01 - $10.83" at bounding box center [439, 316] width 97 height 101
click at [448, 318] on div "$10.01 - $10.83" at bounding box center [437, 318] width 85 height 9
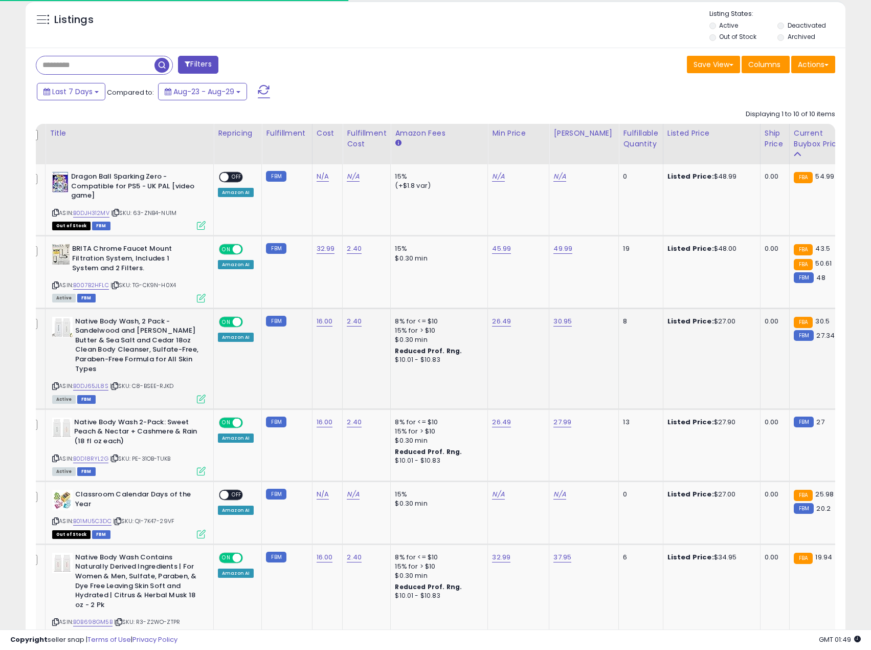
scroll to position [313, 0]
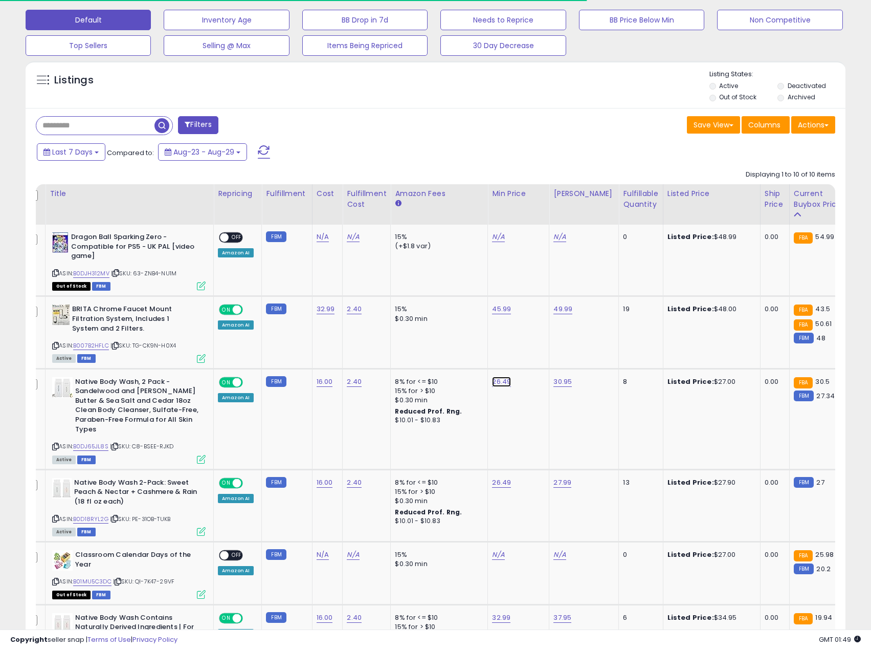
click at [501, 382] on link "26.49" at bounding box center [501, 382] width 19 height 10
click at [554, 384] on link "30.95" at bounding box center [563, 382] width 18 height 10
type input "*"
type input "*****"
click at [612, 352] on icon "button" at bounding box center [609, 355] width 6 height 6
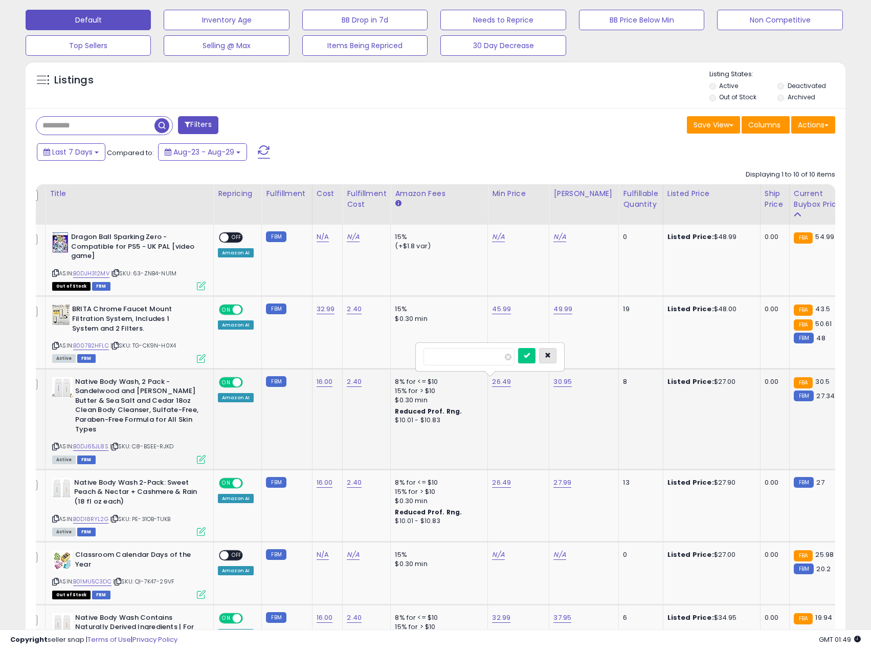
click at [551, 357] on icon "button" at bounding box center [548, 355] width 6 height 6
click at [566, 381] on link "30.95" at bounding box center [563, 382] width 18 height 10
drag, startPoint x: 527, startPoint y: 358, endPoint x: 463, endPoint y: 363, distance: 64.2
click at [463, 363] on tbody "Dragon Ball Sparking Zero - Compatible for PS5 - UK PAL [video game] ASIN: B0DJ…" at bounding box center [757, 643] width 1469 height 836
type input "*****"
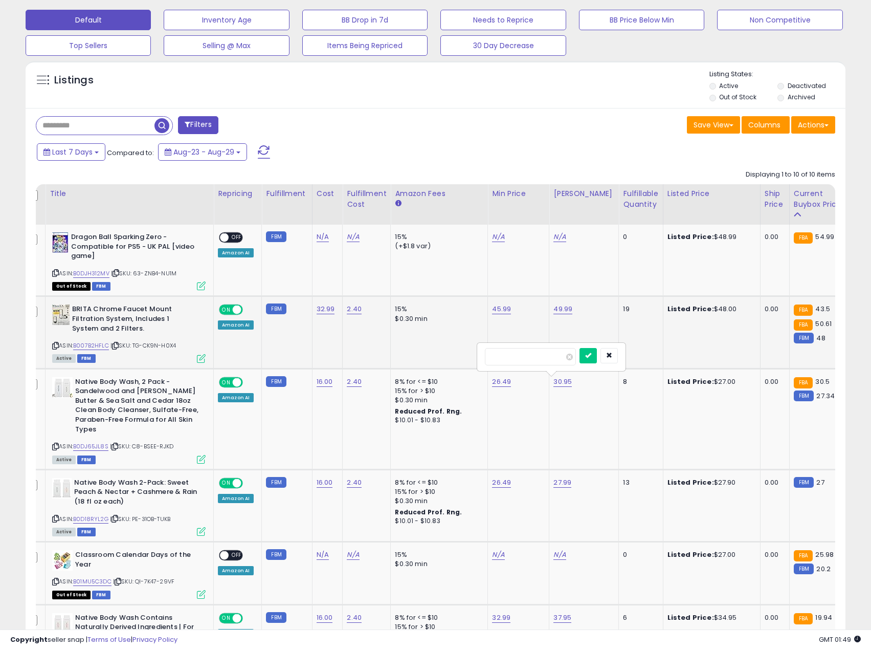
click button "submit" at bounding box center [588, 355] width 17 height 15
click at [446, 417] on div "$10.01 - $10.83" at bounding box center [437, 420] width 85 height 9
click at [446, 416] on div "Reduced Prof. Rng." at bounding box center [437, 411] width 85 height 9
click at [438, 413] on b "Reduced Prof. Rng." at bounding box center [428, 411] width 67 height 9
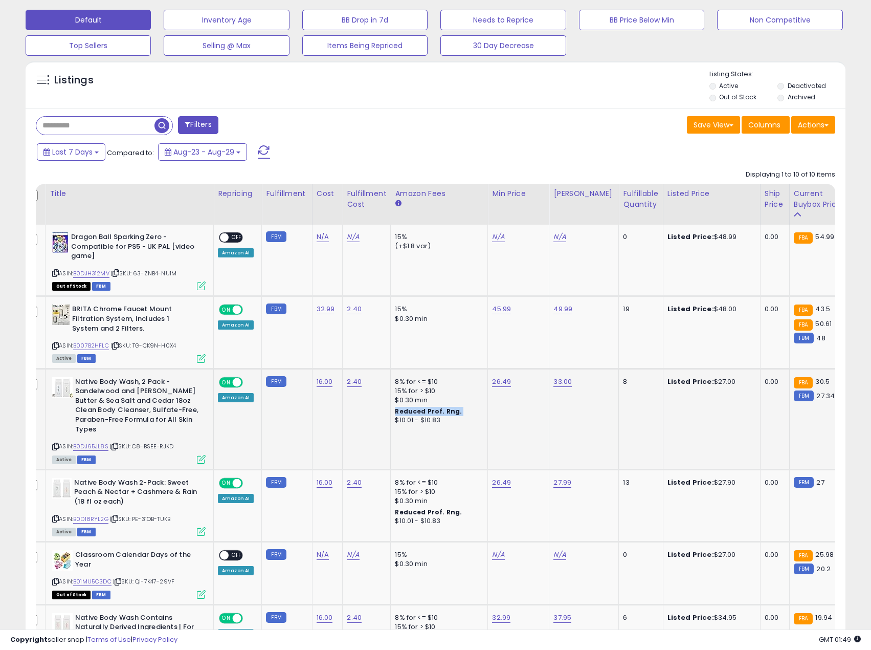
click at [438, 413] on b "Reduced Prof. Rng." at bounding box center [428, 411] width 67 height 9
click at [434, 418] on div "$10.01 - $10.83" at bounding box center [437, 420] width 85 height 9
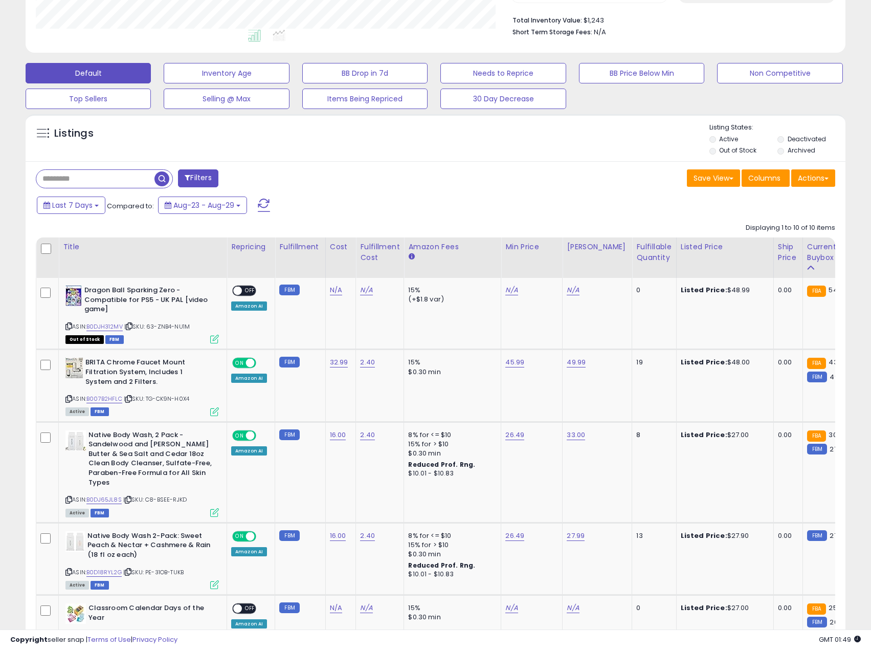
scroll to position [307, 0]
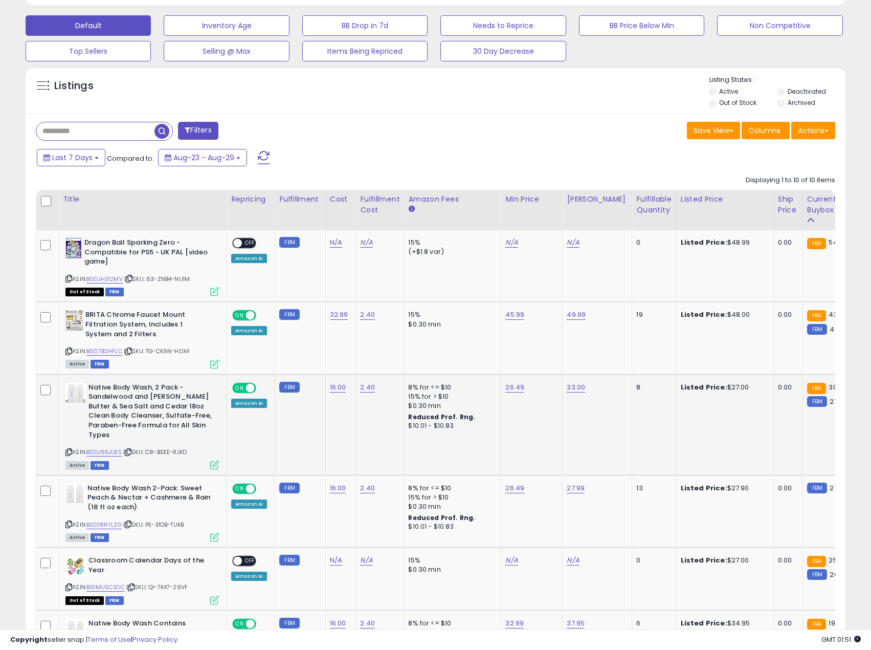
click at [247, 383] on div "ON OFF" at bounding box center [244, 387] width 24 height 11
click at [247, 388] on span at bounding box center [250, 387] width 9 height 9
click at [247, 388] on span "OFF" at bounding box center [250, 387] width 16 height 9
click at [157, 402] on b "Native Body Wash, 2 Pack - Sandelwood and [PERSON_NAME] Butter & Sea Salt and C…" at bounding box center [150, 412] width 124 height 59
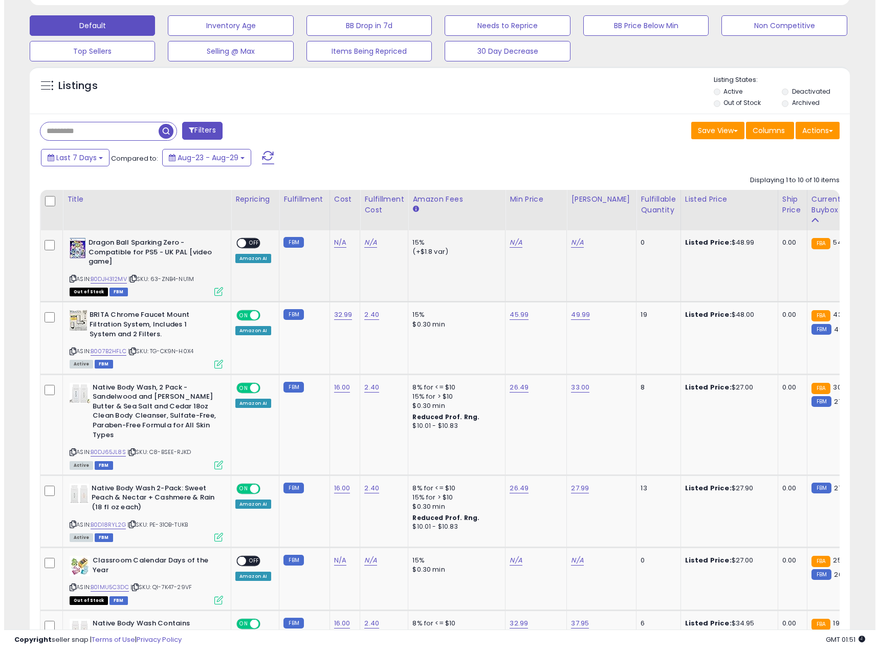
scroll to position [0, 0]
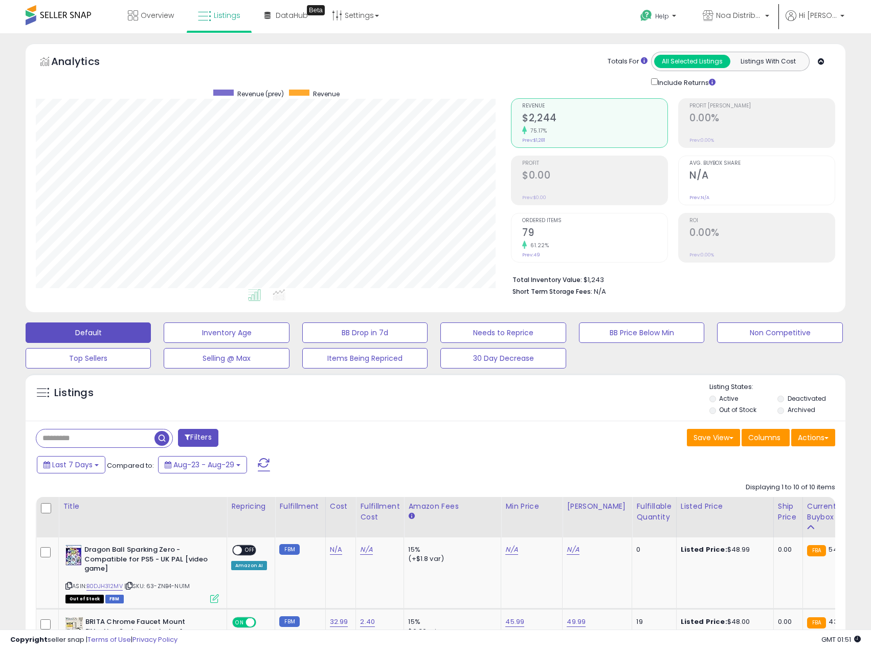
click at [261, 468] on span at bounding box center [264, 464] width 12 height 13
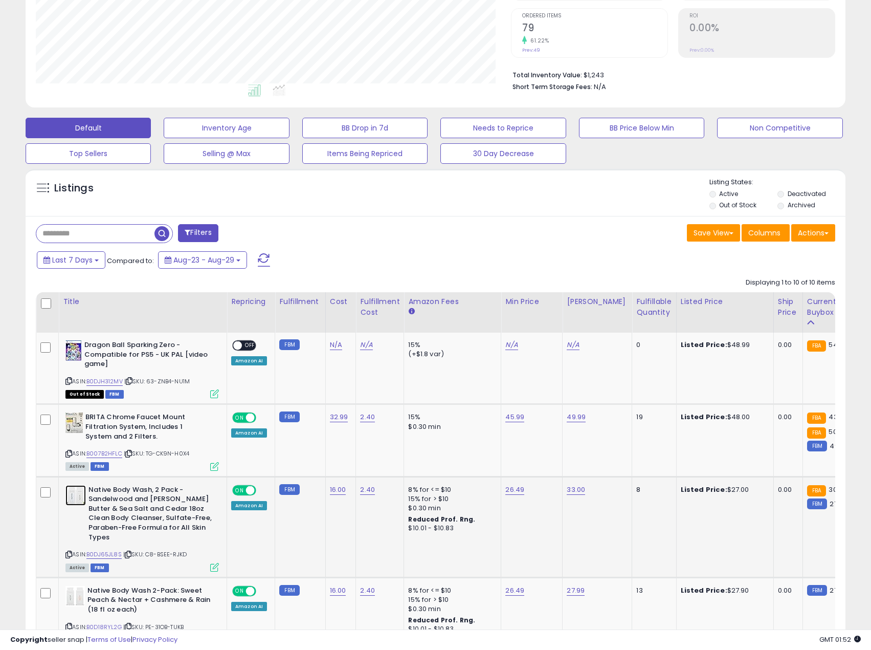
click at [81, 498] on img at bounding box center [75, 495] width 20 height 20
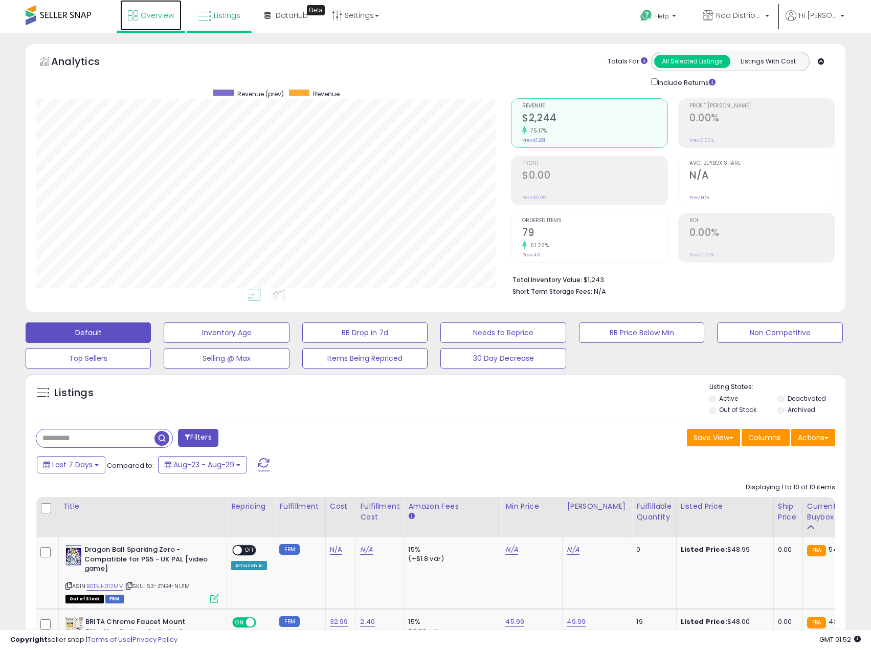
click at [176, 21] on link "Overview" at bounding box center [150, 15] width 61 height 31
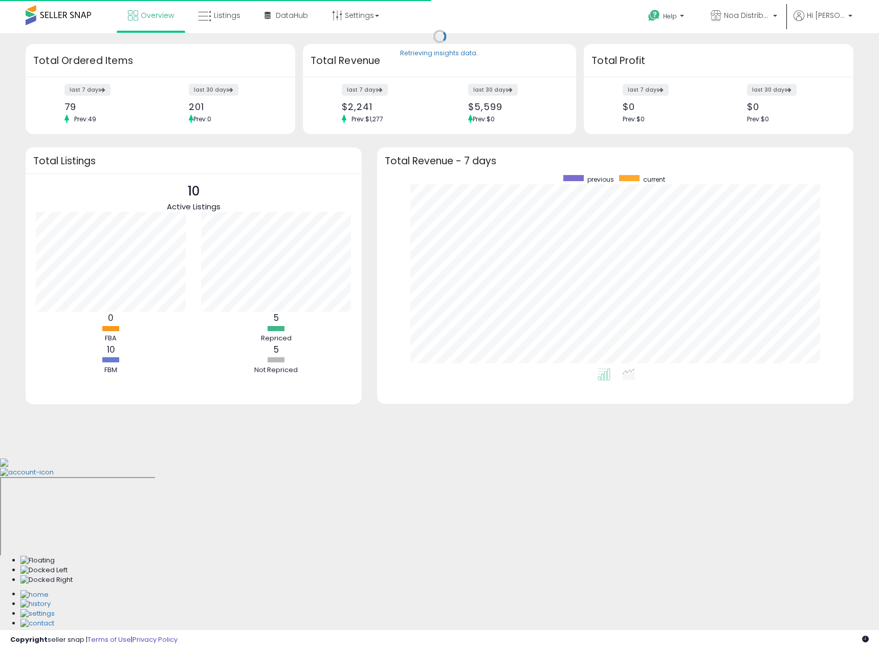
scroll to position [193, 456]
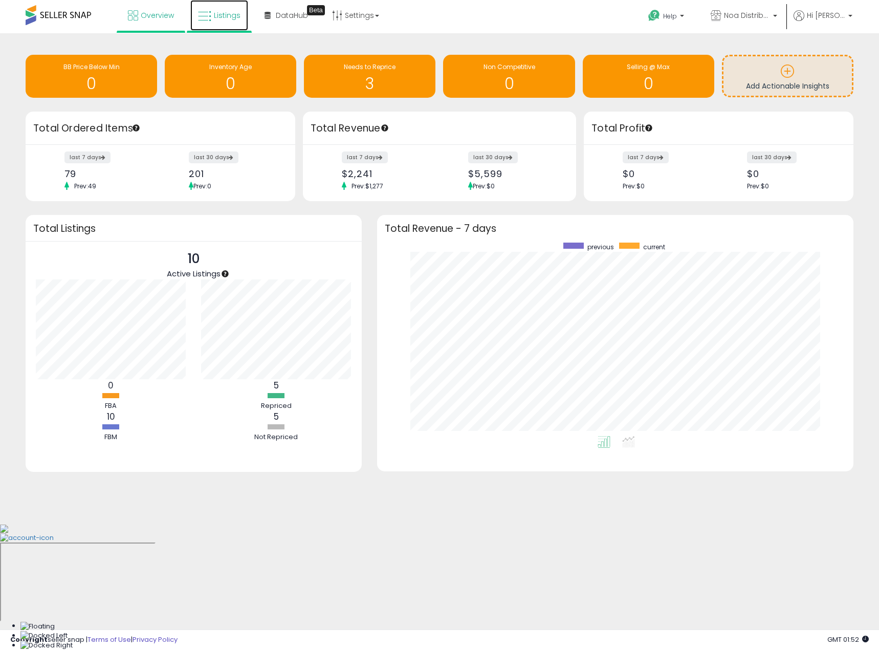
click at [237, 27] on link "Listings" at bounding box center [219, 15] width 58 height 31
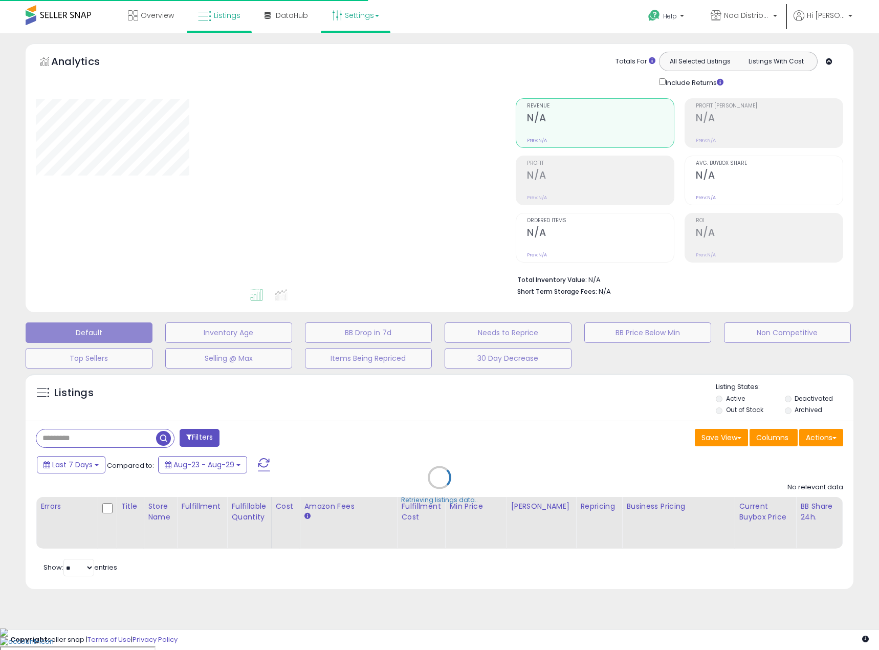
click at [355, 18] on link "Settings" at bounding box center [355, 15] width 62 height 31
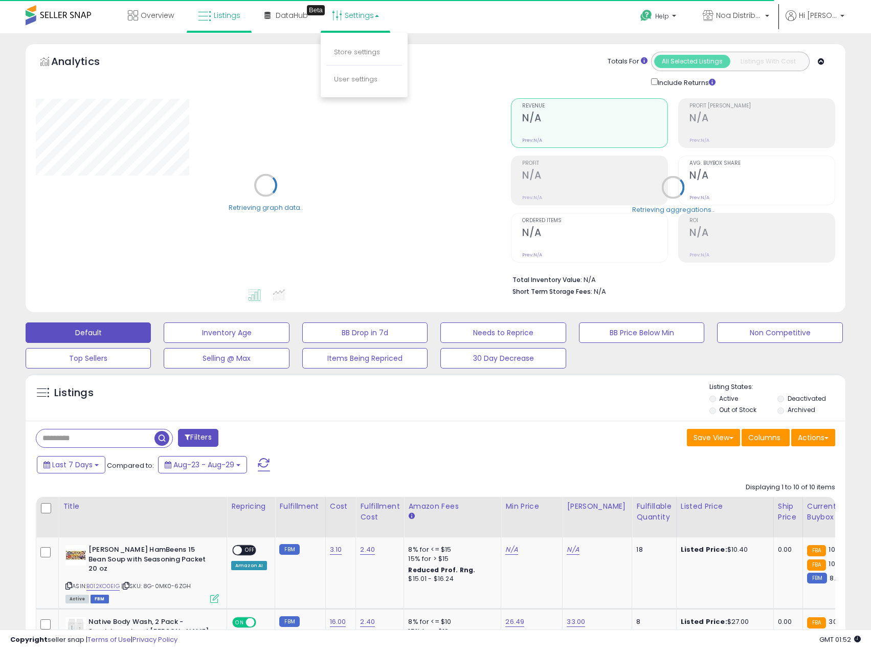
click at [479, 64] on div "Analytics Totals For All Selected Listings Listings With Cost Include Returns" at bounding box center [436, 70] width 800 height 36
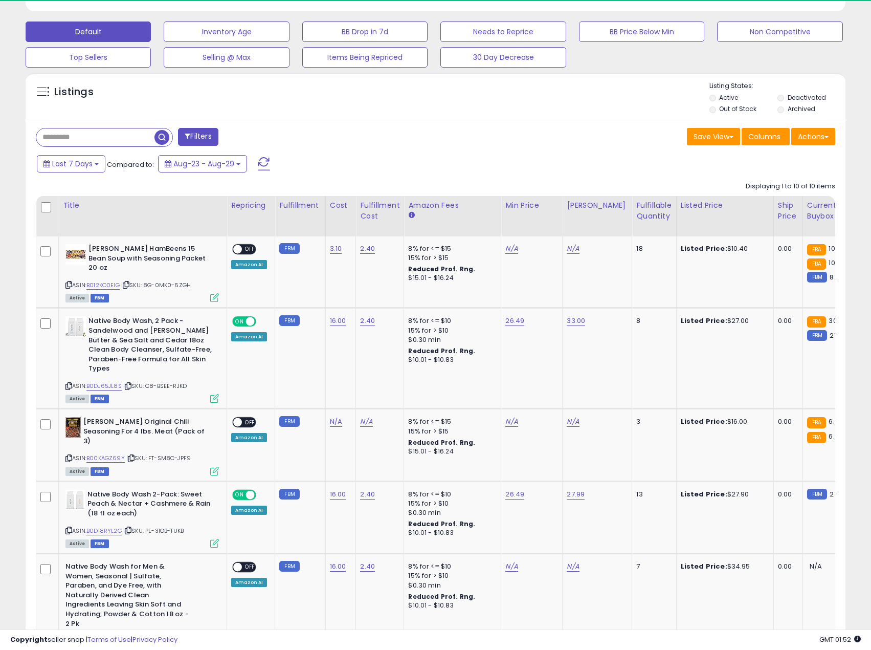
scroll to position [307, 0]
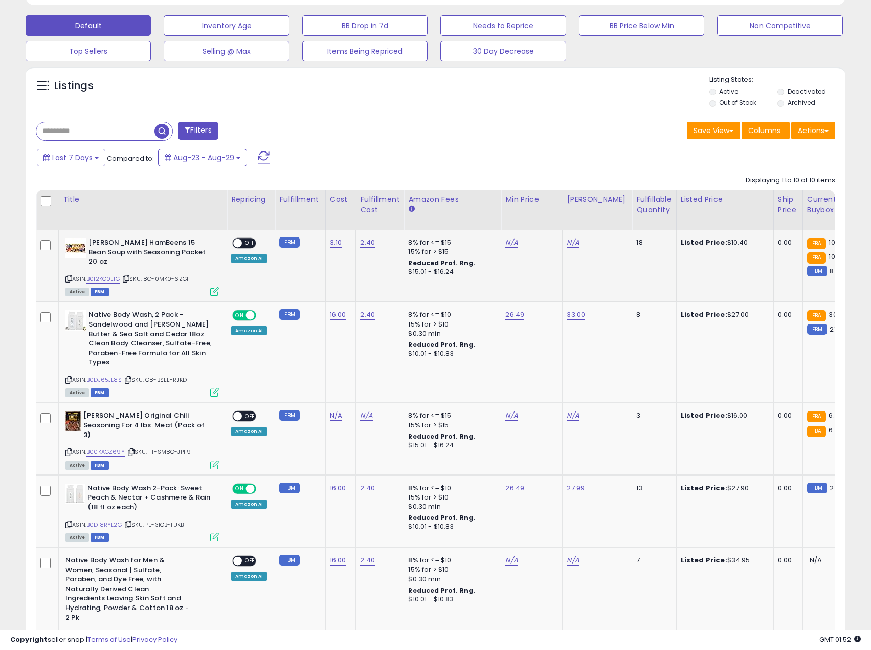
click at [434, 263] on b "Reduced Prof. Rng." at bounding box center [441, 262] width 67 height 9
click at [438, 274] on div "$15.01 - $16.24" at bounding box center [450, 272] width 85 height 9
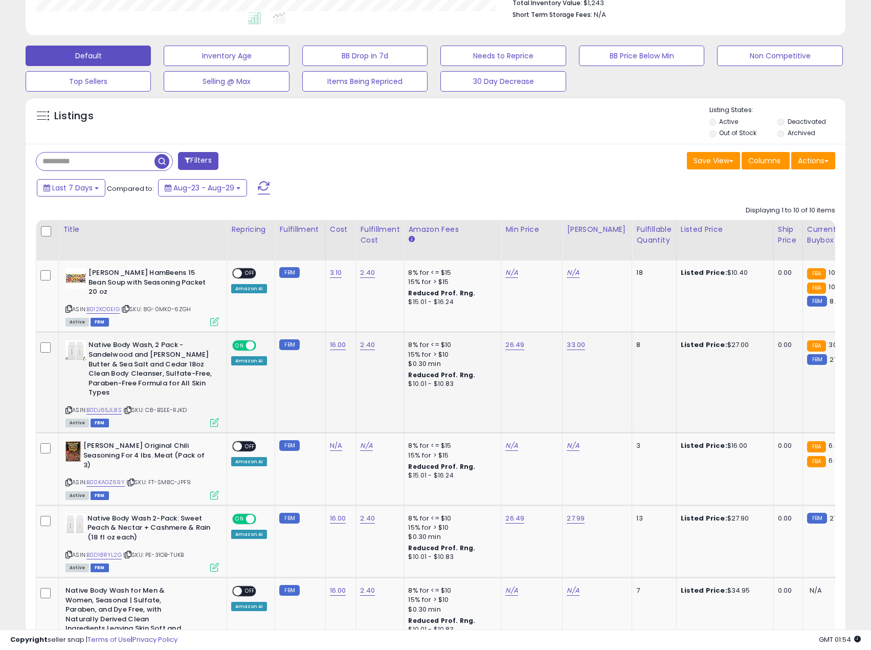
scroll to position [0, 0]
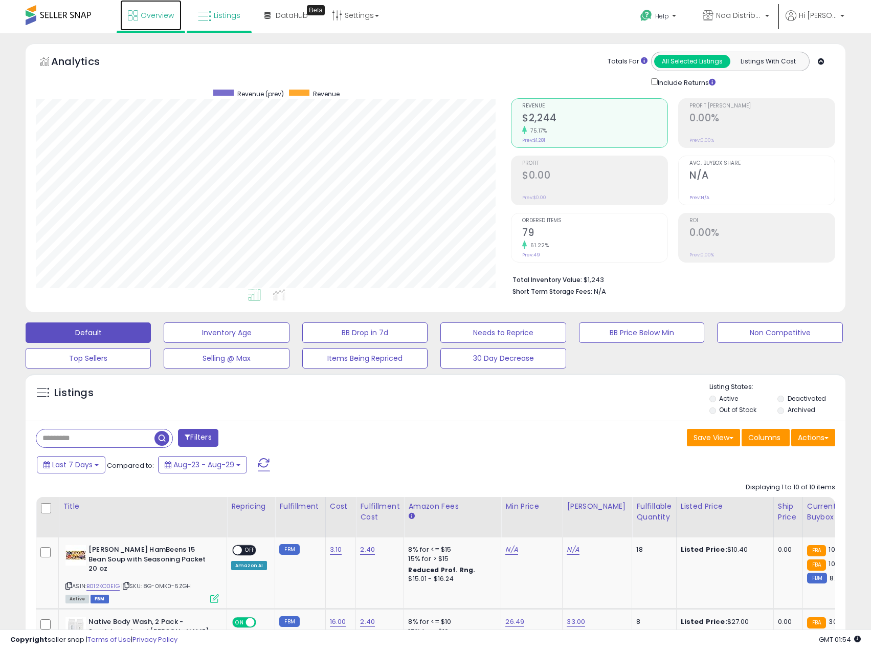
click at [162, 15] on span "Overview" at bounding box center [157, 15] width 33 height 10
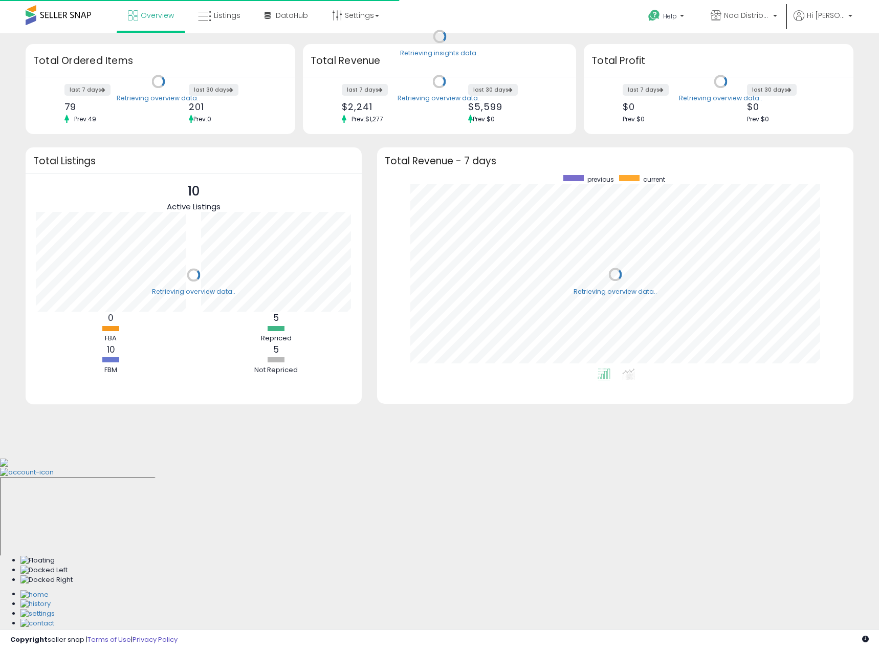
scroll to position [193, 456]
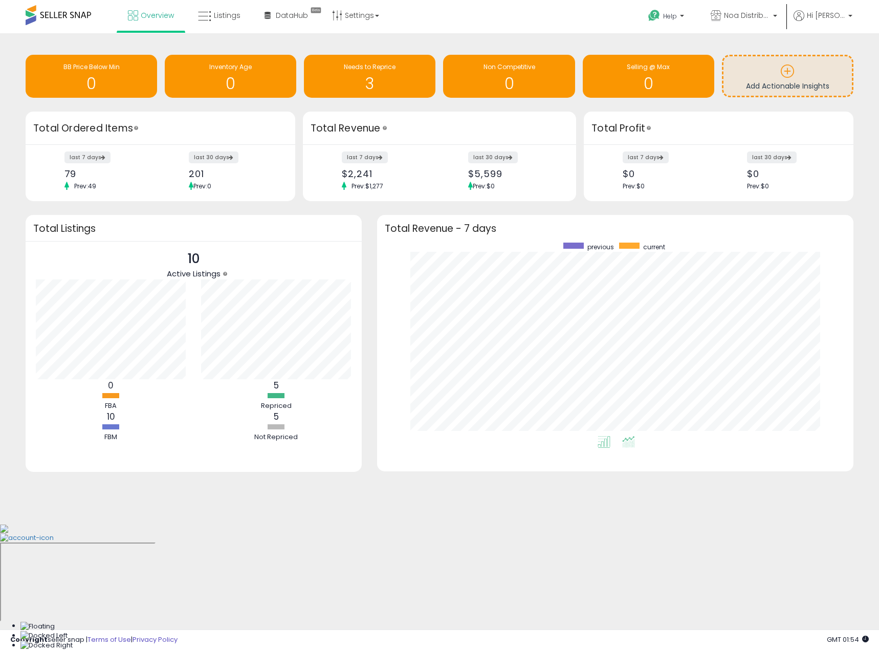
click at [625, 440] on icon at bounding box center [628, 442] width 13 height 12
click at [597, 439] on icon at bounding box center [603, 442] width 13 height 12
click at [227, 21] on link "Listings" at bounding box center [219, 15] width 58 height 31
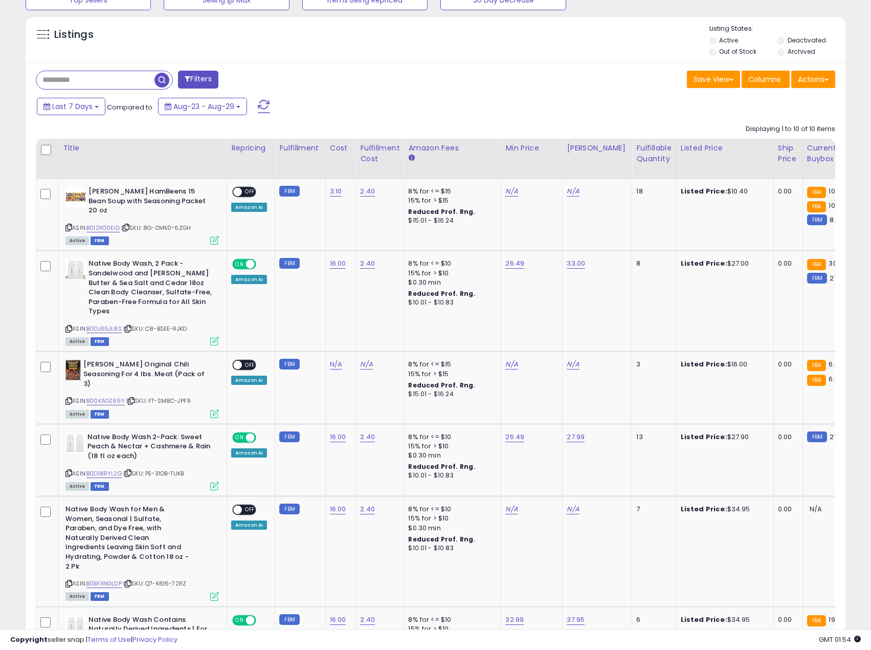
scroll to position [210, 476]
click at [506, 194] on link "N/A" at bounding box center [511, 191] width 12 height 10
click at [167, 201] on b "[PERSON_NAME] HamBeens 15 Bean Soup with Seasoning Packet 20 oz" at bounding box center [150, 202] width 124 height 31
click at [109, 224] on link "B012KO0EIG" at bounding box center [102, 228] width 33 height 9
click at [497, 170] on input "number" at bounding box center [479, 166] width 91 height 17
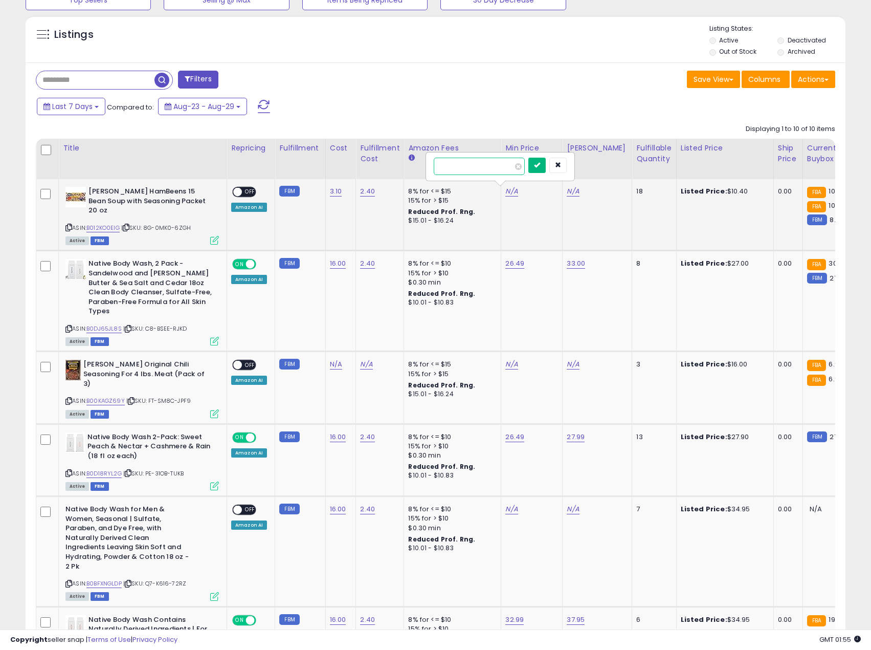
type input "*****"
click at [540, 167] on icon "submit" at bounding box center [537, 165] width 6 height 6
click at [569, 192] on link "N/A" at bounding box center [573, 191] width 12 height 10
type input "*****"
click at [607, 170] on button "submit" at bounding box center [598, 165] width 17 height 15
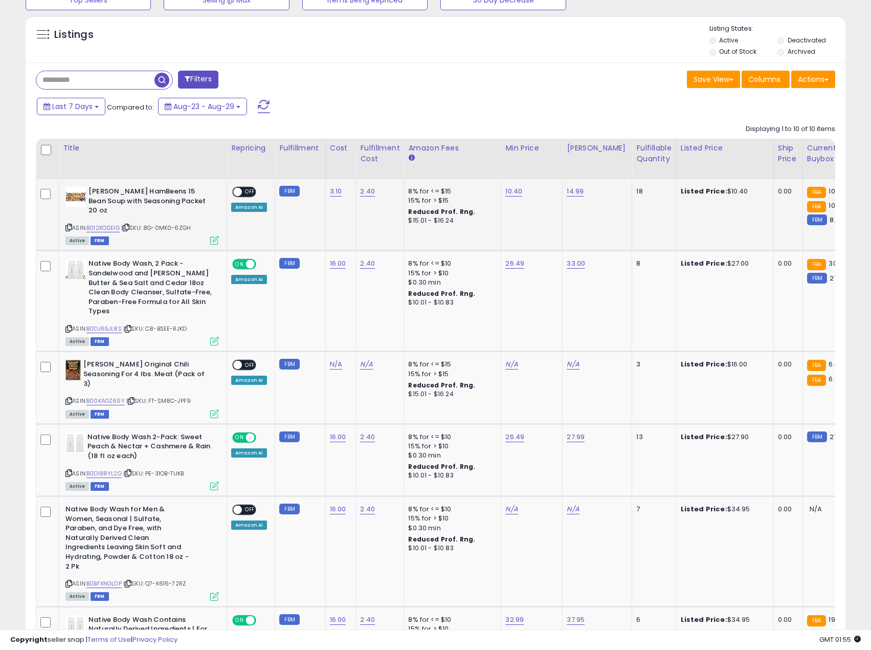
click at [246, 193] on span "OFF" at bounding box center [250, 192] width 16 height 9
click at [576, 432] on link "27.99" at bounding box center [576, 437] width 18 height 10
type input "*"
drag, startPoint x: 552, startPoint y: 391, endPoint x: 507, endPoint y: 393, distance: 45.1
click at [507, 393] on div "*****" at bounding box center [564, 383] width 147 height 27
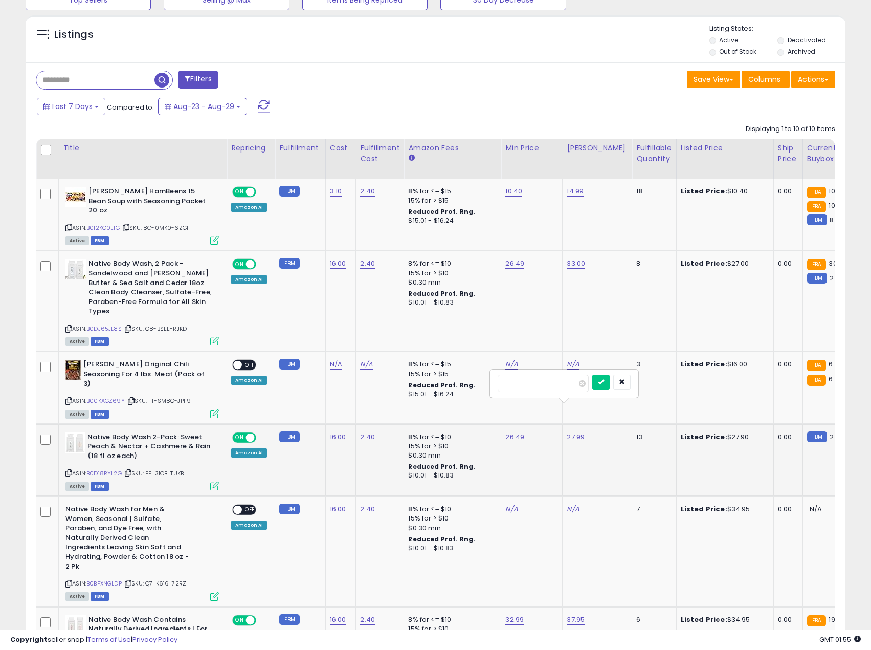
type input "*"
type input "*****"
click at [604, 382] on icon "submit" at bounding box center [601, 382] width 6 height 6
click at [571, 258] on link "33.00" at bounding box center [576, 263] width 18 height 10
drag, startPoint x: 534, startPoint y: 227, endPoint x: 484, endPoint y: 229, distance: 49.7
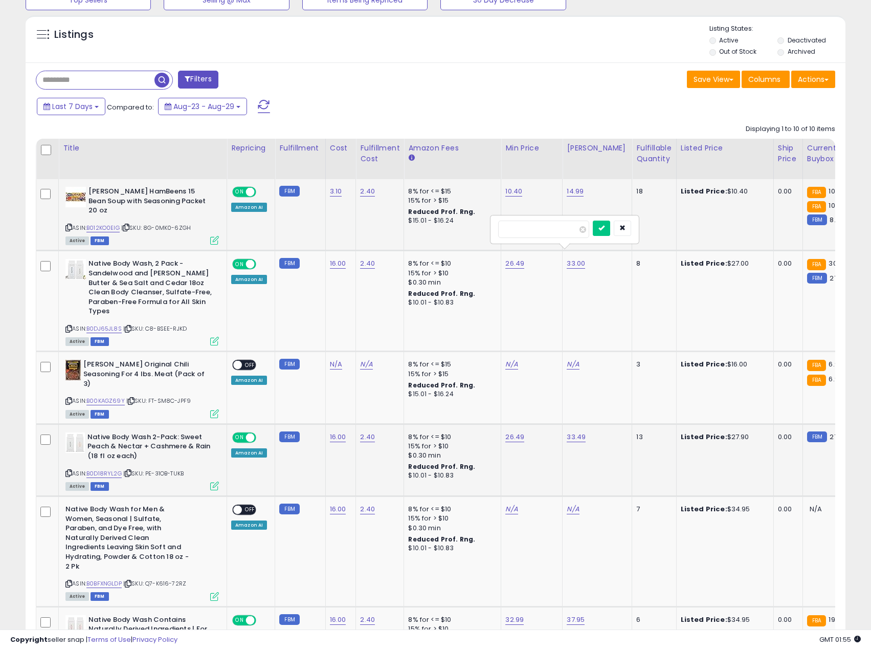
click at [484, 229] on tbody "[PERSON_NAME] HamBeens 15 Bean Soup with Seasoning Packet 20 oz ASIN: B012KO0EI…" at bounding box center [770, 597] width 1469 height 836
type input "*****"
click at [605, 229] on icon "submit" at bounding box center [602, 228] width 6 height 6
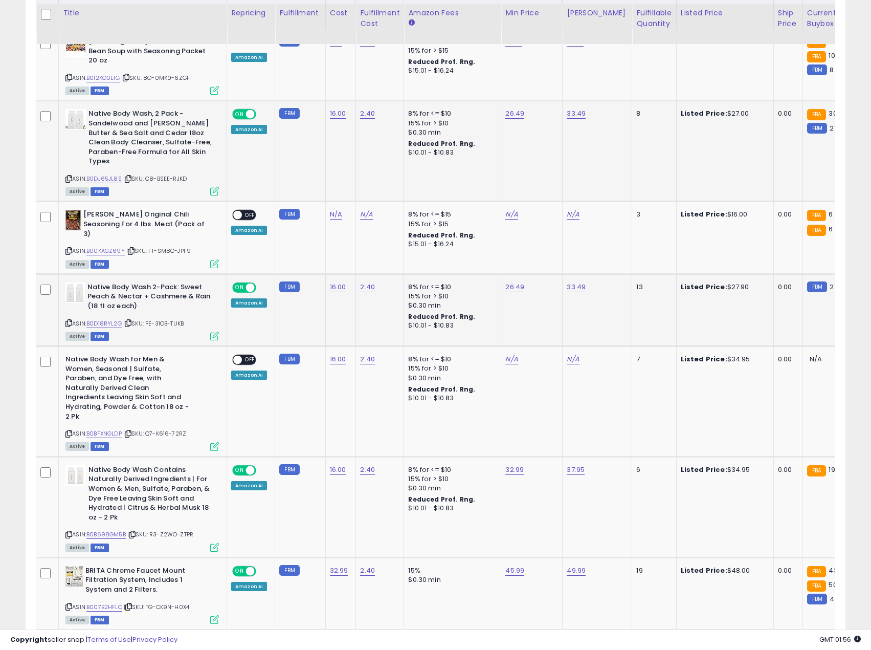
scroll to position [512, 0]
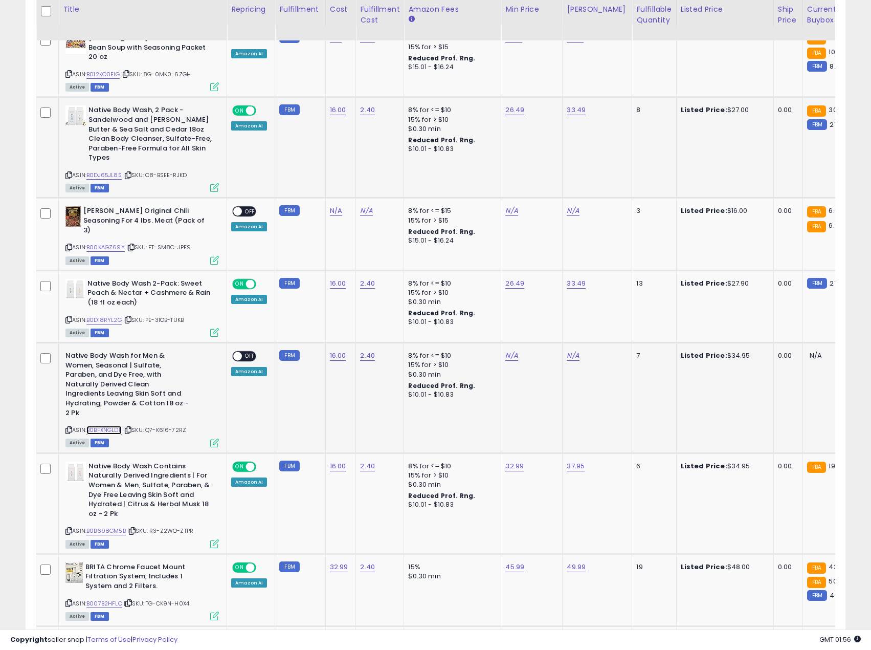
click at [103, 426] on link "B0BFXNGLDP" at bounding box center [103, 430] width 35 height 9
click at [244, 352] on span "OFF" at bounding box center [250, 356] width 16 height 9
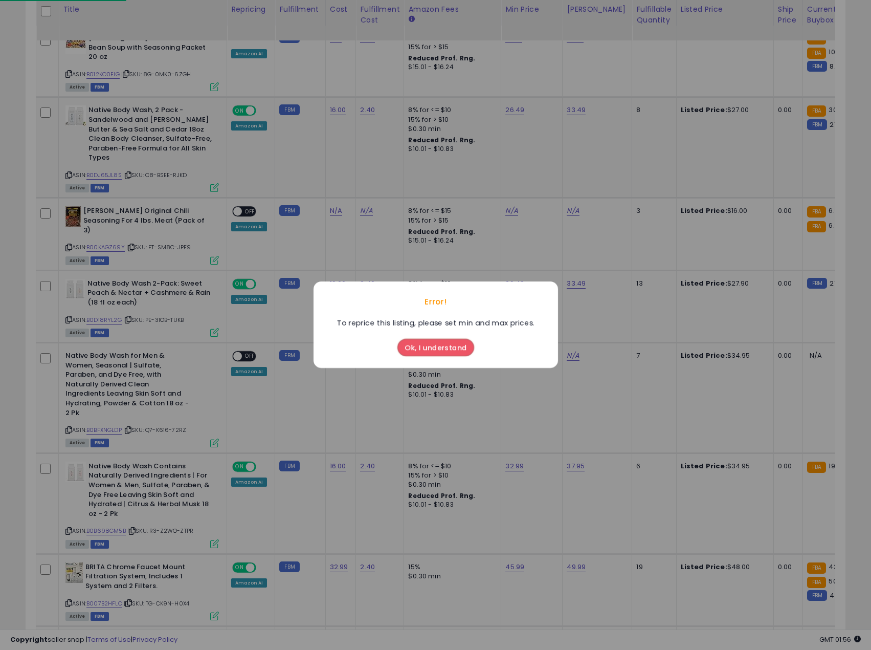
click at [456, 352] on button "Ok, I understand" at bounding box center [435, 347] width 77 height 17
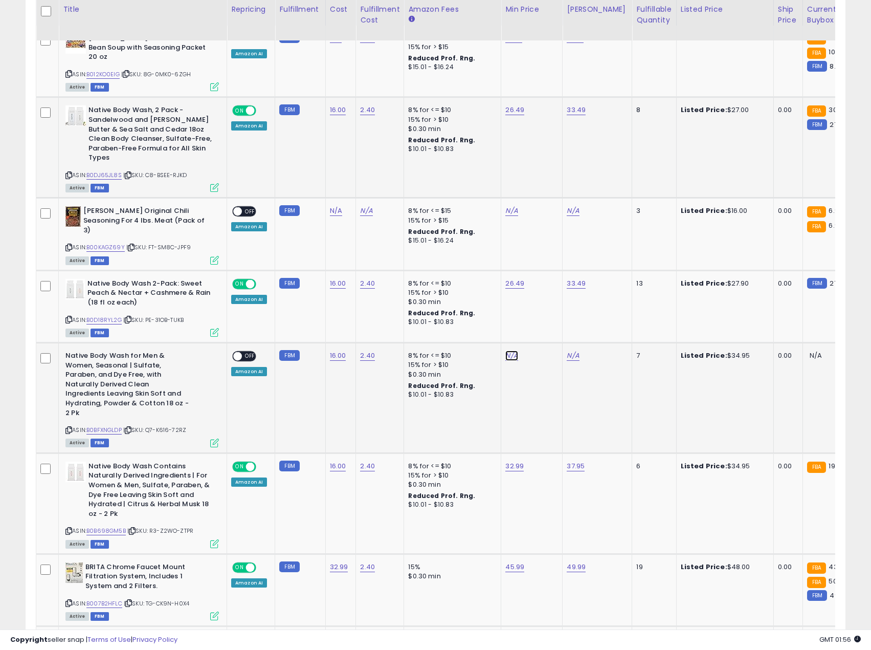
click at [506, 350] on link "N/A" at bounding box center [511, 355] width 12 height 10
type input "*****"
click at [546, 306] on button "submit" at bounding box center [536, 300] width 17 height 15
click at [569, 350] on link "N/A" at bounding box center [573, 355] width 12 height 10
type input "*****"
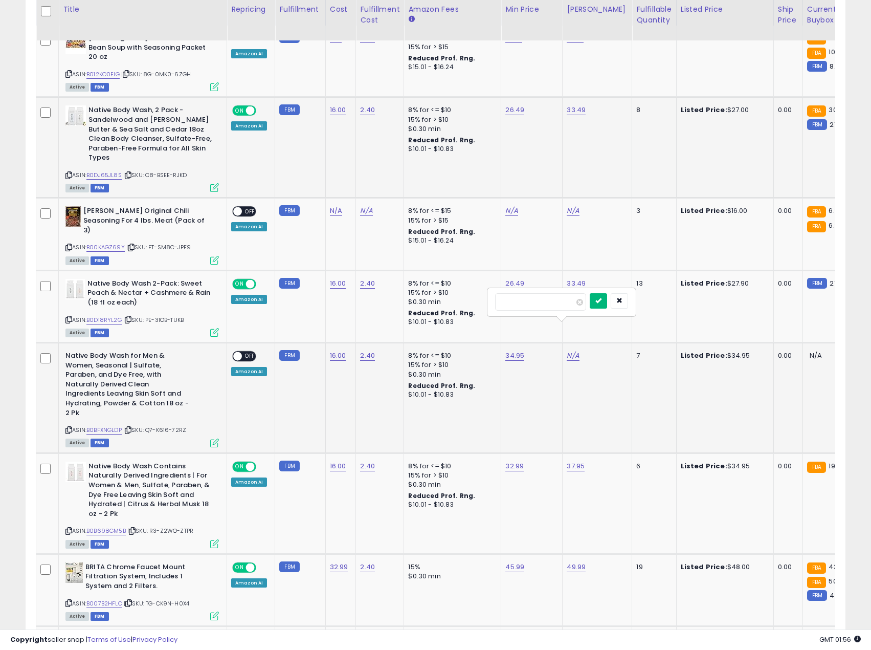
click at [607, 305] on button "submit" at bounding box center [598, 300] width 17 height 15
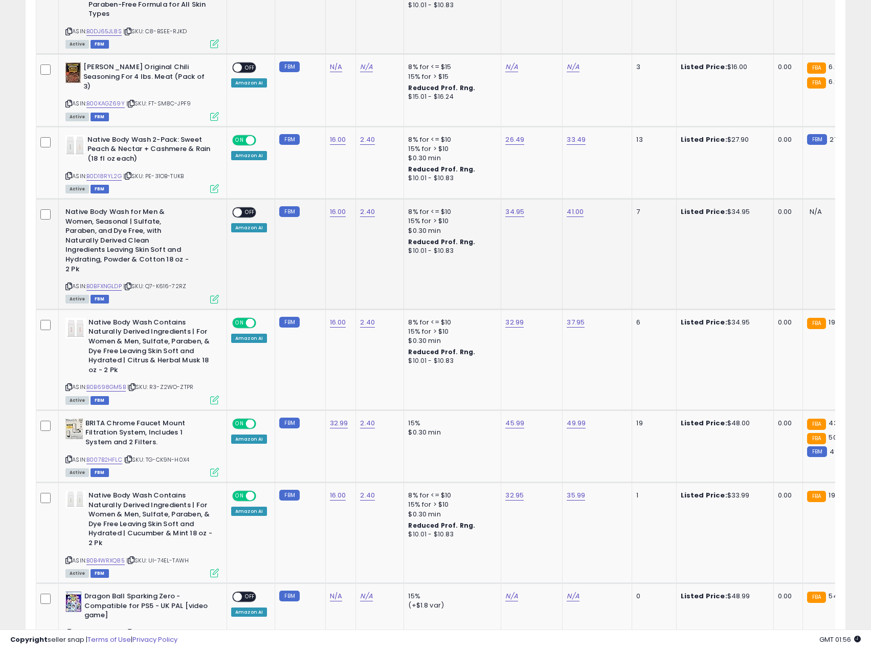
scroll to position [665, 0]
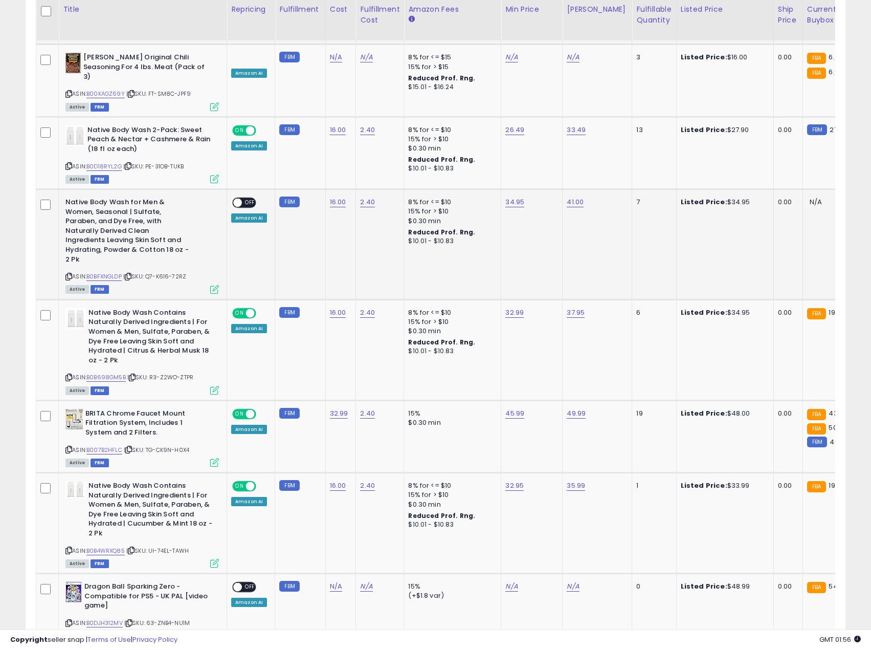
click at [245, 198] on div "ON OFF" at bounding box center [233, 202] width 24 height 9
click at [246, 198] on span "OFF" at bounding box center [250, 202] width 16 height 9
click at [506, 197] on link "34.95" at bounding box center [514, 202] width 19 height 10
drag, startPoint x: 450, startPoint y: 144, endPoint x: 357, endPoint y: 143, distance: 93.6
click at [357, 143] on tbody "[PERSON_NAME] HamBeens 15 Bean Soup with Seasoning Packet 20 oz ASIN: B012KO0EI…" at bounding box center [770, 290] width 1469 height 836
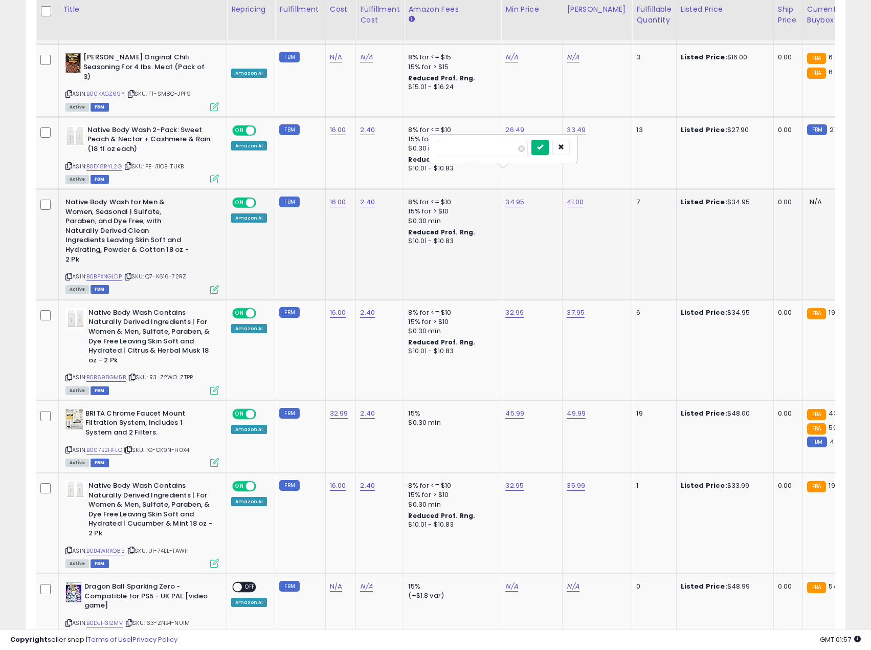
type input "*****"
click at [543, 145] on icon "submit" at bounding box center [540, 147] width 6 height 6
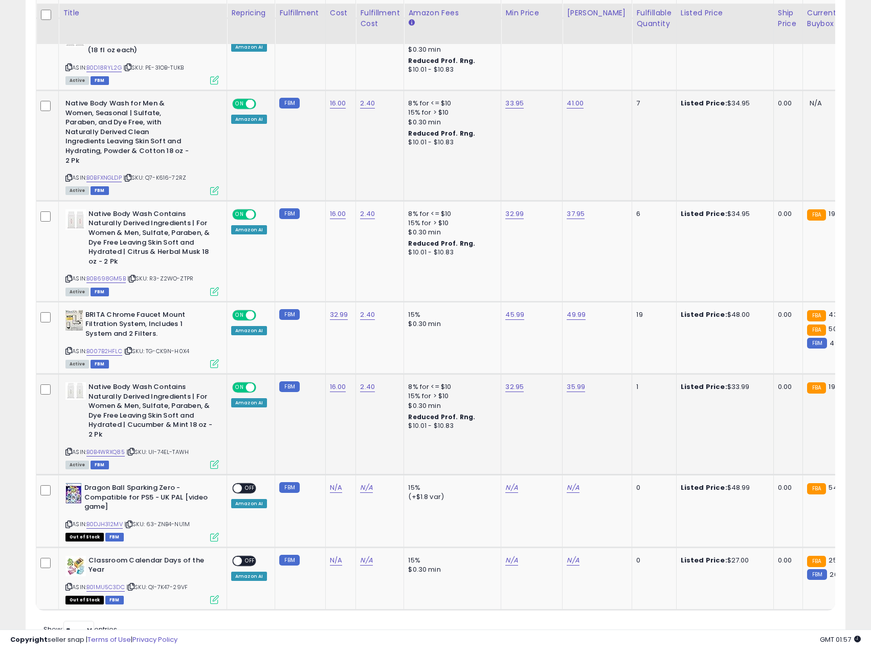
scroll to position [767, 0]
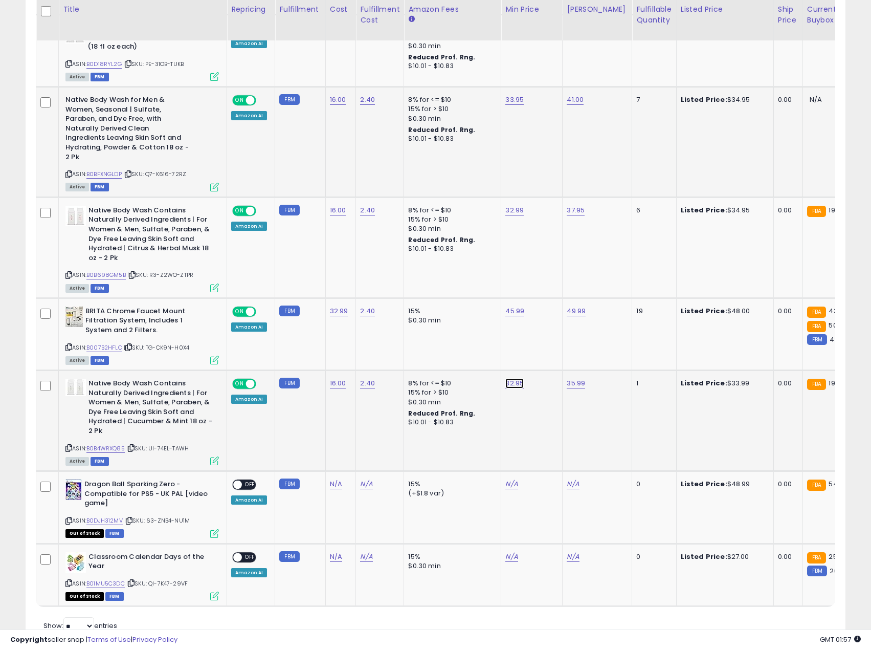
click at [518, 378] on link "32.95" at bounding box center [514, 383] width 18 height 10
click at [577, 378] on link "35.99" at bounding box center [576, 383] width 18 height 10
drag, startPoint x: 535, startPoint y: 324, endPoint x: 486, endPoint y: 320, distance: 48.7
click at [486, 370] on tr "Native Body Wash Contains Naturally Derived Ingredients | For Women & Men, Sulf…" at bounding box center [770, 420] width 1469 height 101
type input "*****"
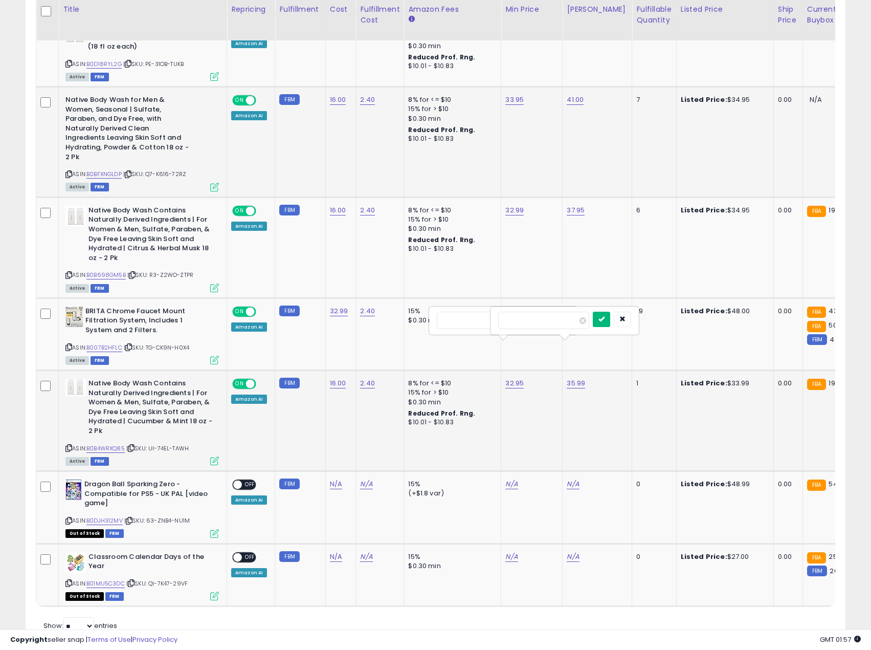
click at [610, 323] on button "submit" at bounding box center [601, 319] width 17 height 15
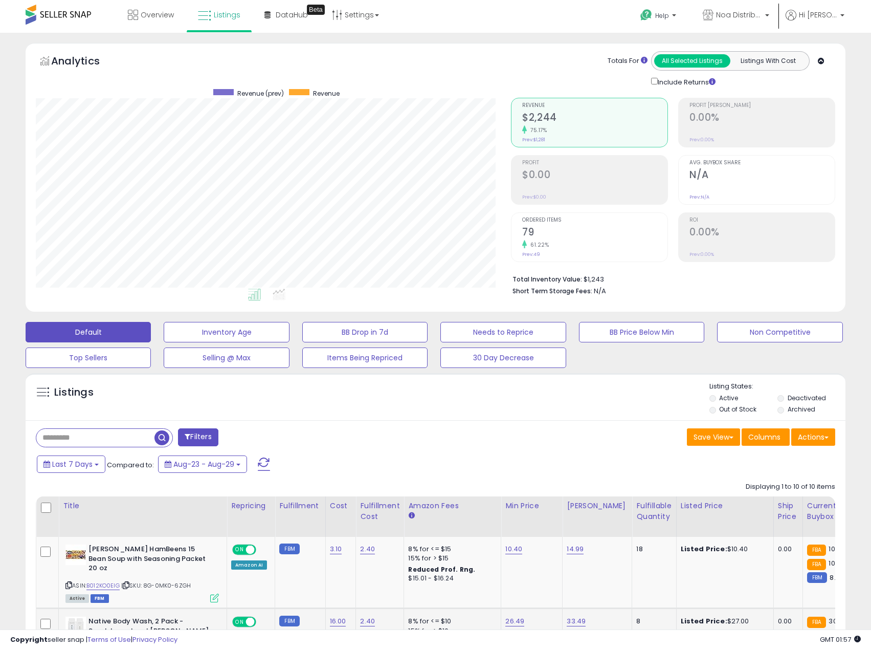
scroll to position [0, 0]
click at [142, 21] on link "Overview" at bounding box center [150, 15] width 61 height 31
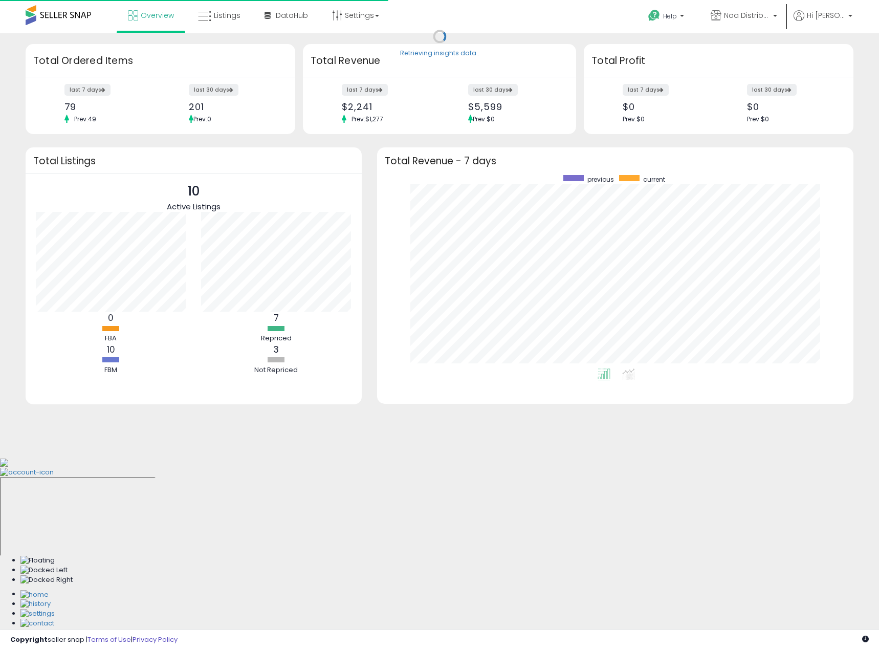
scroll to position [193, 456]
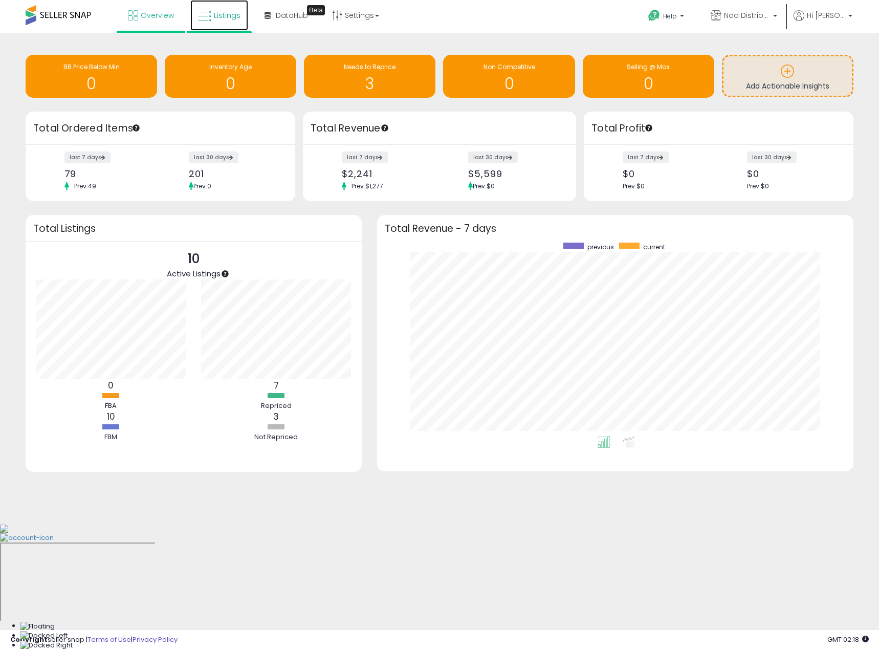
click at [224, 9] on link "Listings" at bounding box center [219, 15] width 58 height 31
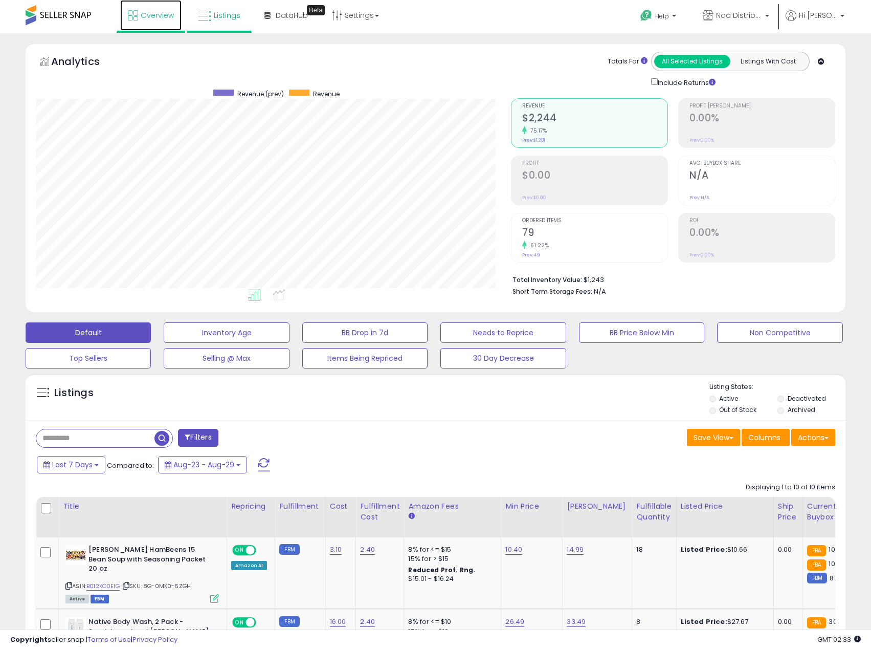
click at [165, 17] on span "Overview" at bounding box center [157, 15] width 33 height 10
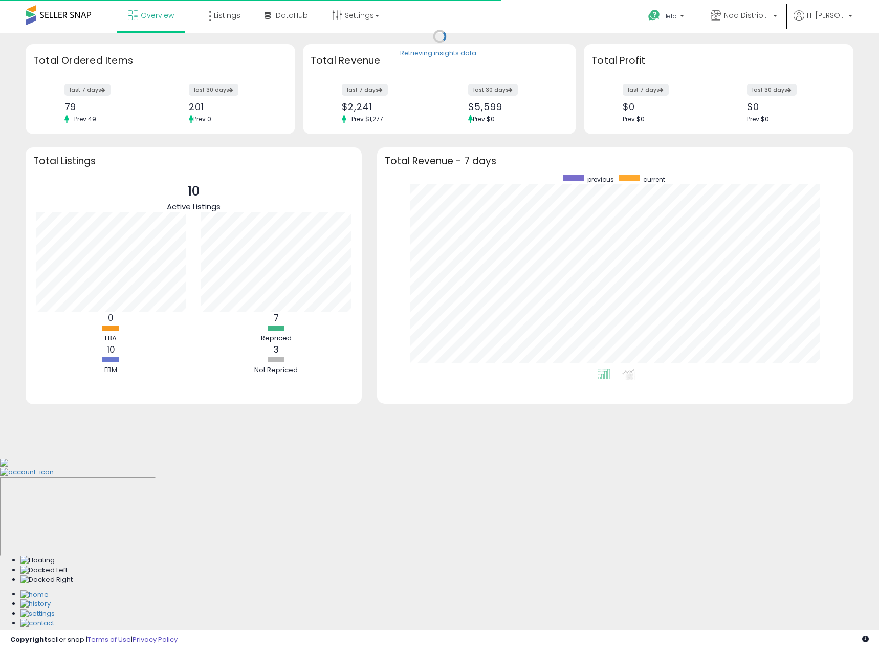
scroll to position [193, 456]
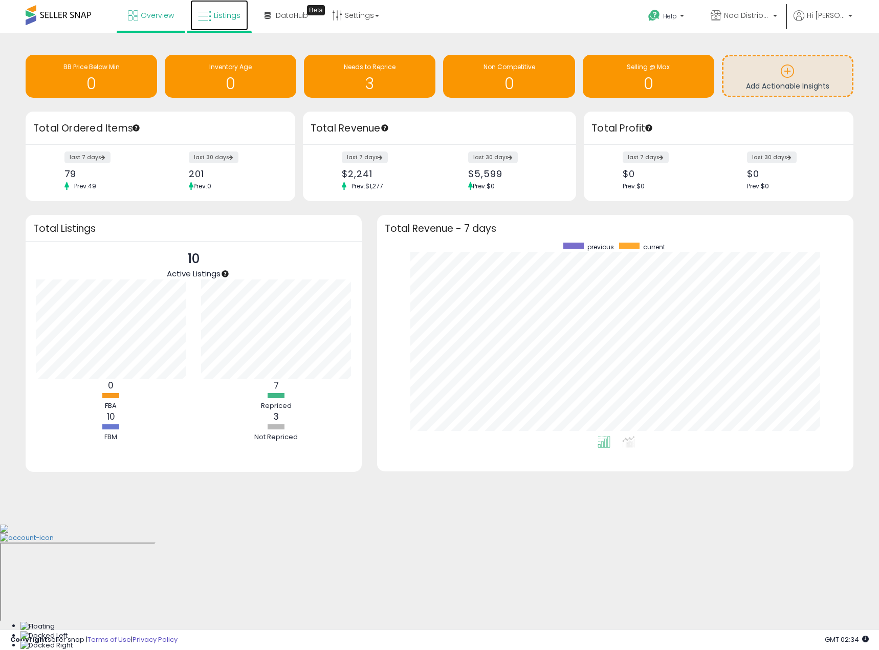
click at [208, 18] on icon at bounding box center [204, 16] width 13 height 13
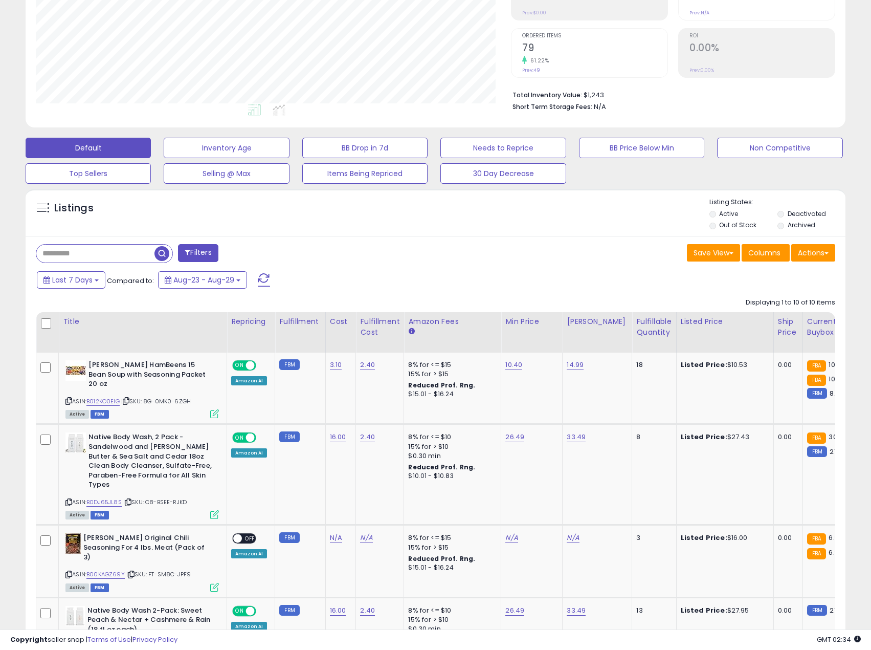
scroll to position [205, 0]
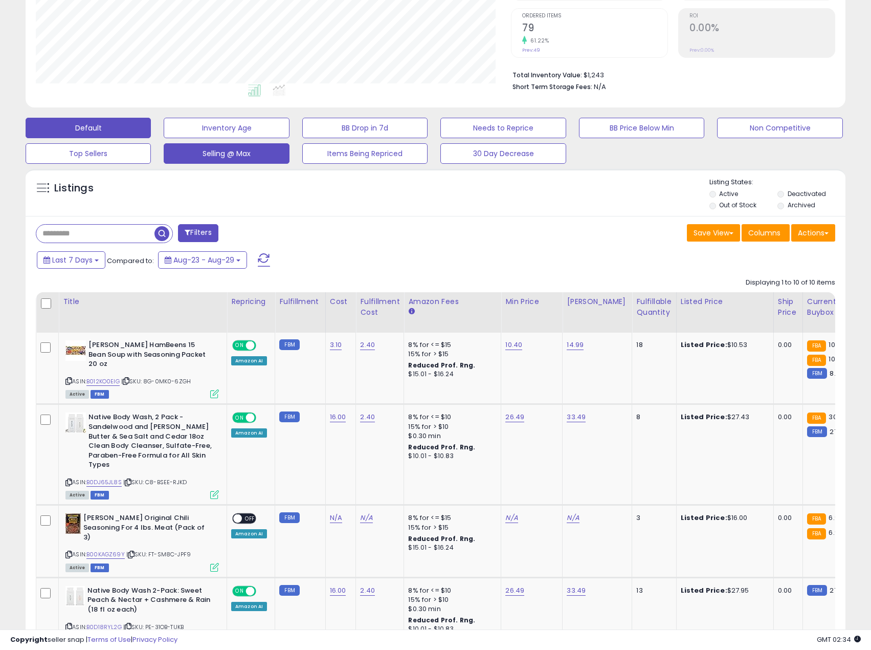
click at [248, 154] on button "Selling @ Max" at bounding box center [226, 153] width 125 height 20
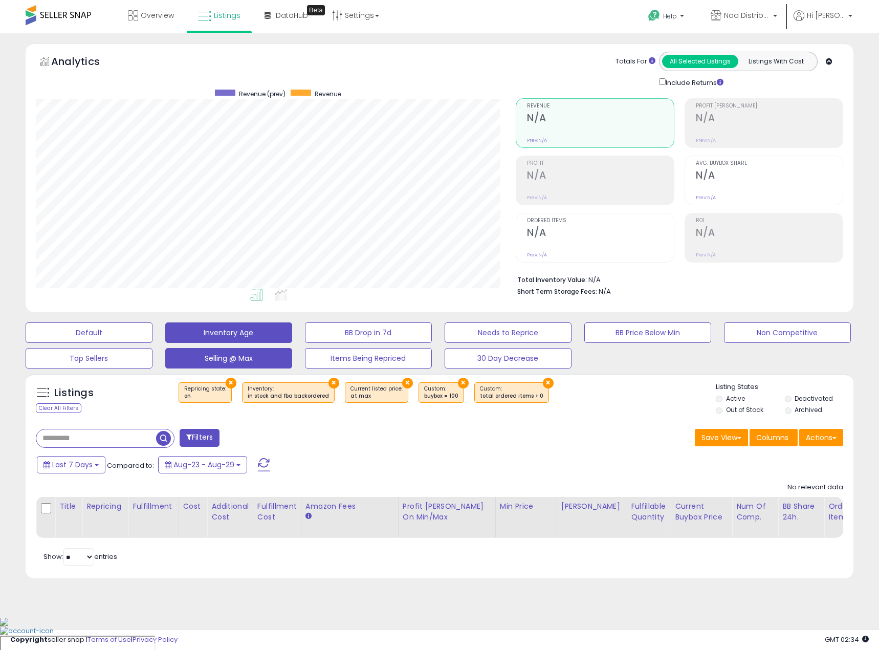
scroll to position [210, 480]
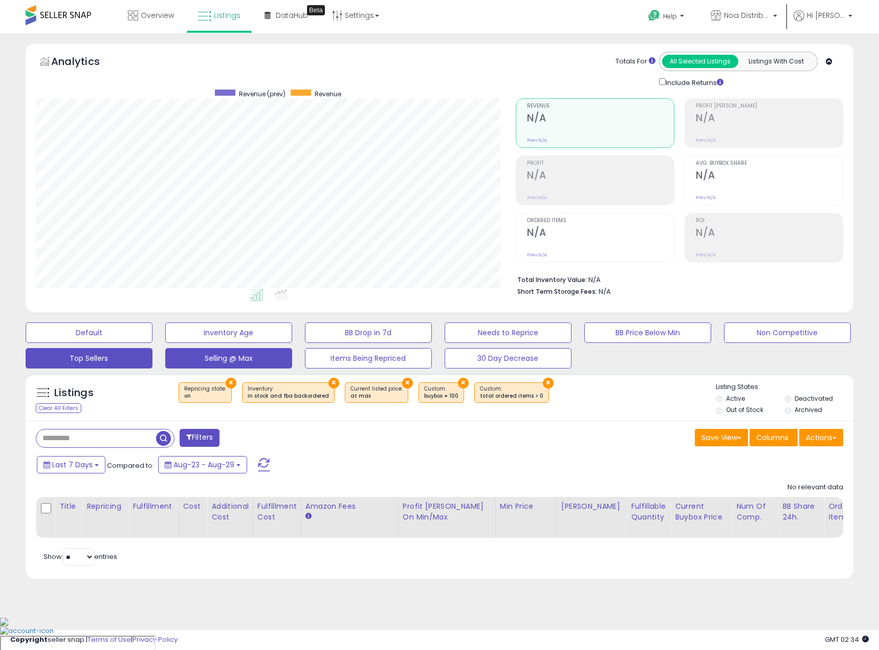
click at [138, 356] on button "Top Sellers" at bounding box center [89, 358] width 127 height 20
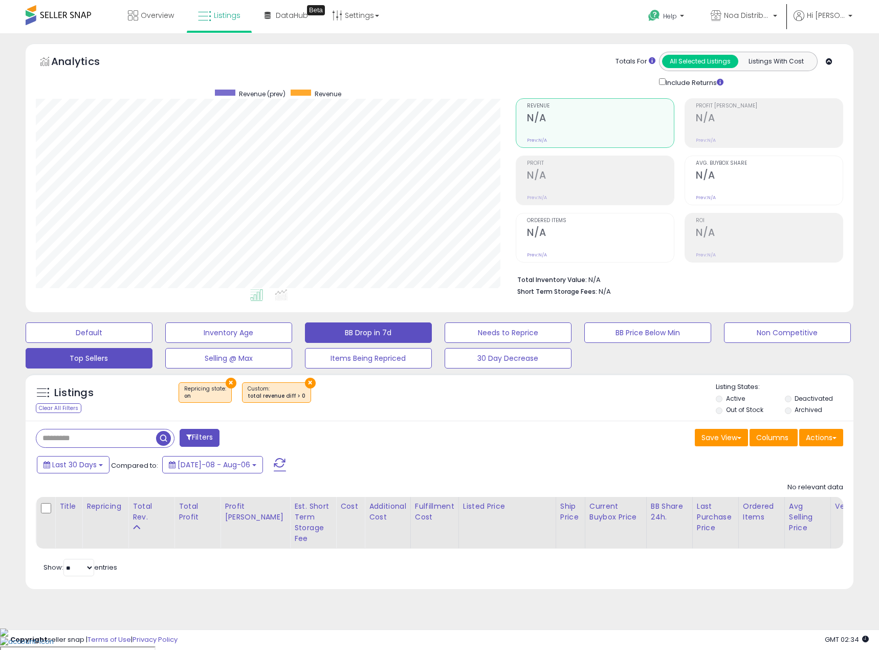
click at [375, 335] on button "BB Drop in 7d" at bounding box center [368, 332] width 127 height 20
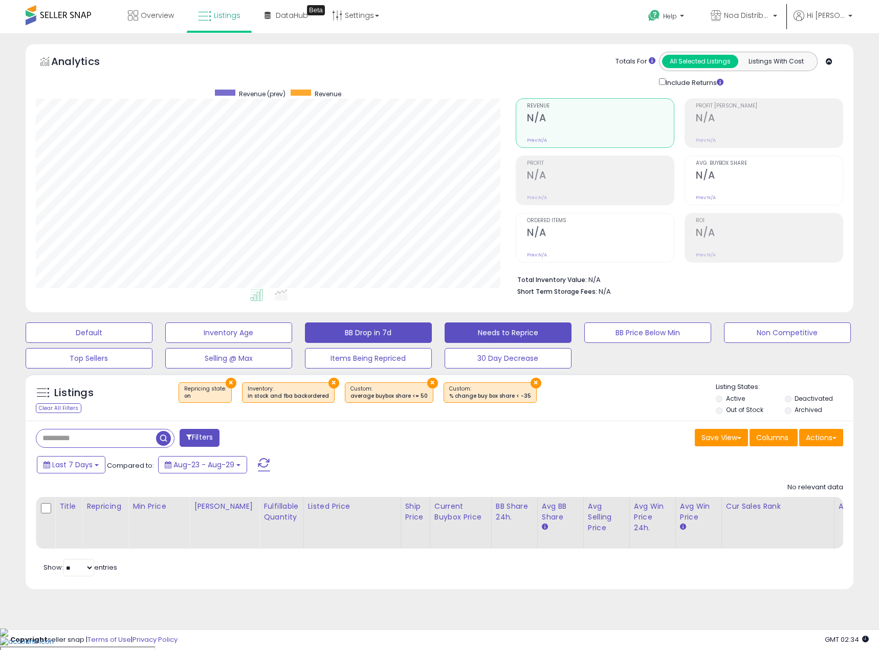
click at [551, 336] on button "Needs to Reprice" at bounding box center [508, 332] width 127 height 20
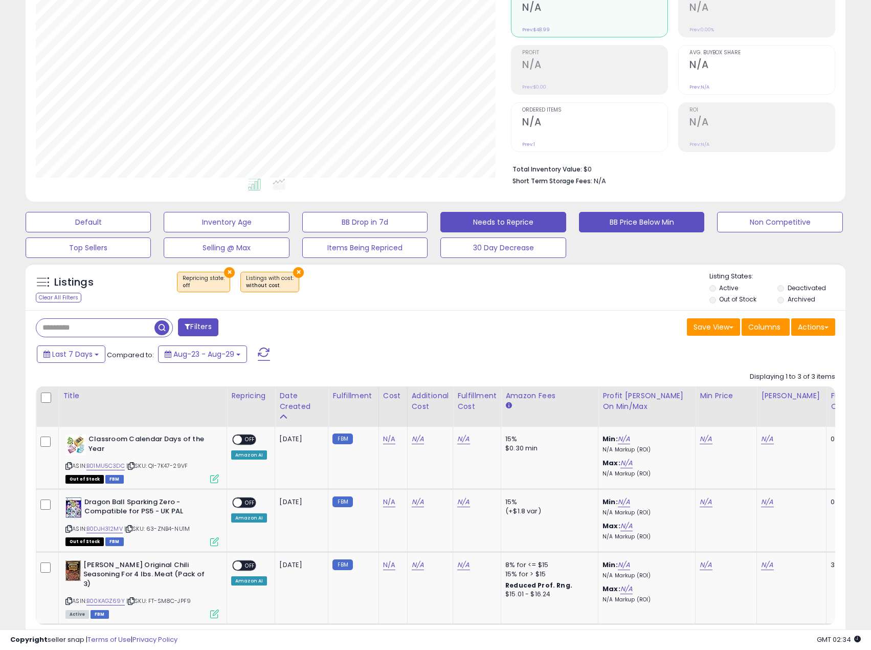
scroll to position [60, 0]
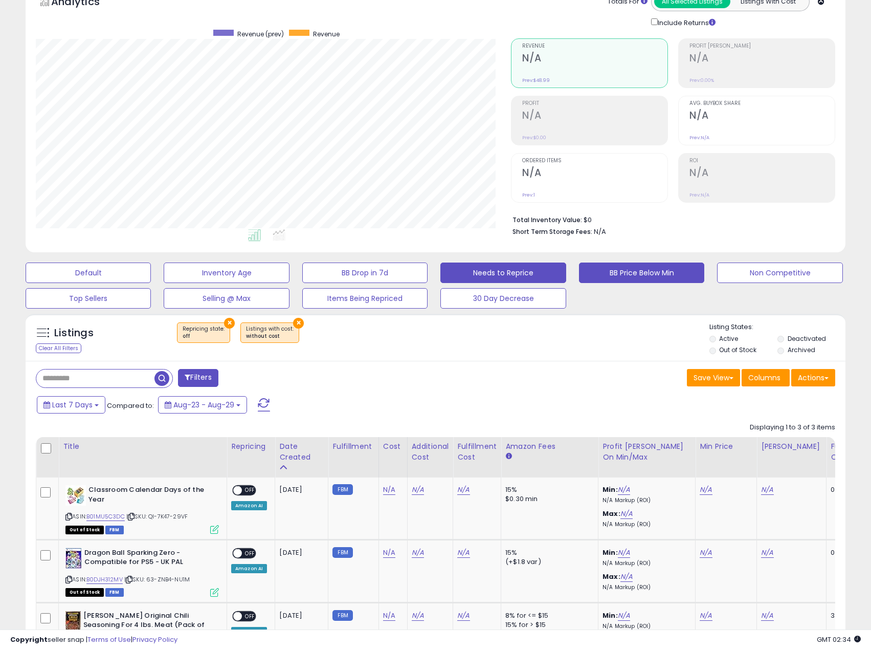
click at [632, 269] on button "BB Price Below Min" at bounding box center [641, 272] width 125 height 20
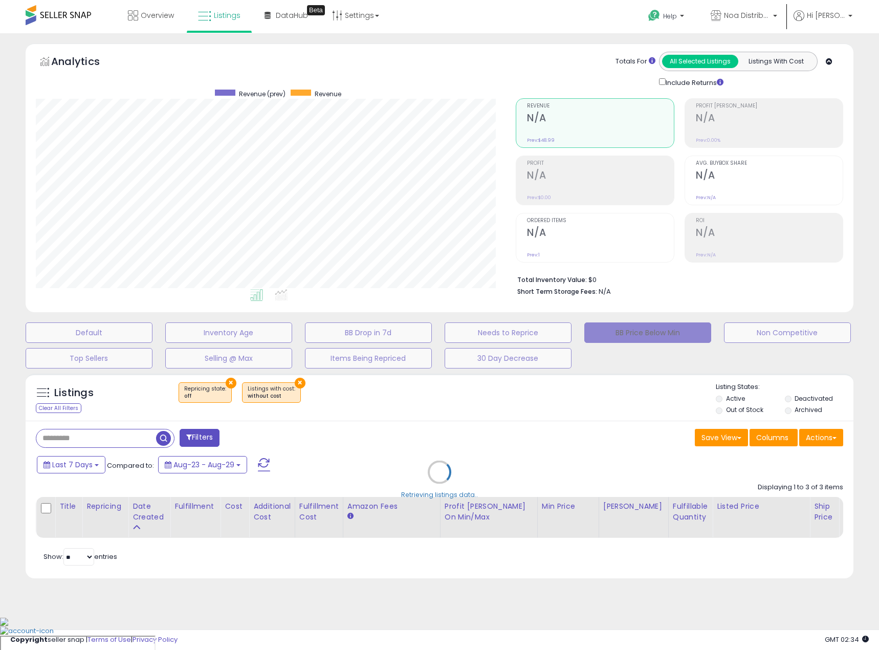
scroll to position [210, 480]
select select "**"
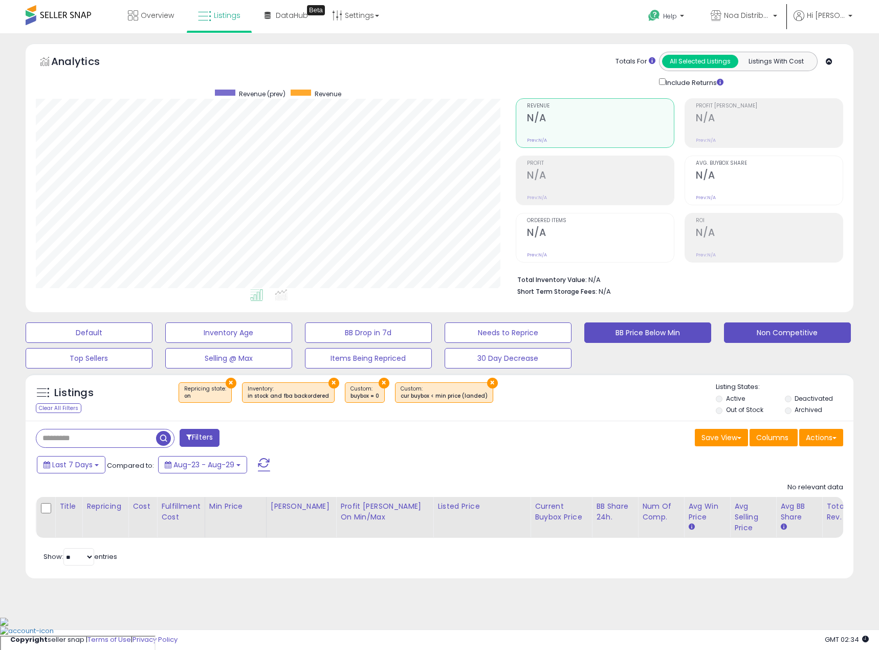
click at [766, 335] on button "Non Competitive" at bounding box center [787, 332] width 127 height 20
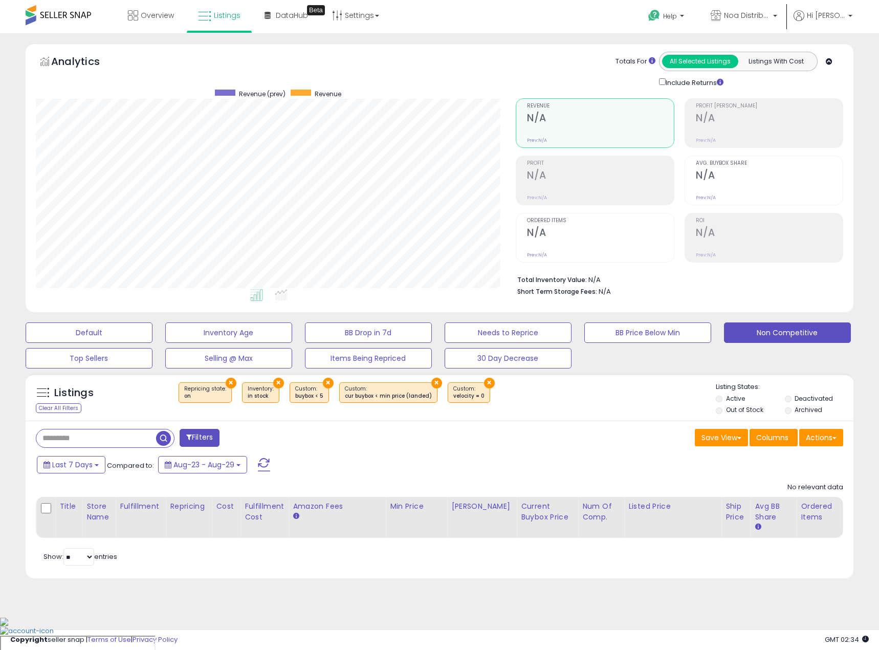
click at [258, 320] on div "Default Inventory Age BB Drop in 7d Needs to Reprice BB Price Below Min Non Com…" at bounding box center [439, 342] width 853 height 51
click at [258, 330] on button "Inventory Age" at bounding box center [228, 332] width 127 height 20
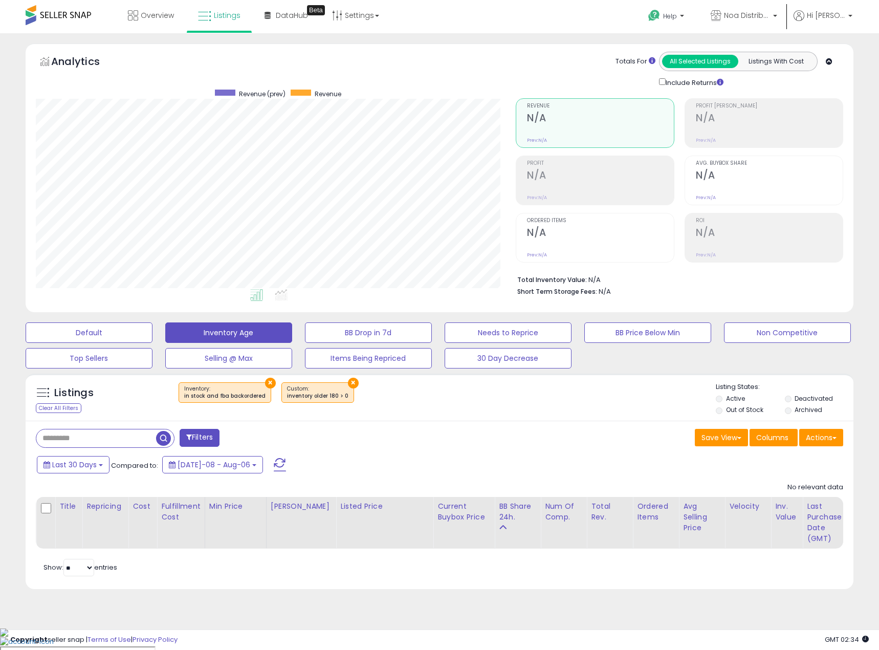
click at [120, 314] on div "Analytics Totals For All Selected Listings Listings With Cost Include Returns" at bounding box center [439, 180] width 843 height 274
click at [121, 327] on button "Default" at bounding box center [89, 332] width 127 height 20
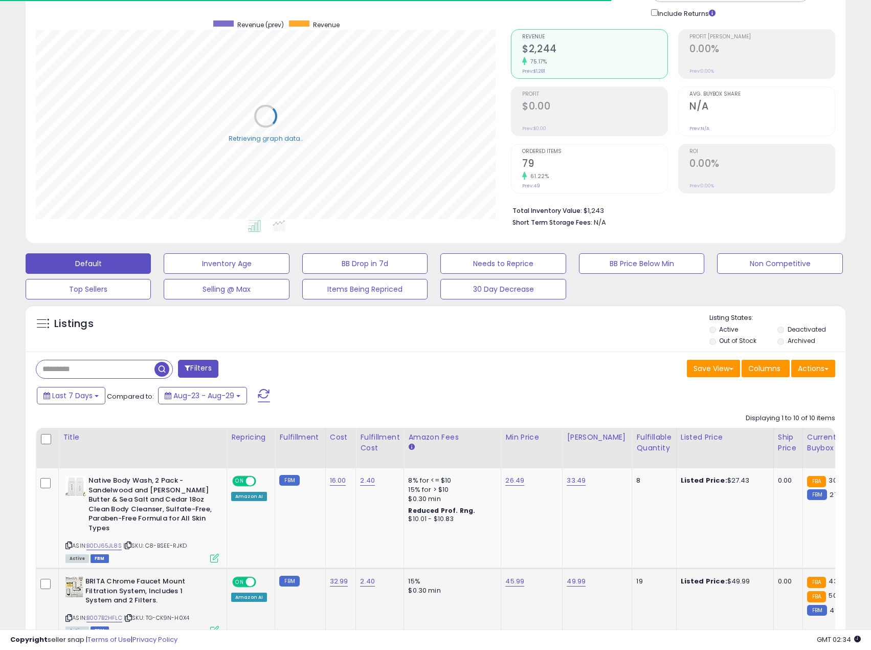
scroll to position [0, 0]
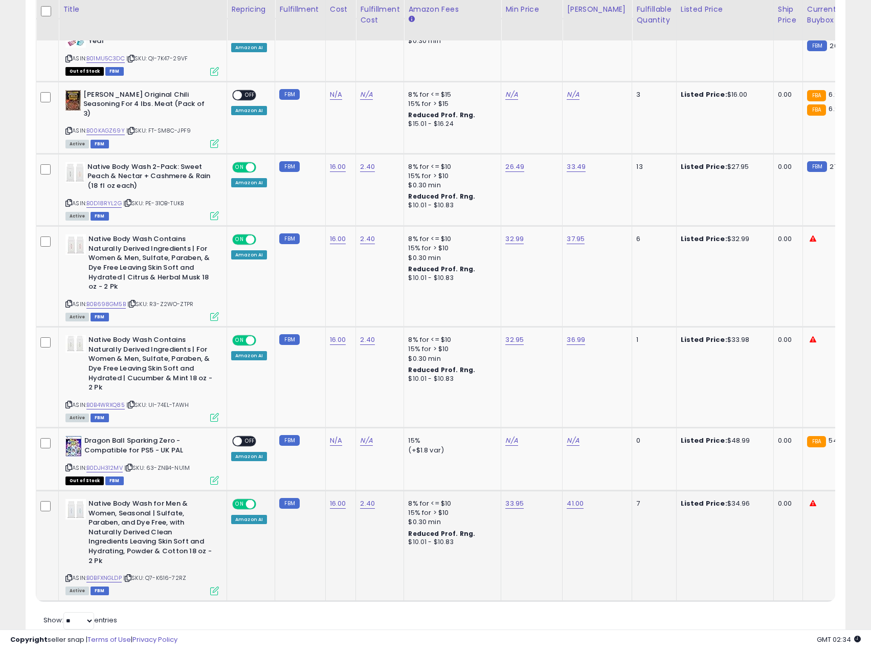
click at [563, 491] on td "41.00" at bounding box center [598, 546] width 70 height 110
click at [567, 498] on link "41.00" at bounding box center [575, 503] width 17 height 10
drag, startPoint x: 558, startPoint y: 454, endPoint x: 472, endPoint y: 453, distance: 86.0
click at [472, 453] on tbody "Native Body Wash, 2 Pack - Sandelwood and [PERSON_NAME] Butter & Sea Salt and C…" at bounding box center [770, 187] width 1469 height 827
type input "*****"
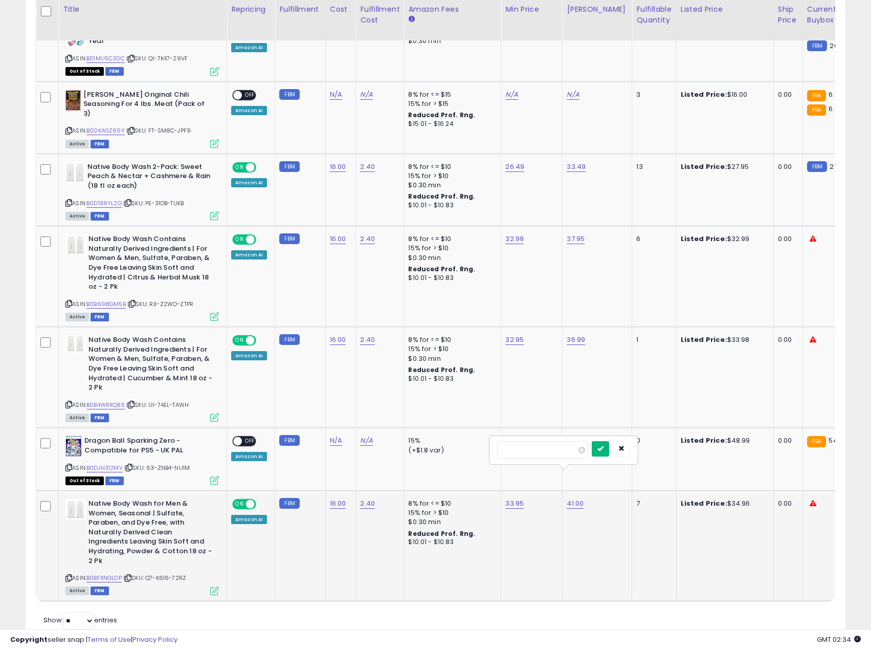
click at [604, 451] on icon "submit" at bounding box center [600, 448] width 6 height 6
